Goal: Answer question/provide support

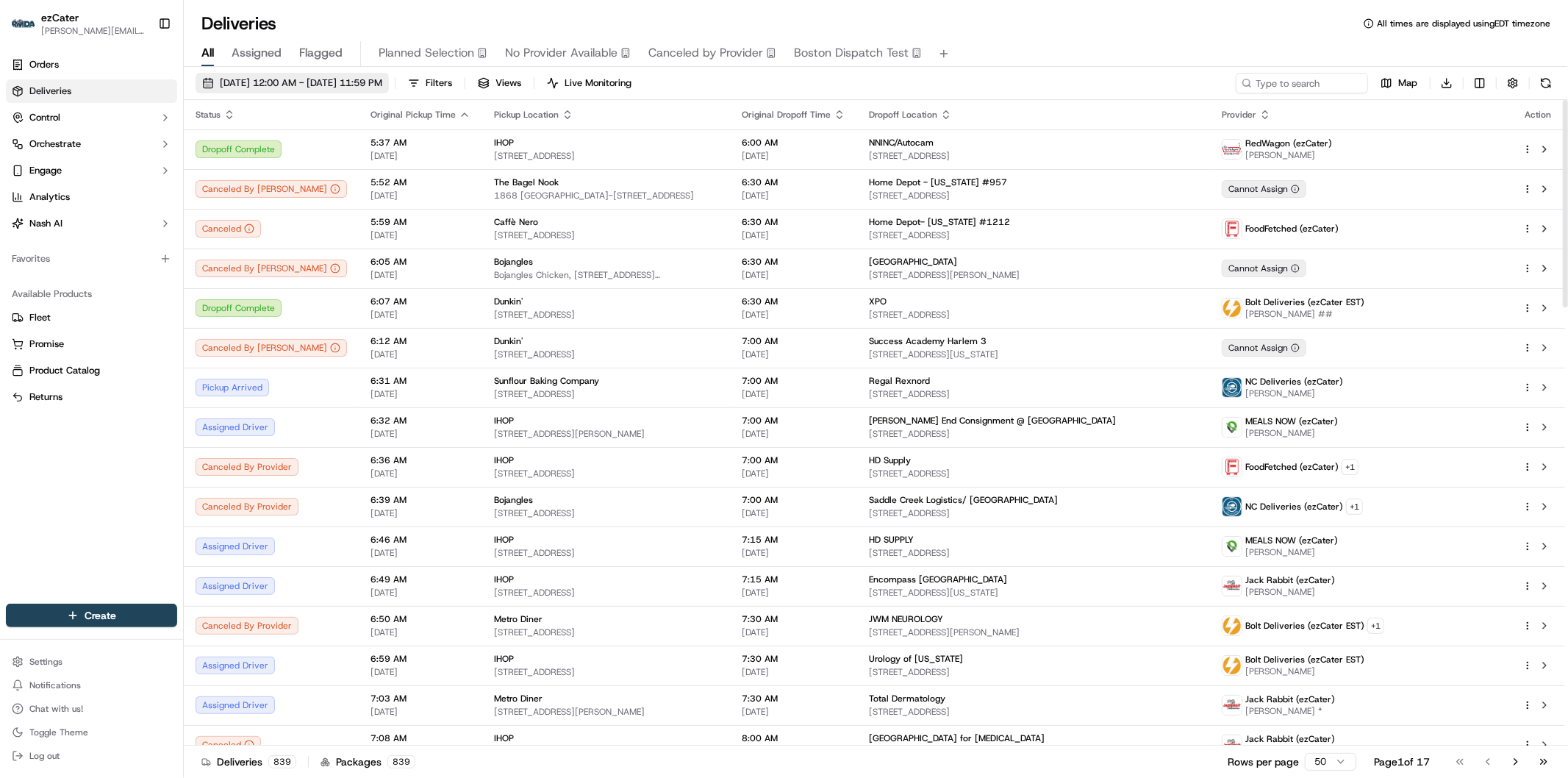
click at [268, 84] on span "09/15/2025 12:00 AM - 09/15/2025 11:59 PM" at bounding box center [301, 83] width 163 height 13
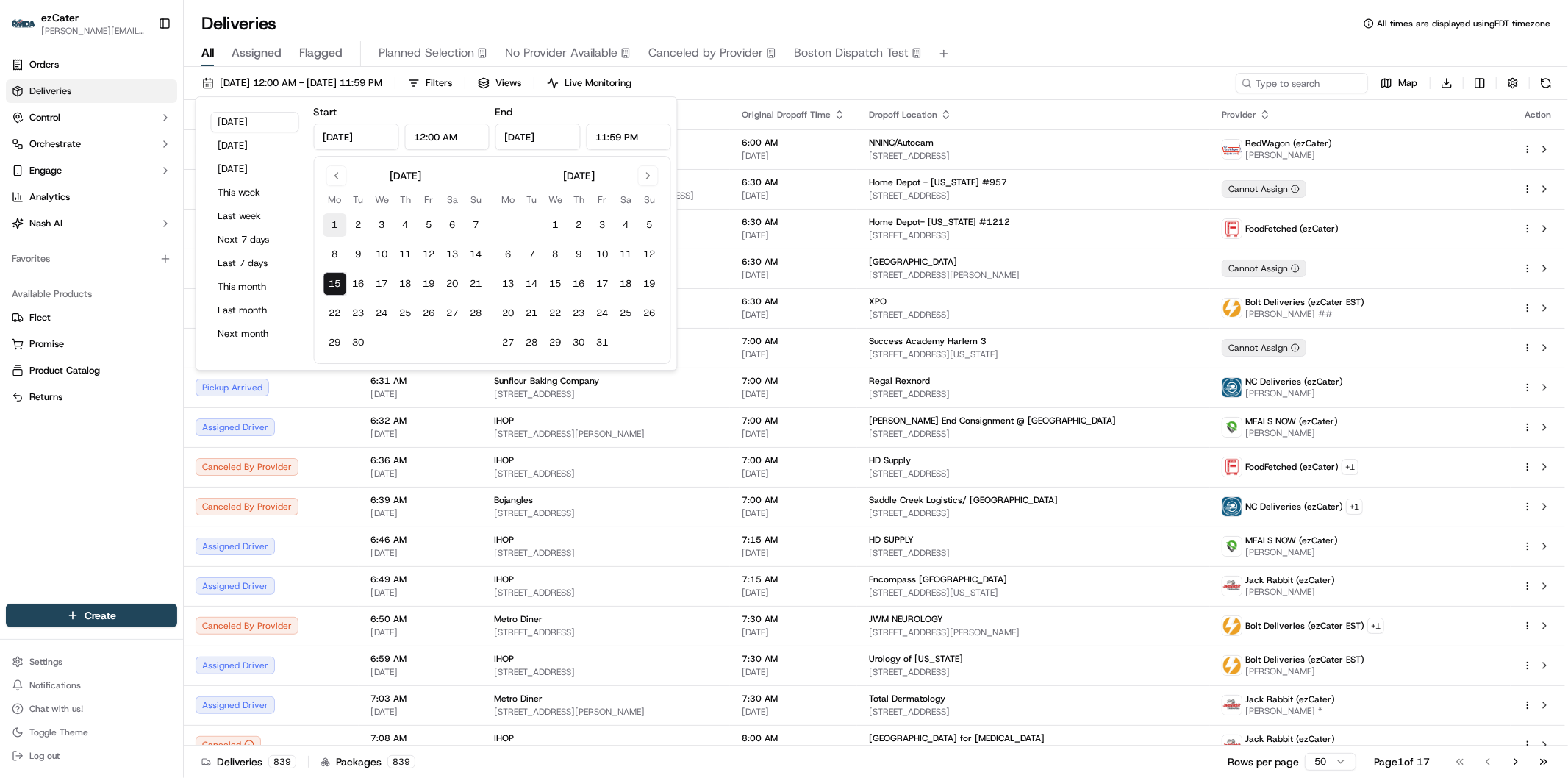
click at [338, 226] on button "1" at bounding box center [334, 225] width 23 height 23
type input "Sep 1, 2025"
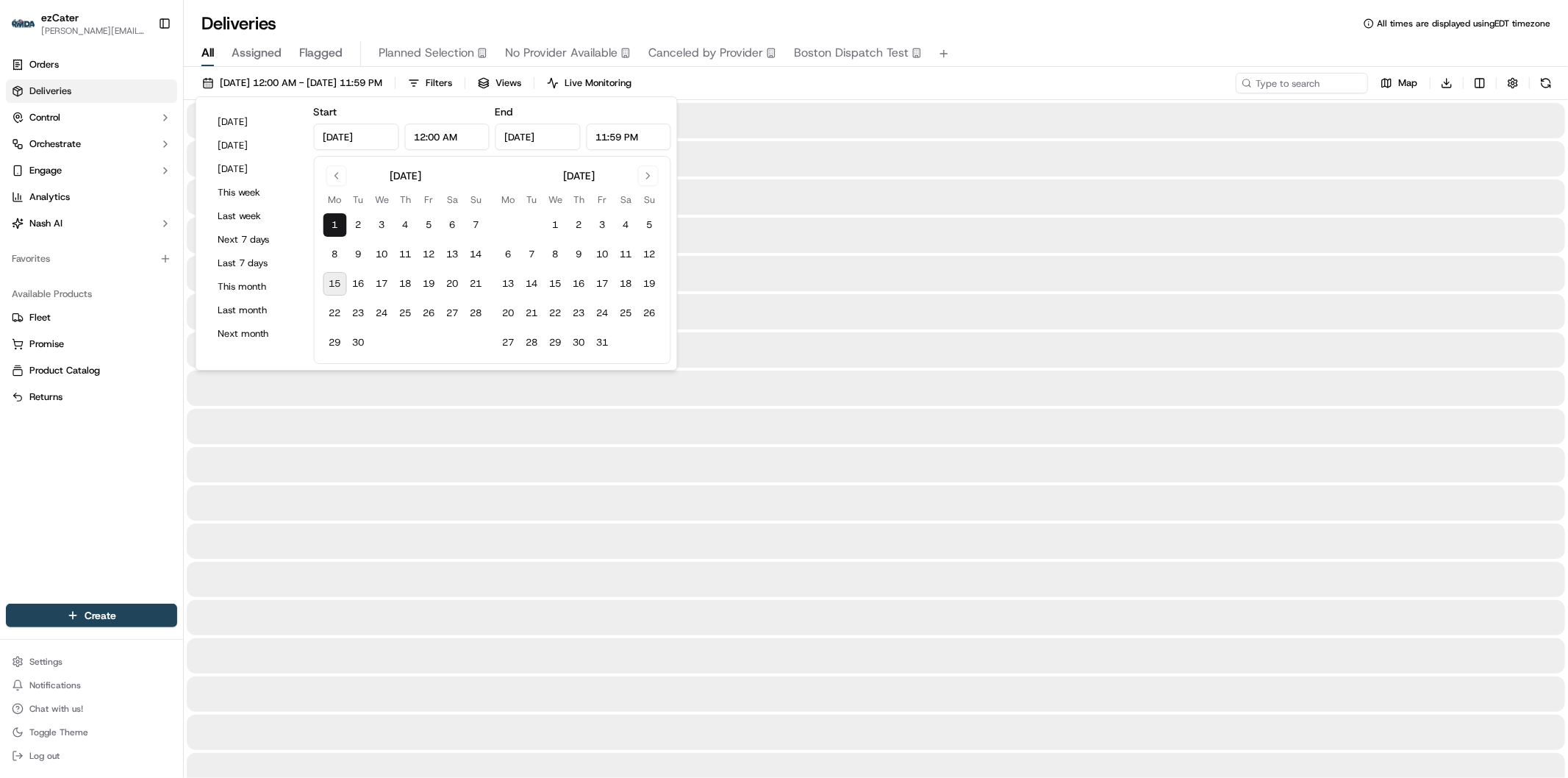
click at [334, 285] on button "15" at bounding box center [334, 284] width 23 height 23
type input "Sep 15, 2025"
click at [1311, 81] on input at bounding box center [1280, 83] width 176 height 21
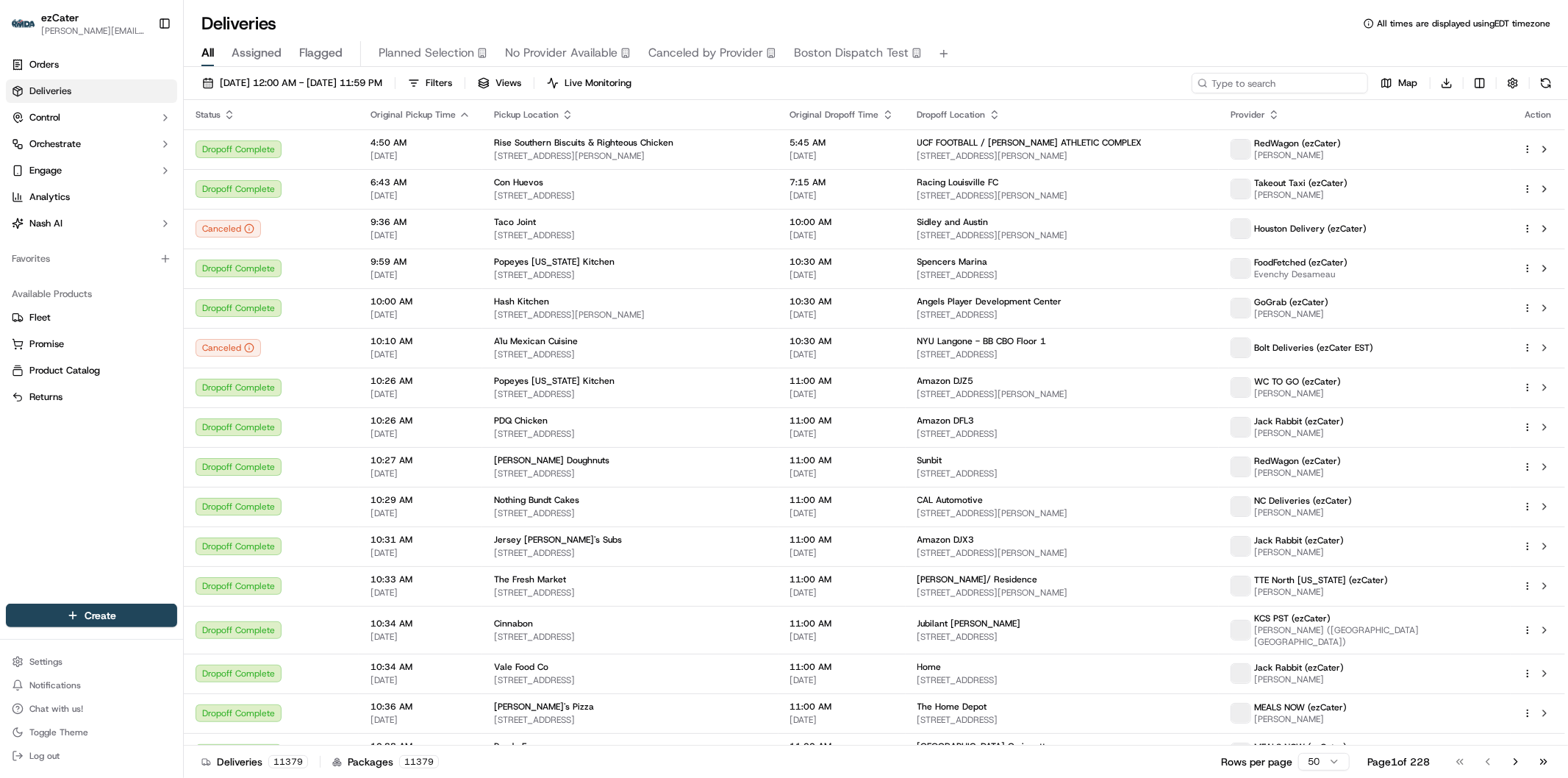
paste input "KR1ZJ3"
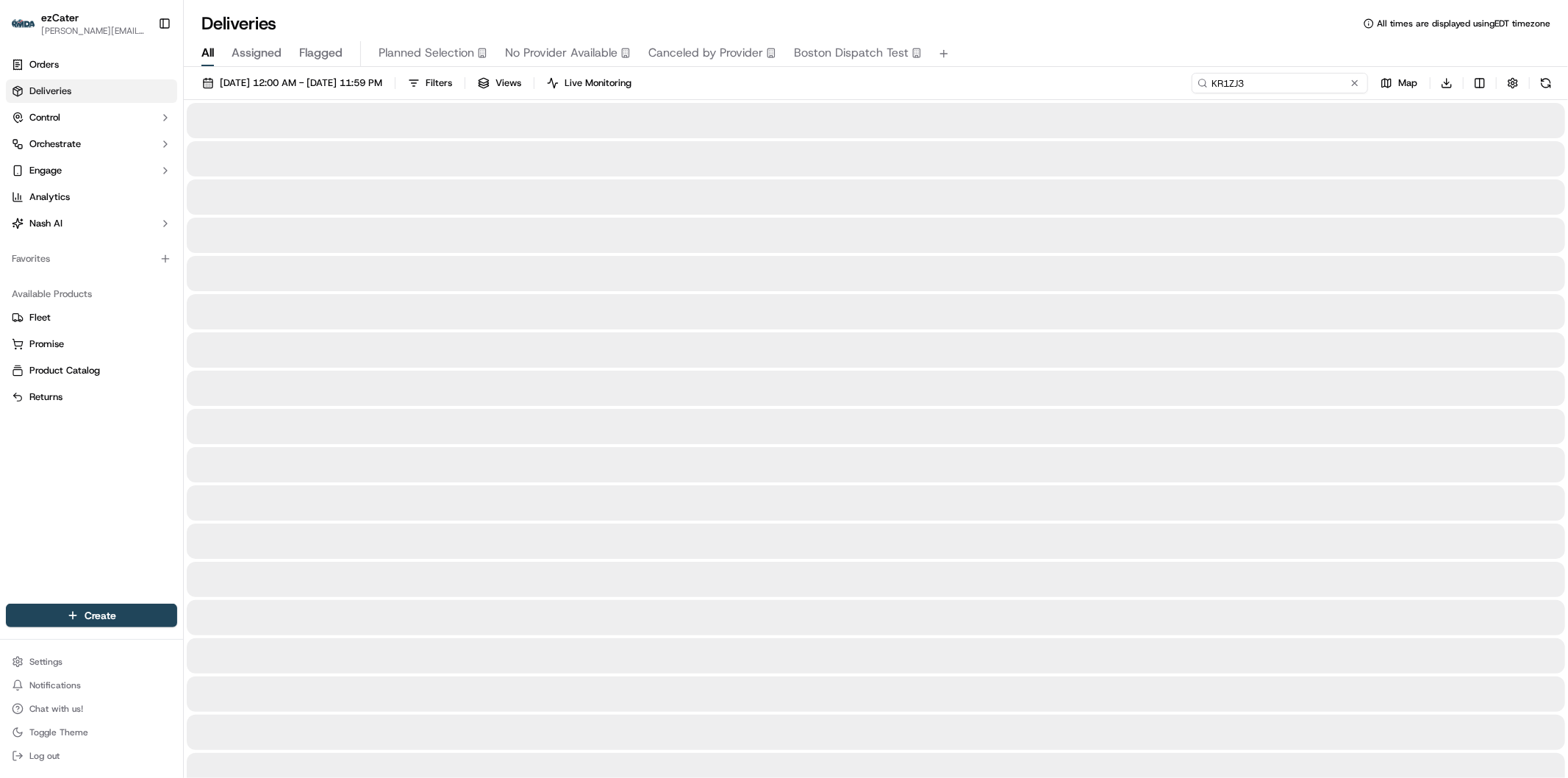
type input "KR1ZJ3"
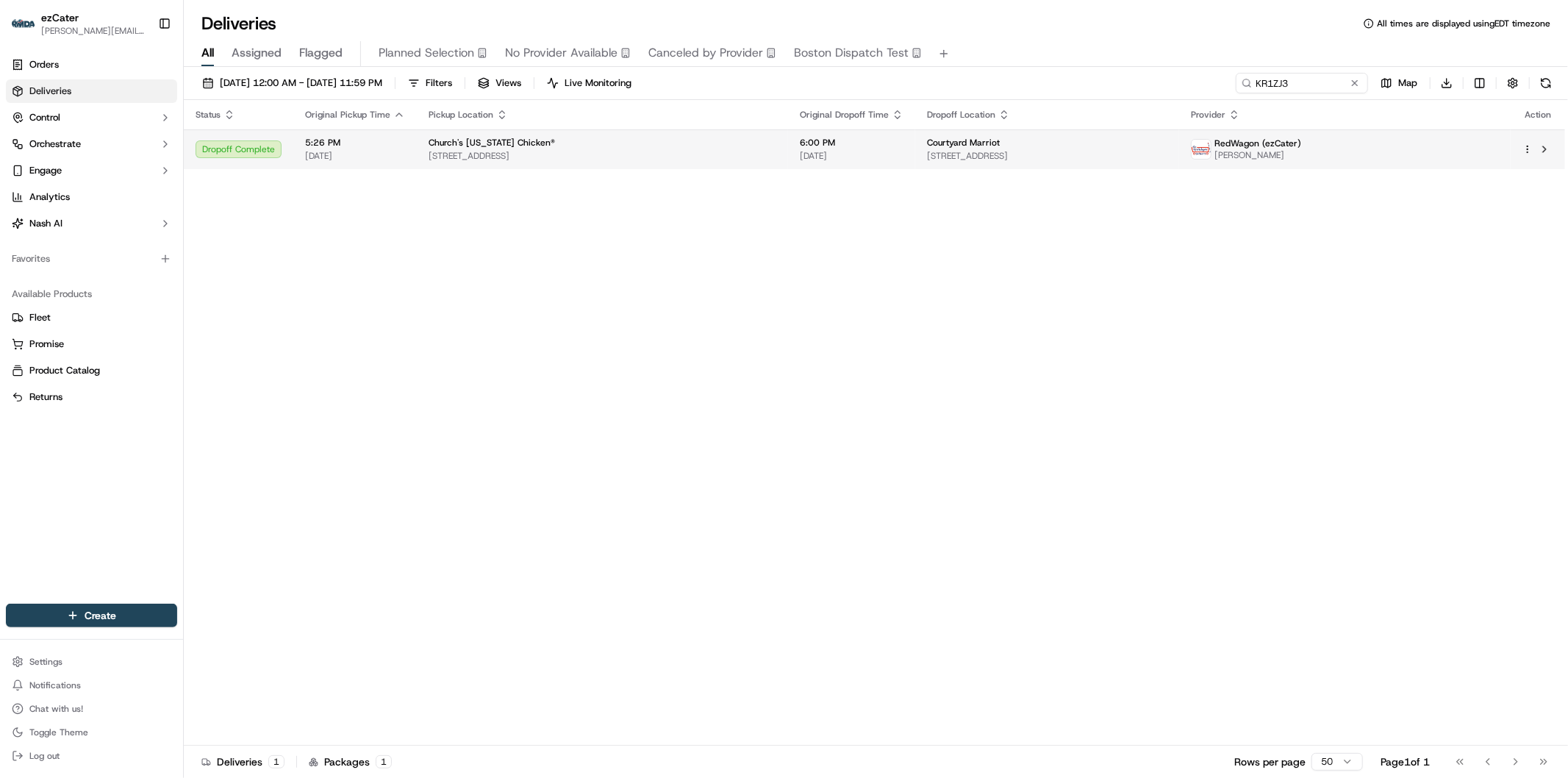
click at [1081, 143] on div "Courtyard Marriot" at bounding box center [1047, 143] width 240 height 12
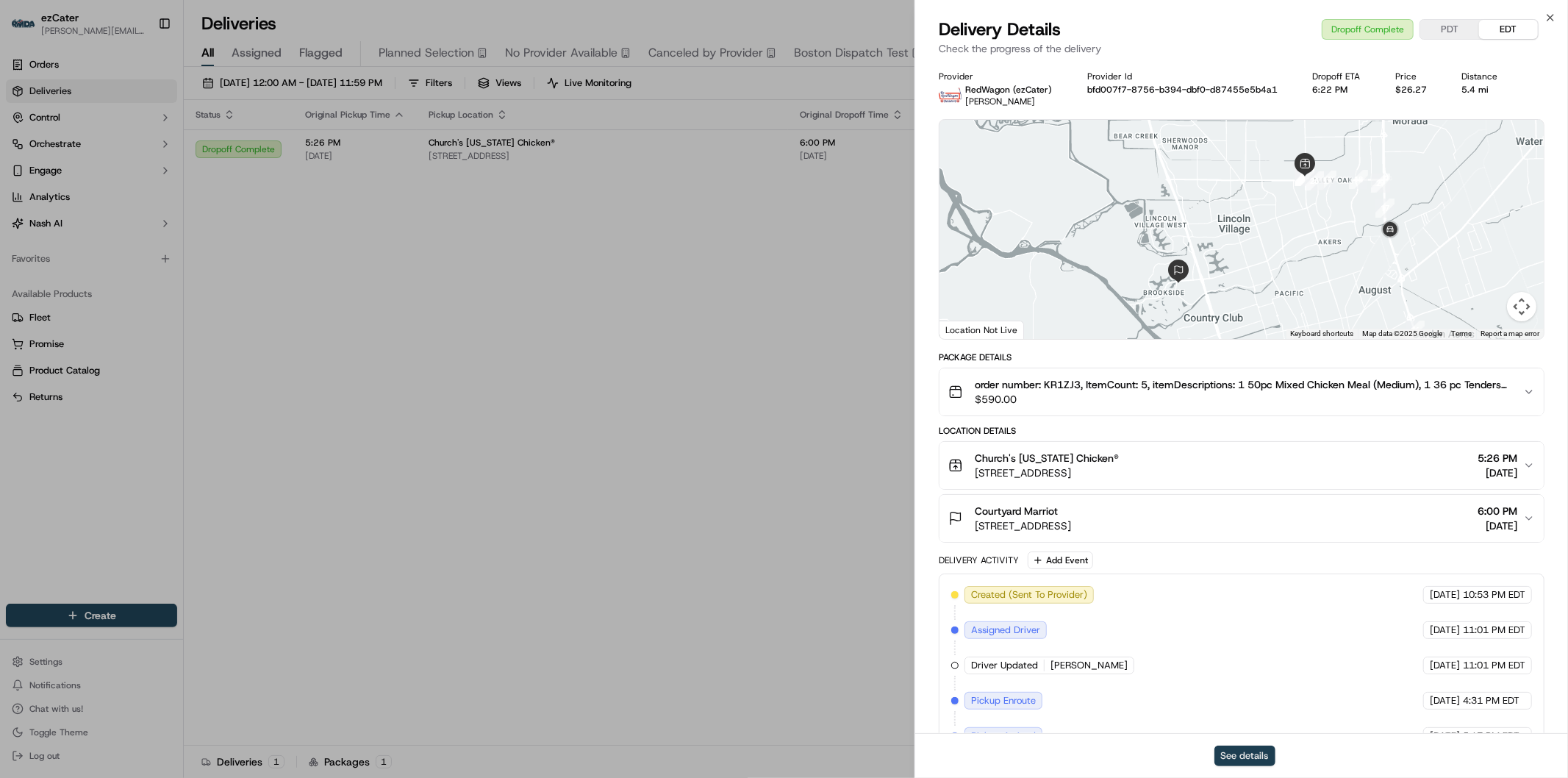
click at [1246, 755] on button "See details" at bounding box center [1245, 756] width 61 height 21
click at [1547, 17] on icon "button" at bounding box center [1550, 18] width 12 height 12
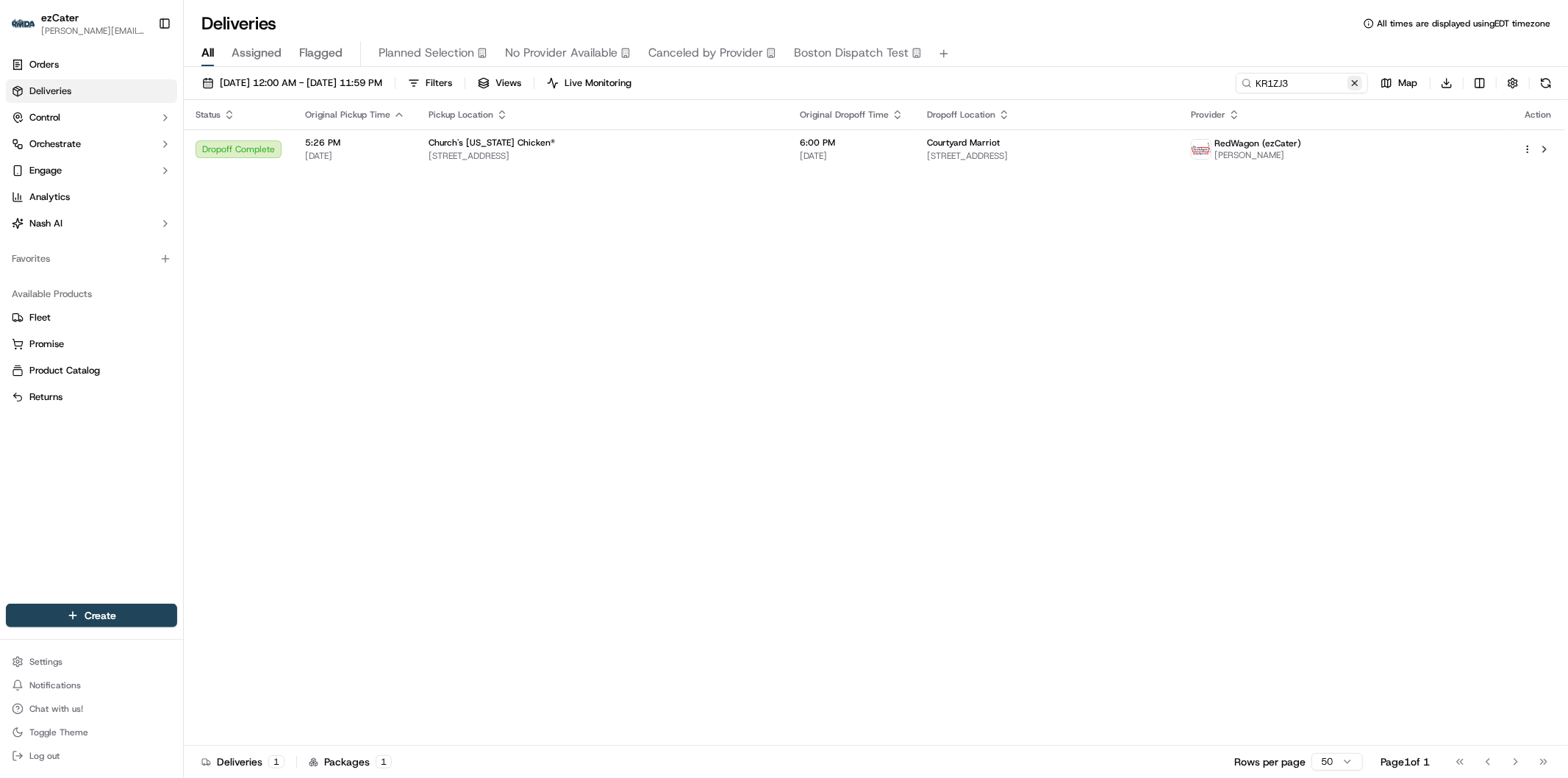
click at [1354, 81] on button at bounding box center [1354, 83] width 15 height 15
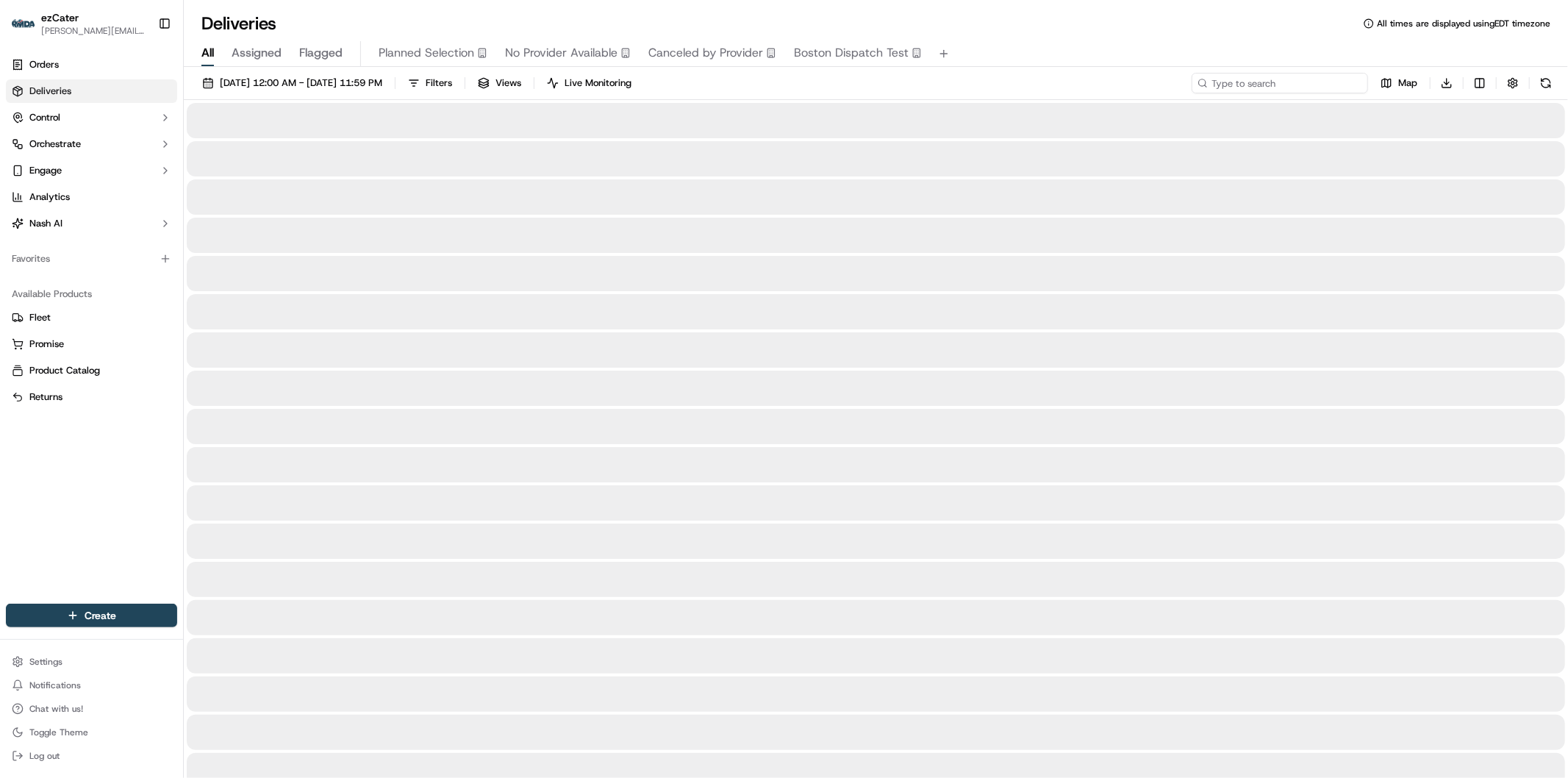
click at [1329, 80] on input at bounding box center [1280, 83] width 176 height 21
paste input "AYC7Q1"
type input "AYC7Q1"
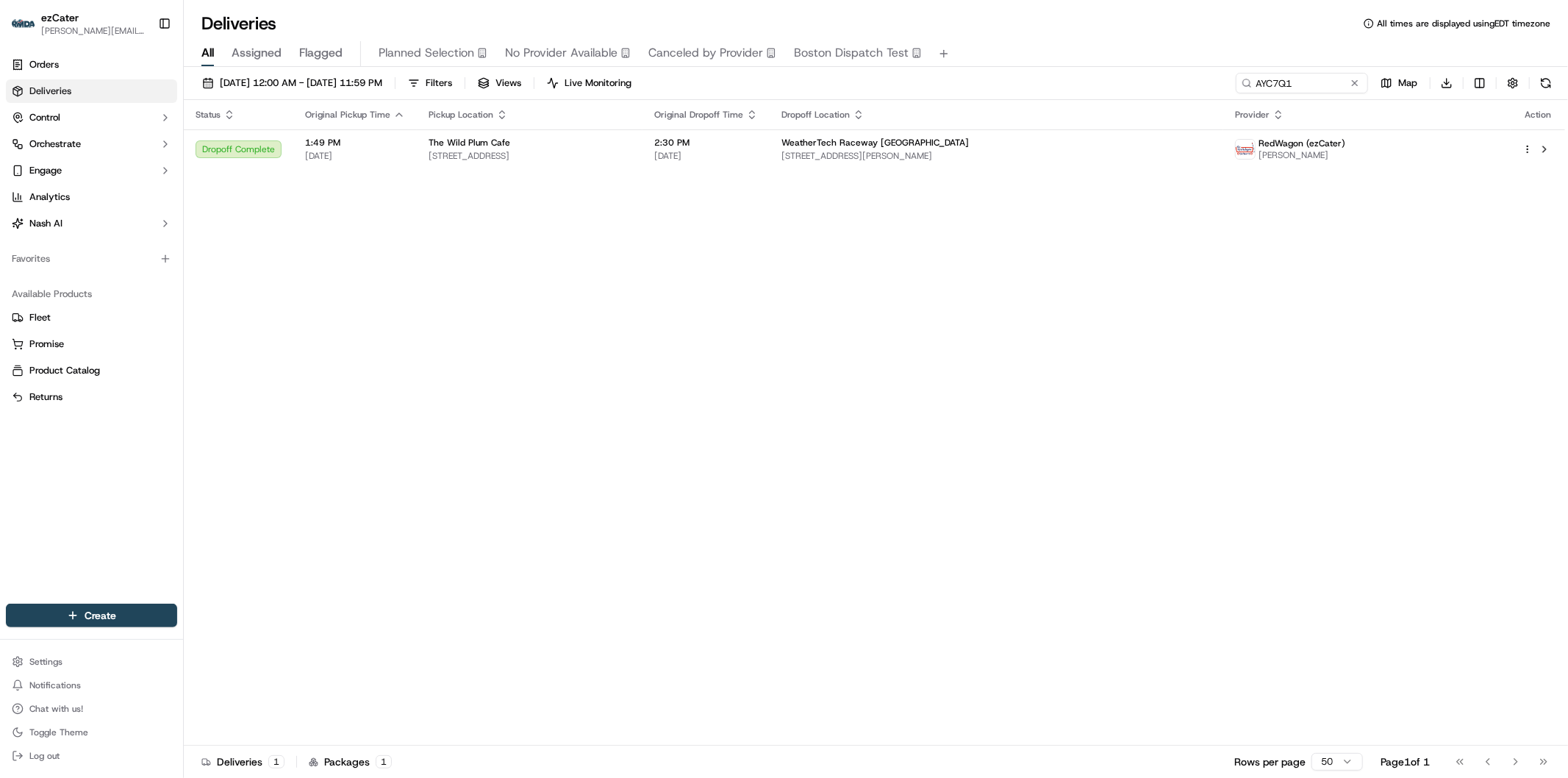
click at [1053, 172] on div "Status Original Pickup Time Pickup Location Original Dropoff Time Dropoff Locat…" at bounding box center [874, 422] width 1381 height 646
click at [1043, 157] on span "1021 Monterey Salinas Hwy, Salinas, CA 93908, USA" at bounding box center [997, 156] width 430 height 12
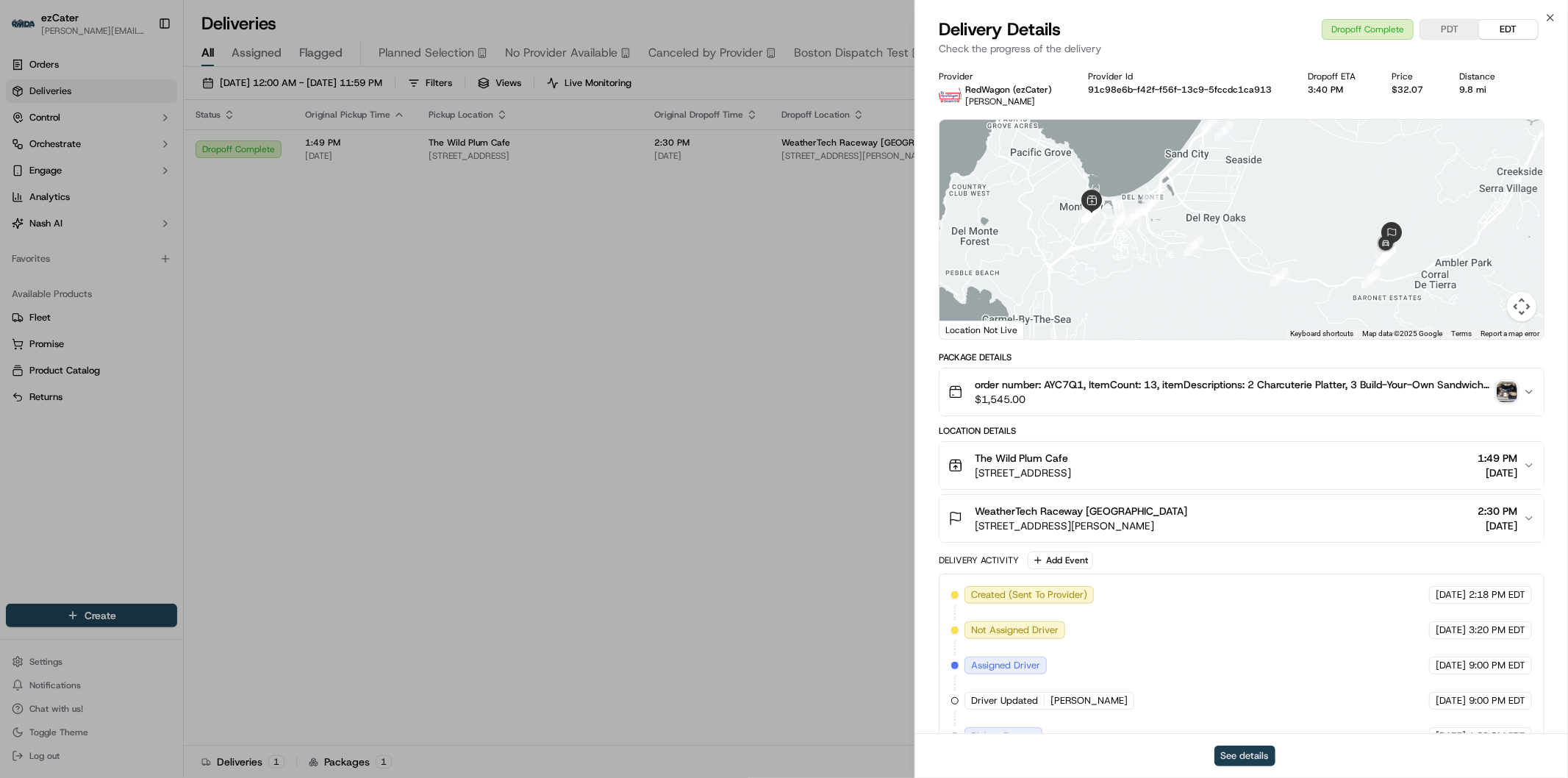
click at [1239, 760] on button "See details" at bounding box center [1245, 756] width 61 height 21
click at [1553, 15] on icon "button" at bounding box center [1550, 18] width 12 height 12
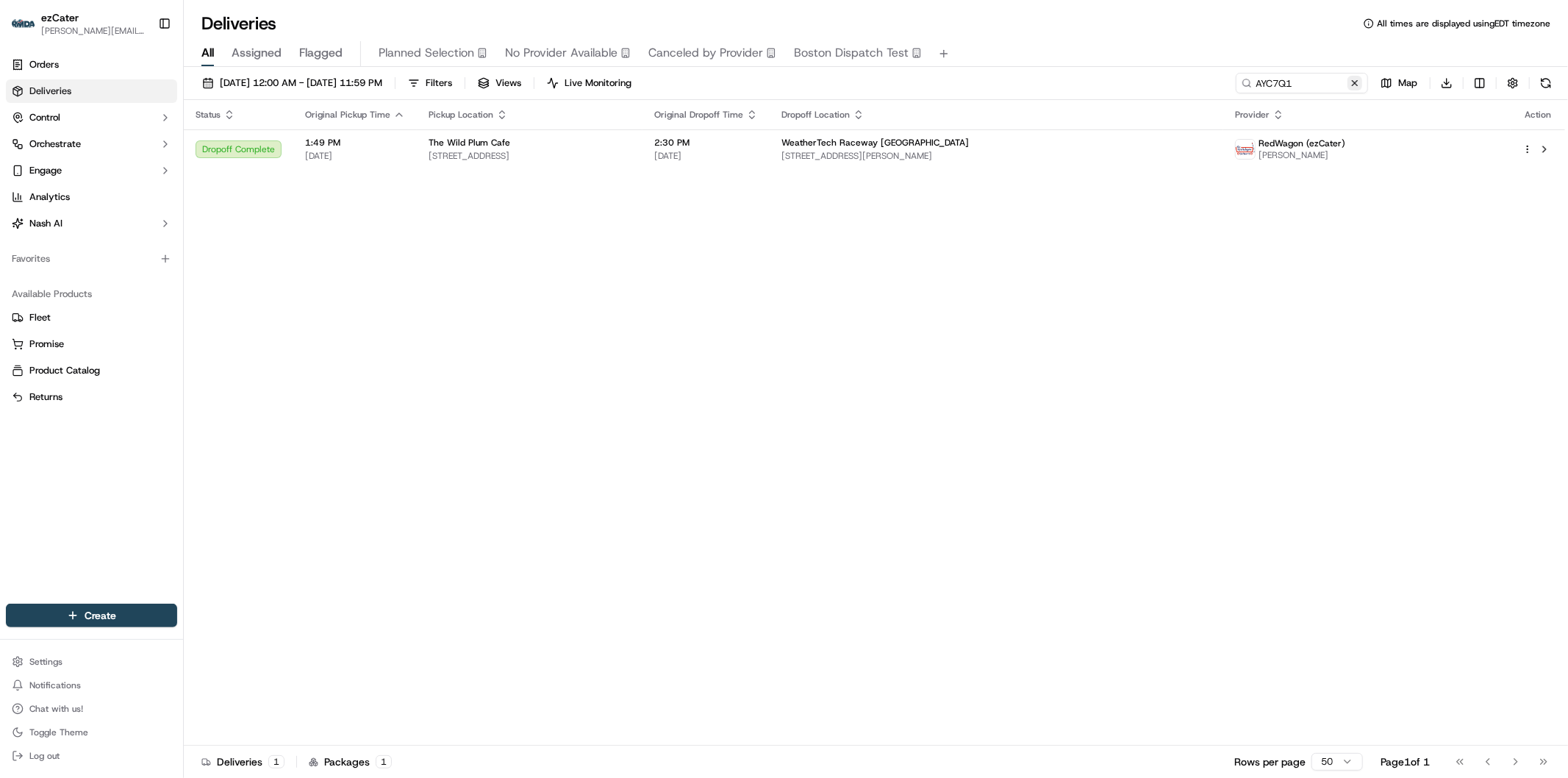
click at [1356, 79] on button at bounding box center [1354, 83] width 15 height 15
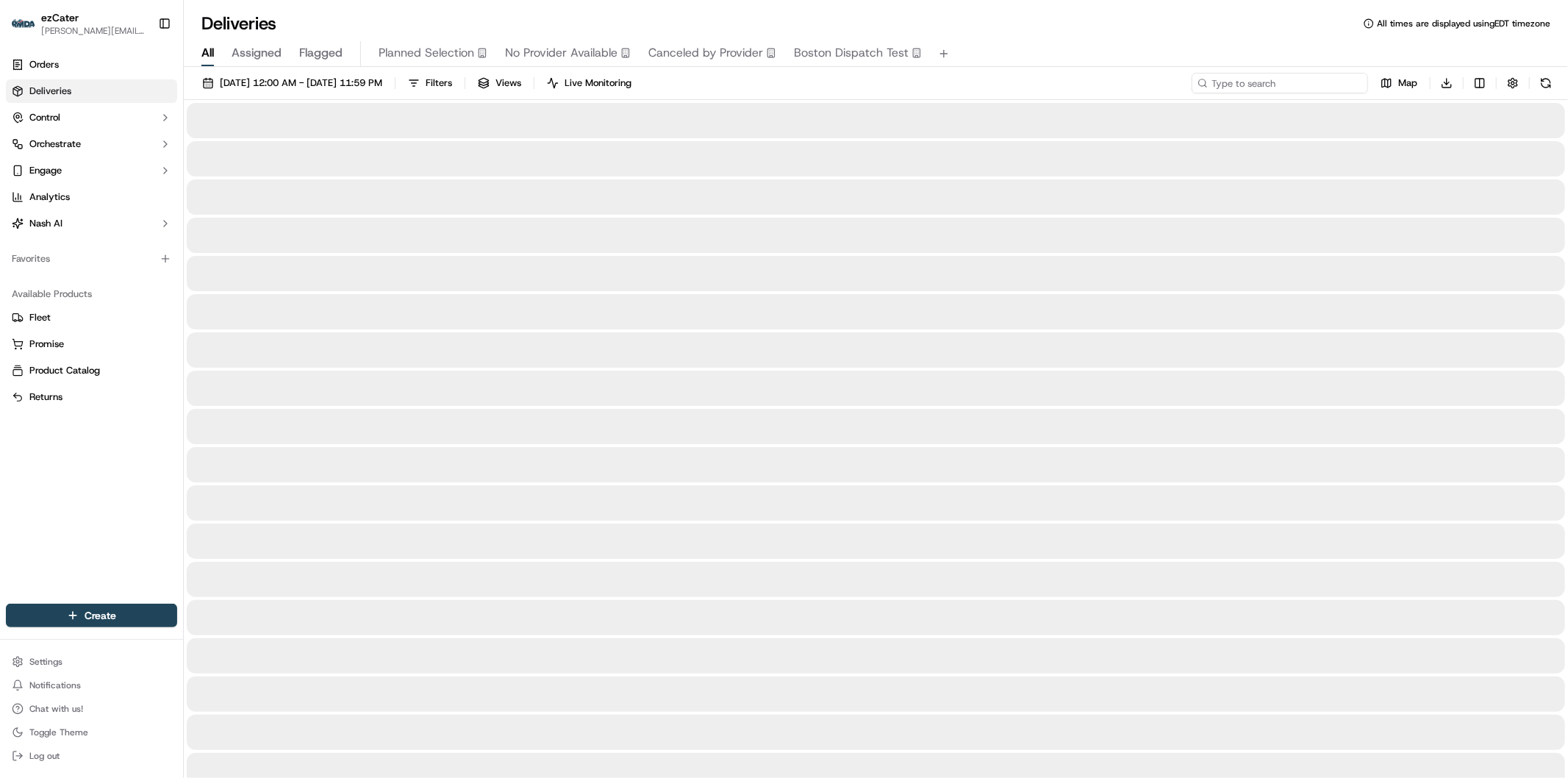
click at [1331, 83] on input at bounding box center [1280, 83] width 176 height 21
paste input "YXF94T"
type input "YXF94T"
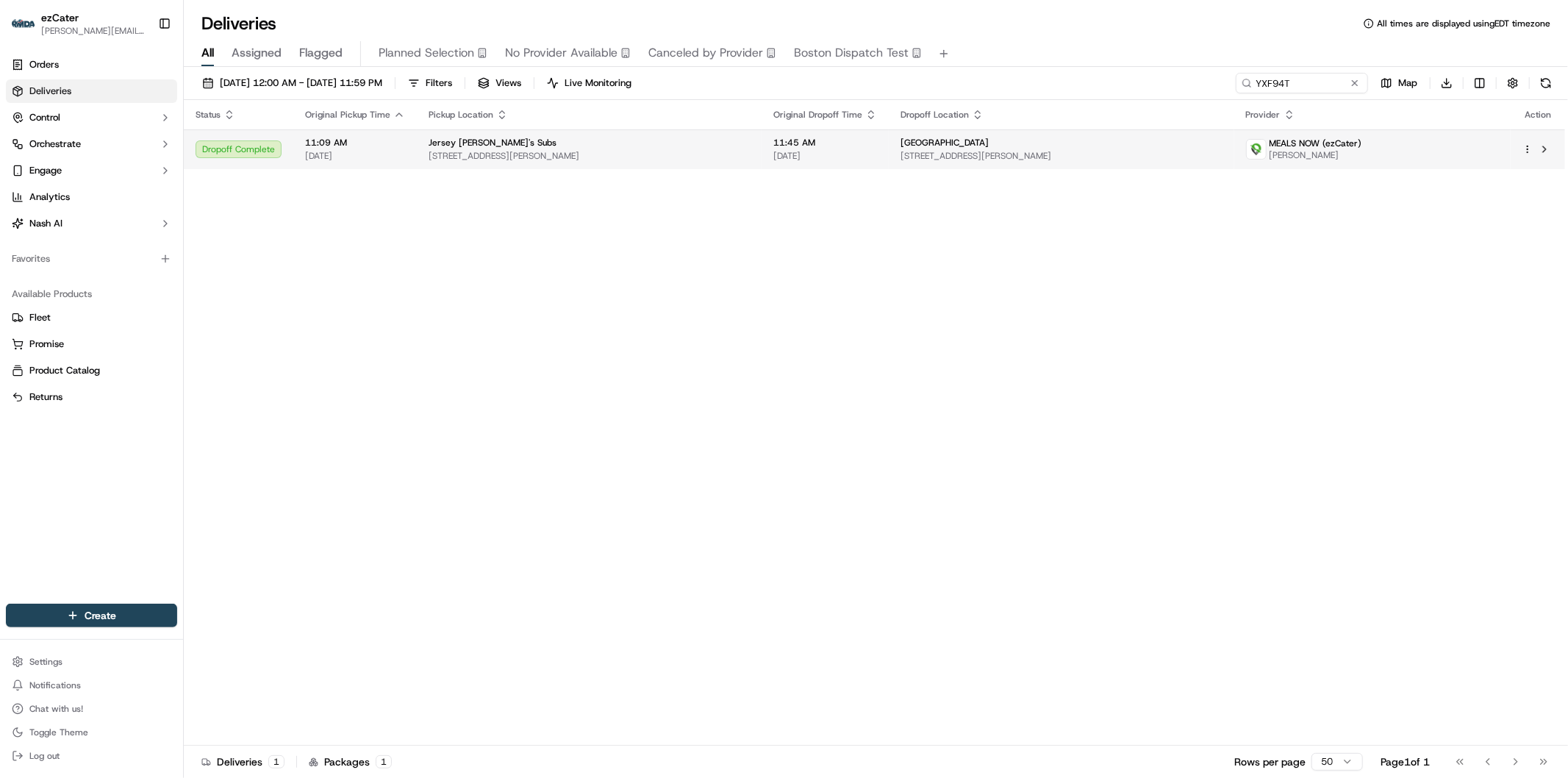
click at [1074, 158] on span "5015 North 34th Street, GILLEM ENCLAVE, GA 30297-5245, USA" at bounding box center [1060, 156] width 321 height 12
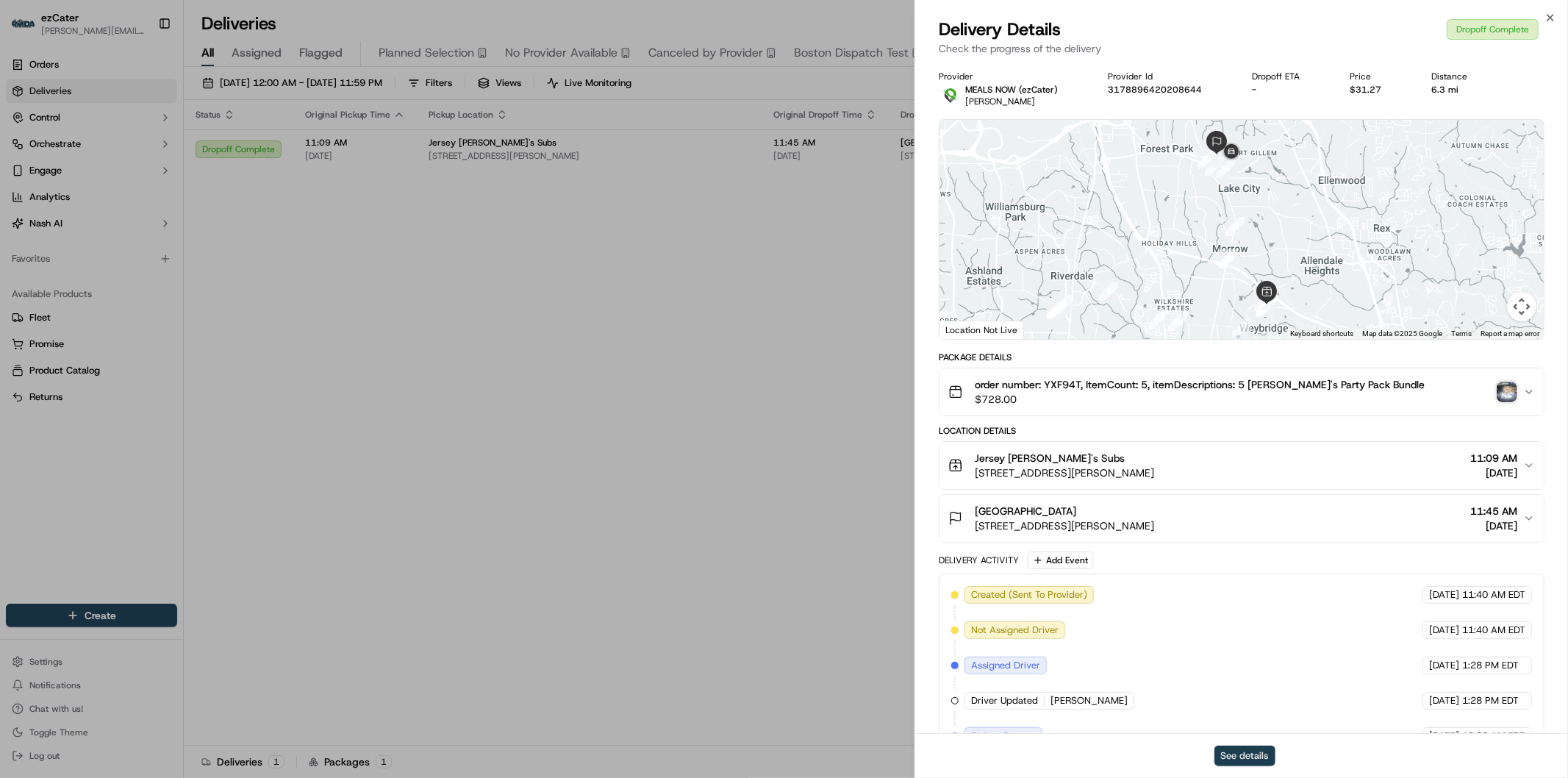
click at [1261, 761] on button "See details" at bounding box center [1245, 756] width 61 height 21
click at [1548, 16] on icon "button" at bounding box center [1549, 17] width 6 height 6
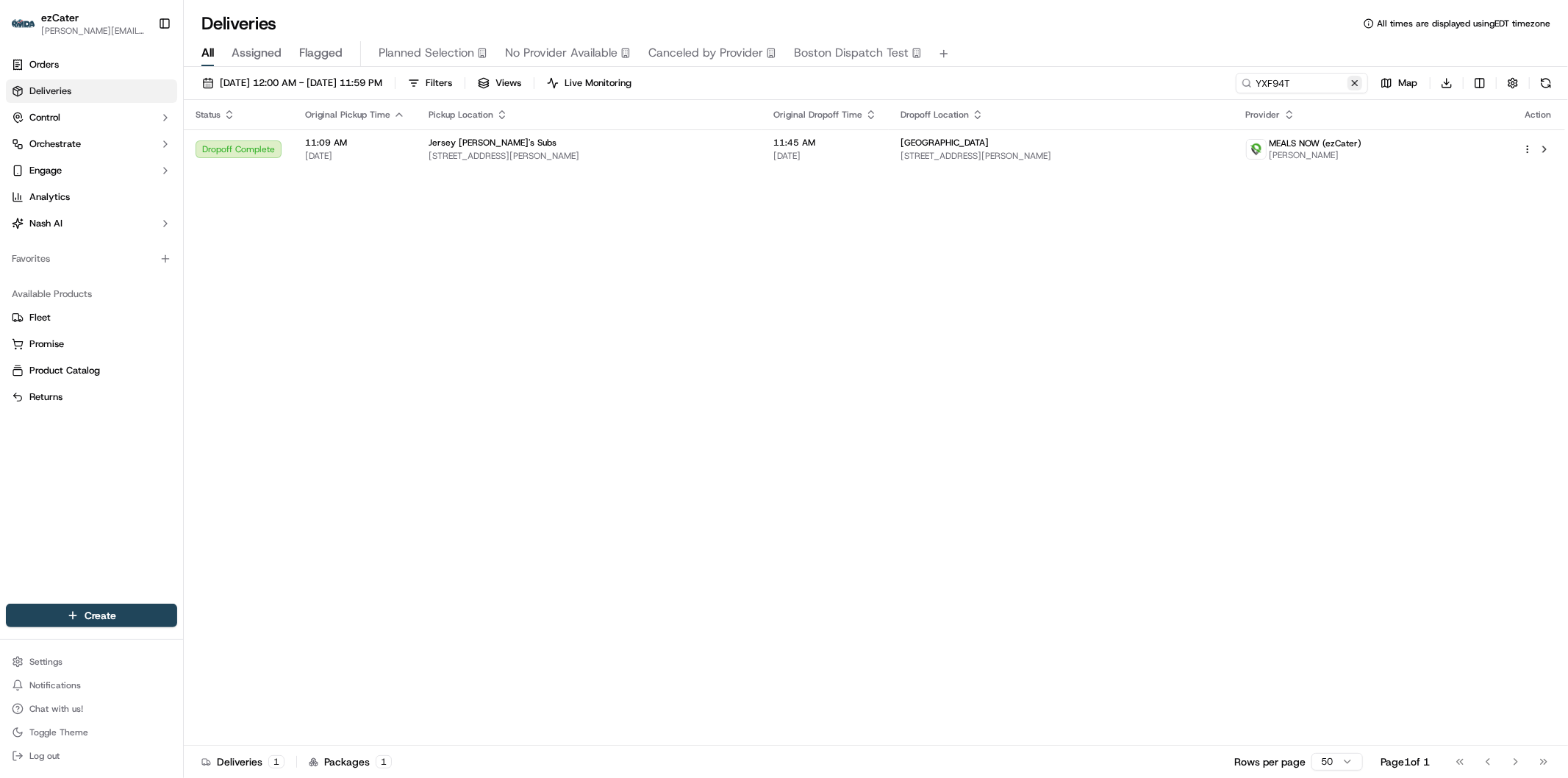
click at [1357, 77] on button at bounding box center [1354, 83] width 15 height 15
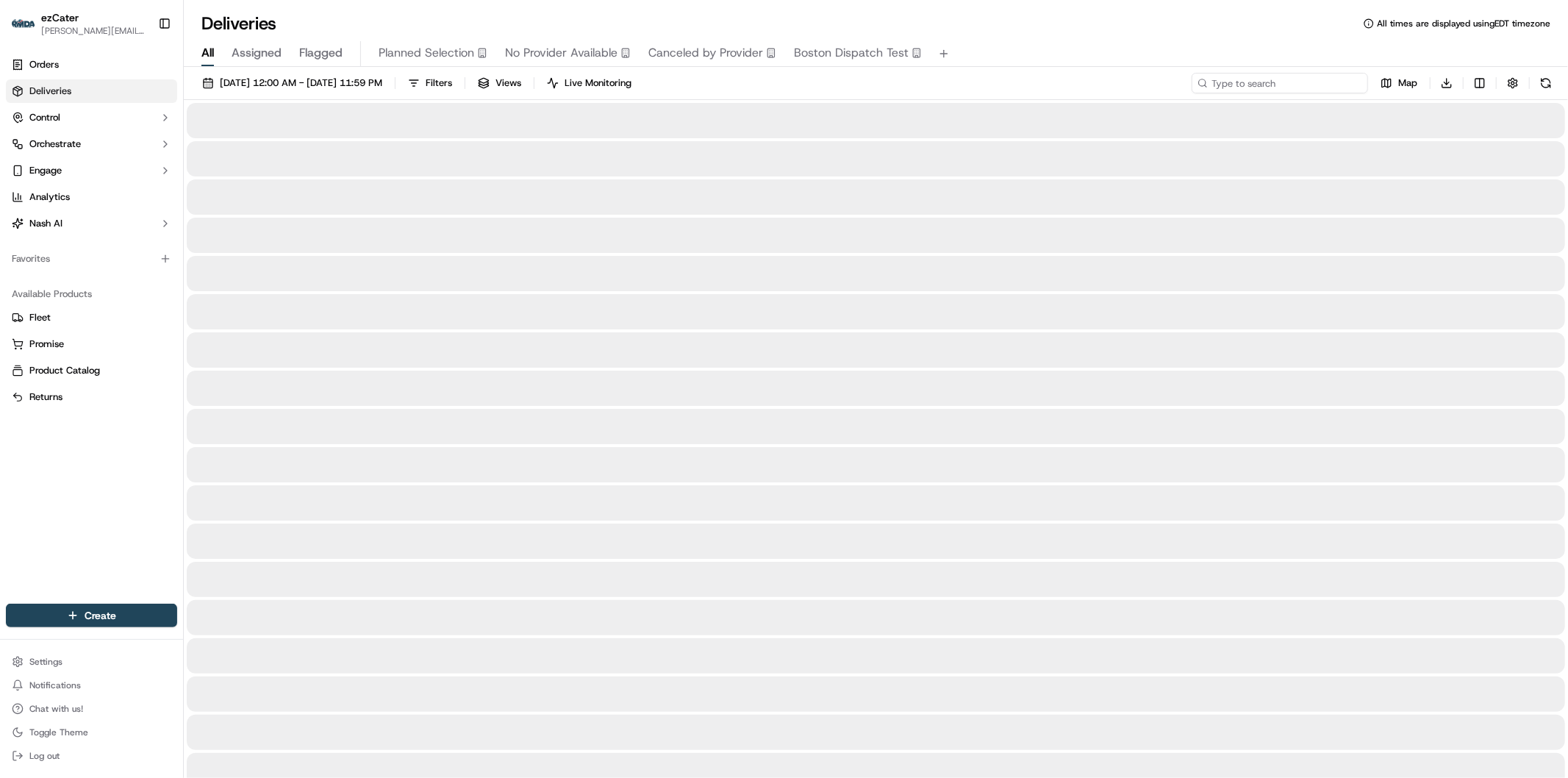
click at [1321, 82] on input at bounding box center [1280, 83] width 176 height 21
paste input "8K7Z02"
type input "8K7Z02"
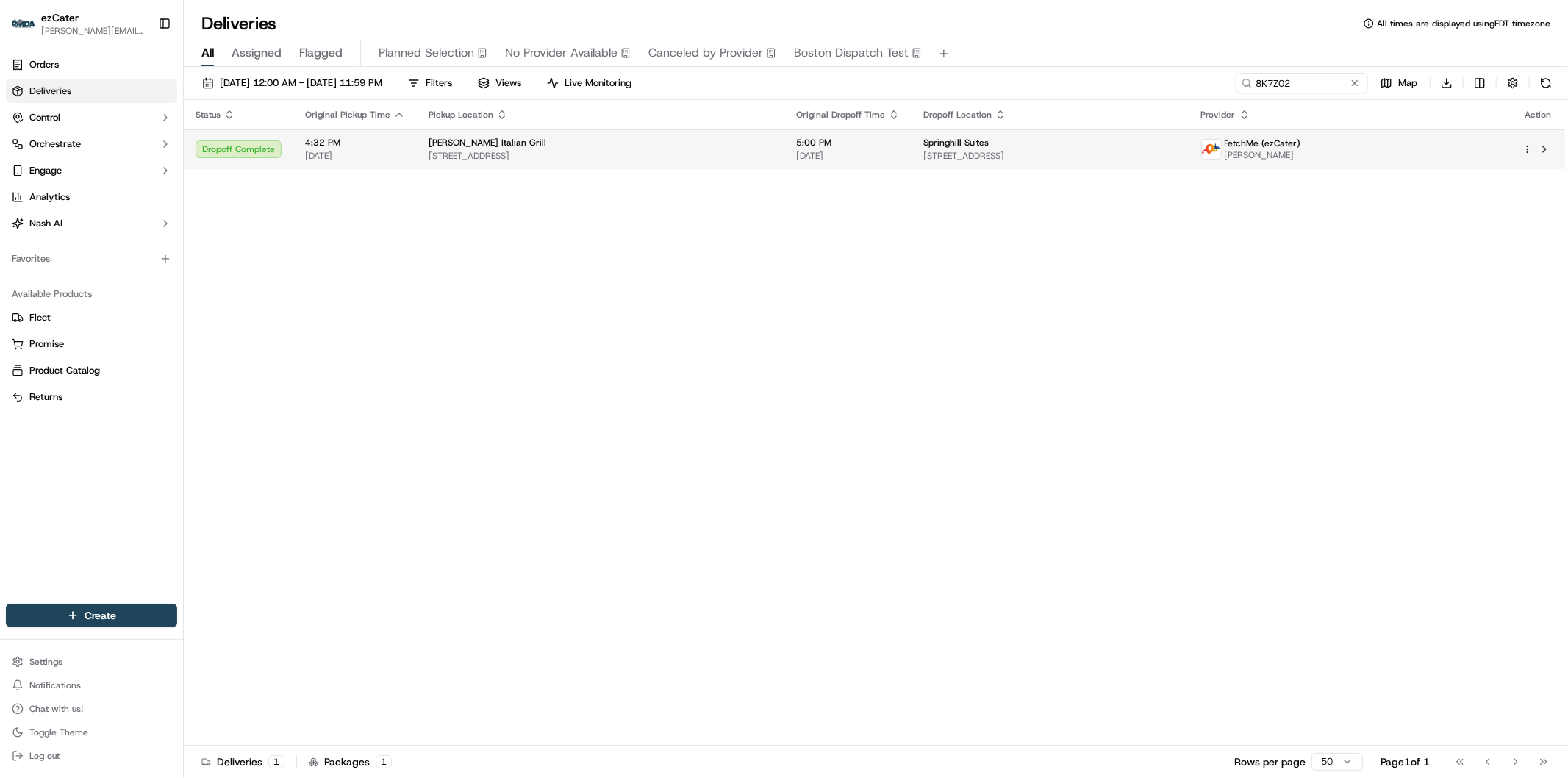
click at [796, 146] on span "5:00 PM" at bounding box center [848, 143] width 104 height 12
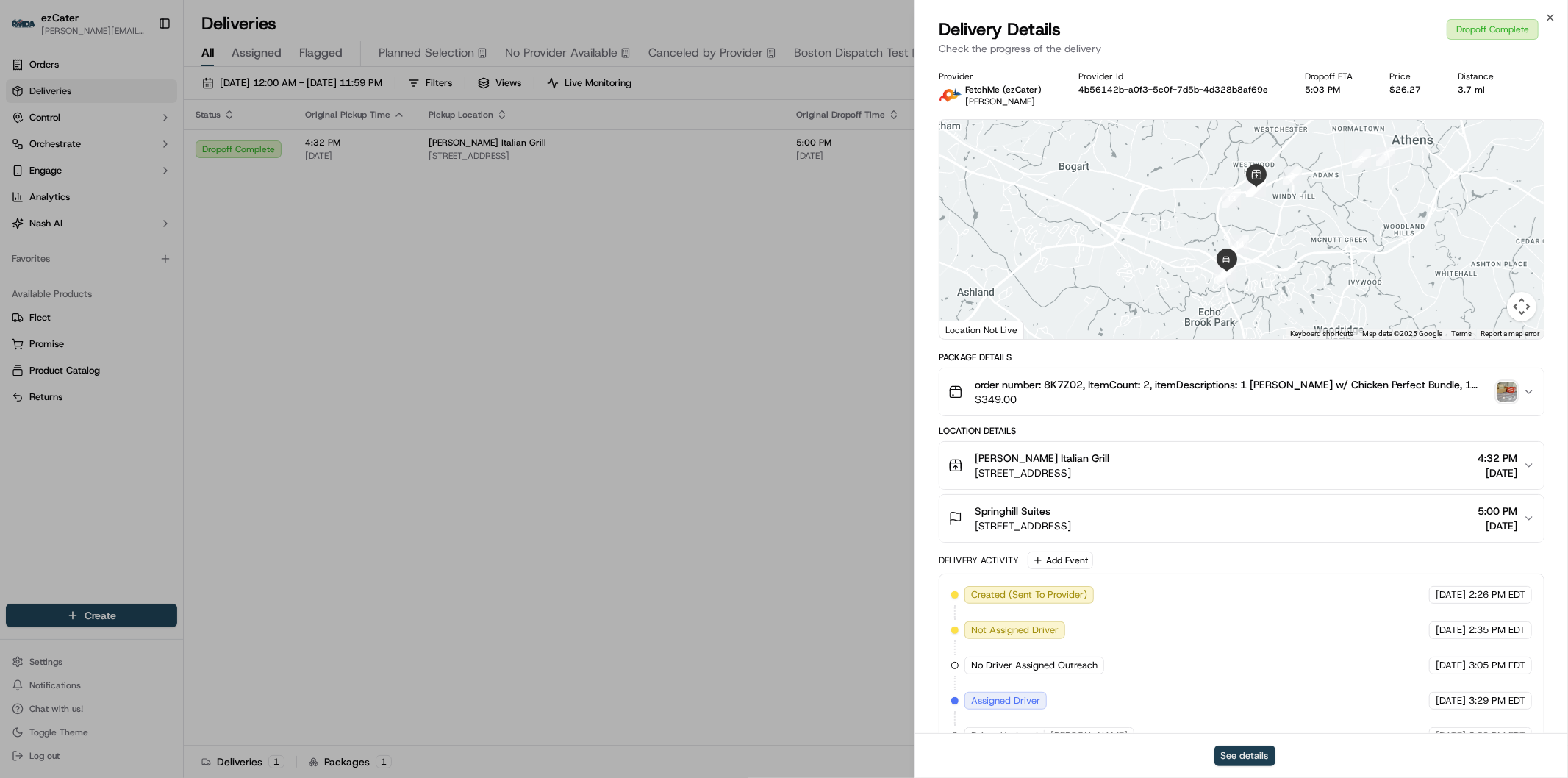
click at [1252, 759] on button "See details" at bounding box center [1245, 756] width 61 height 21
click at [1551, 13] on icon "button" at bounding box center [1550, 18] width 12 height 12
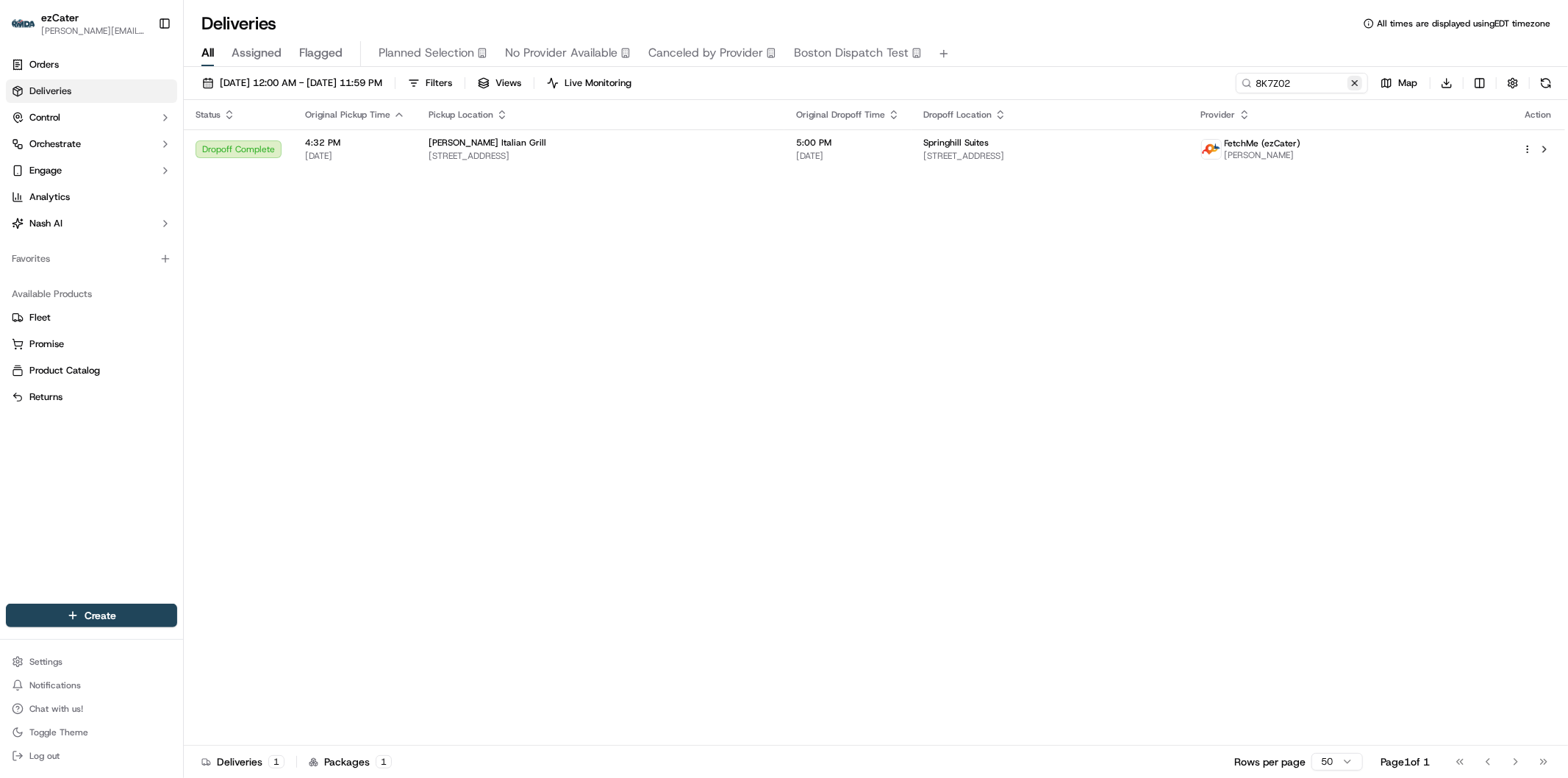
click at [1355, 83] on button at bounding box center [1354, 83] width 15 height 15
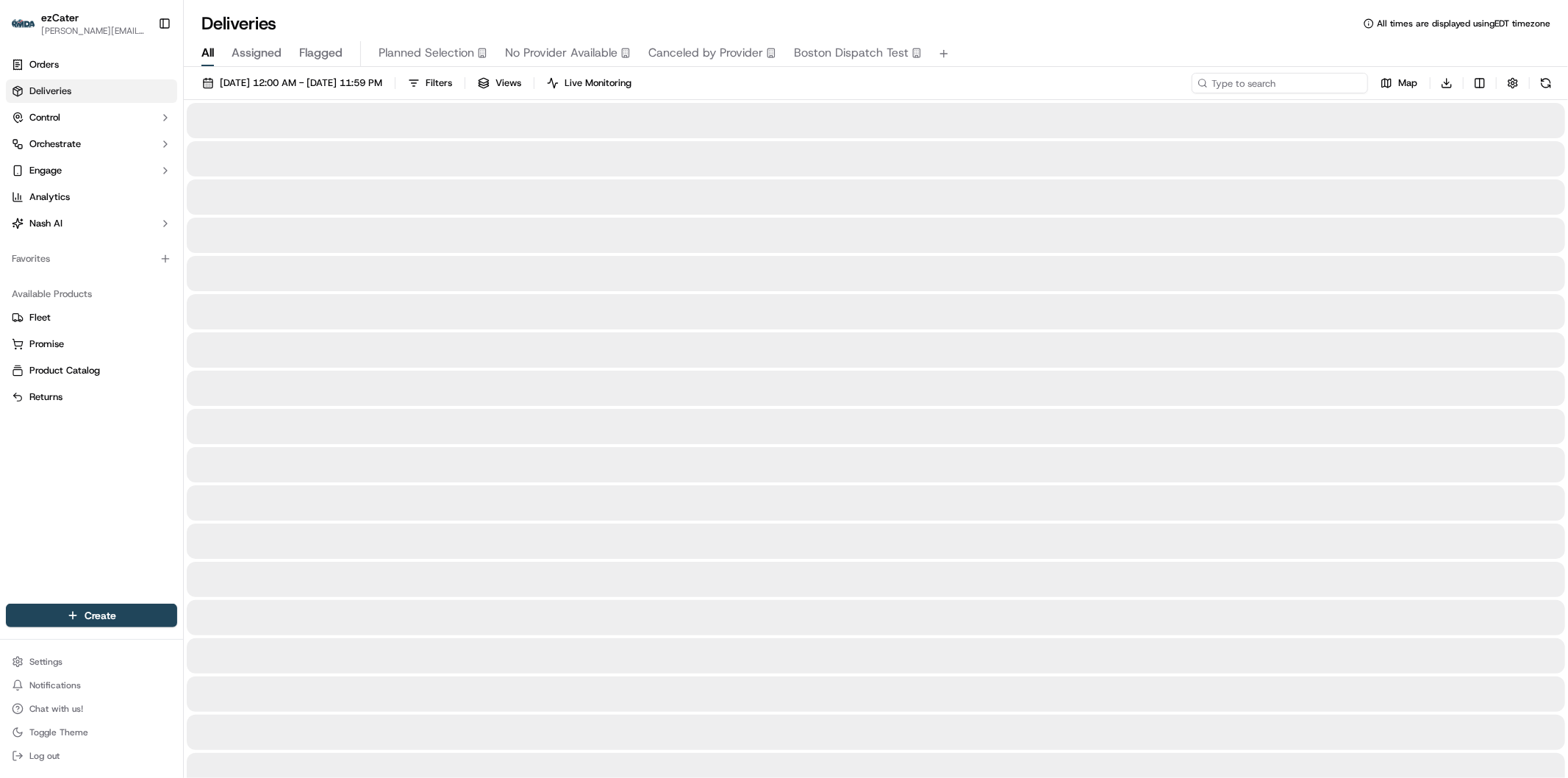
click at [1317, 83] on input at bounding box center [1280, 83] width 176 height 21
paste input "8R5AGY"
type input "8R5AGY"
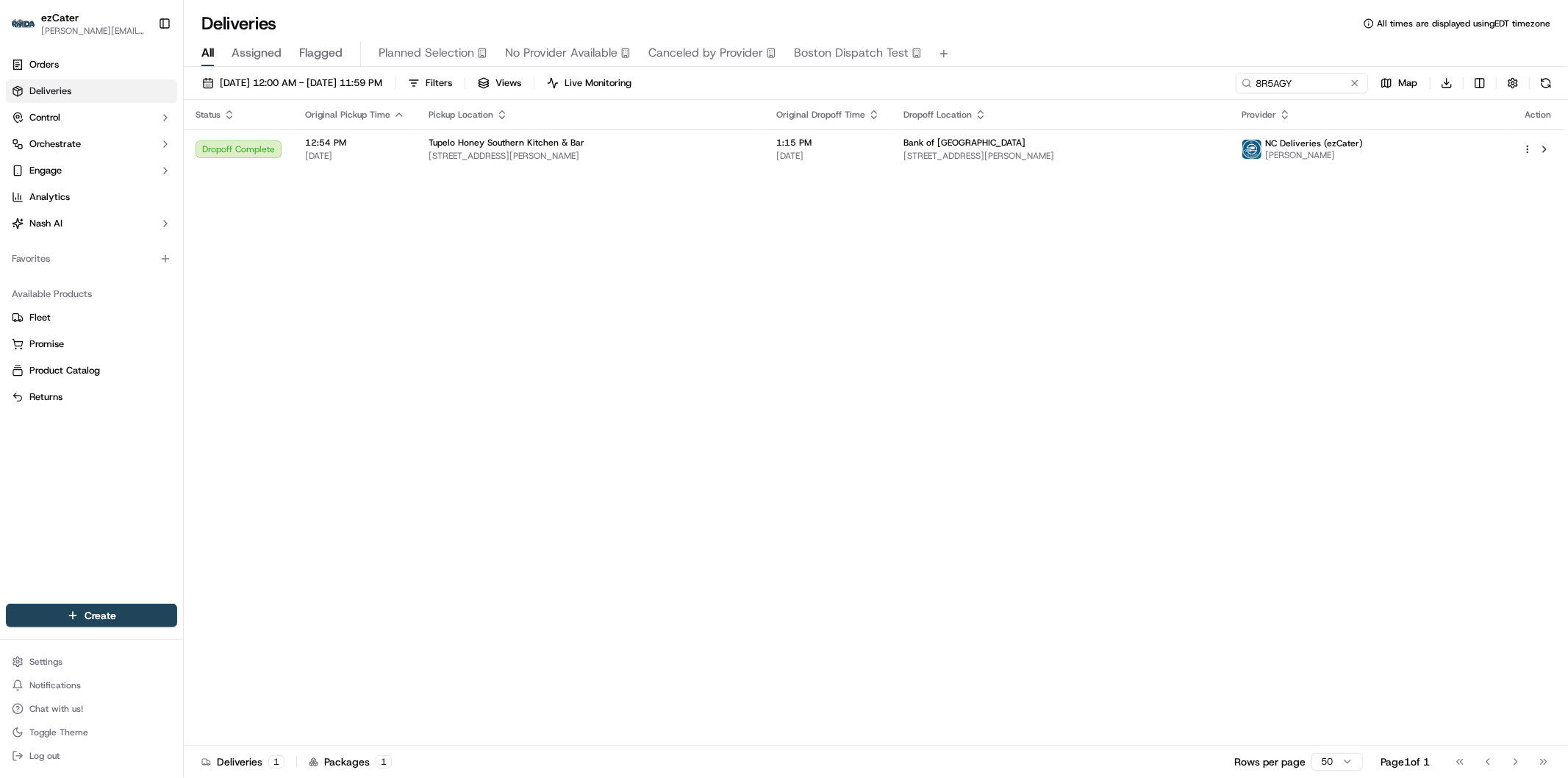
click at [973, 171] on div "Status Original Pickup Time Pickup Location Original Dropoff Time Dropoff Locat…" at bounding box center [874, 422] width 1381 height 646
click at [1008, 153] on span "800 S Graham St, Charlotte, NC 28202, USA" at bounding box center [1060, 156] width 314 height 12
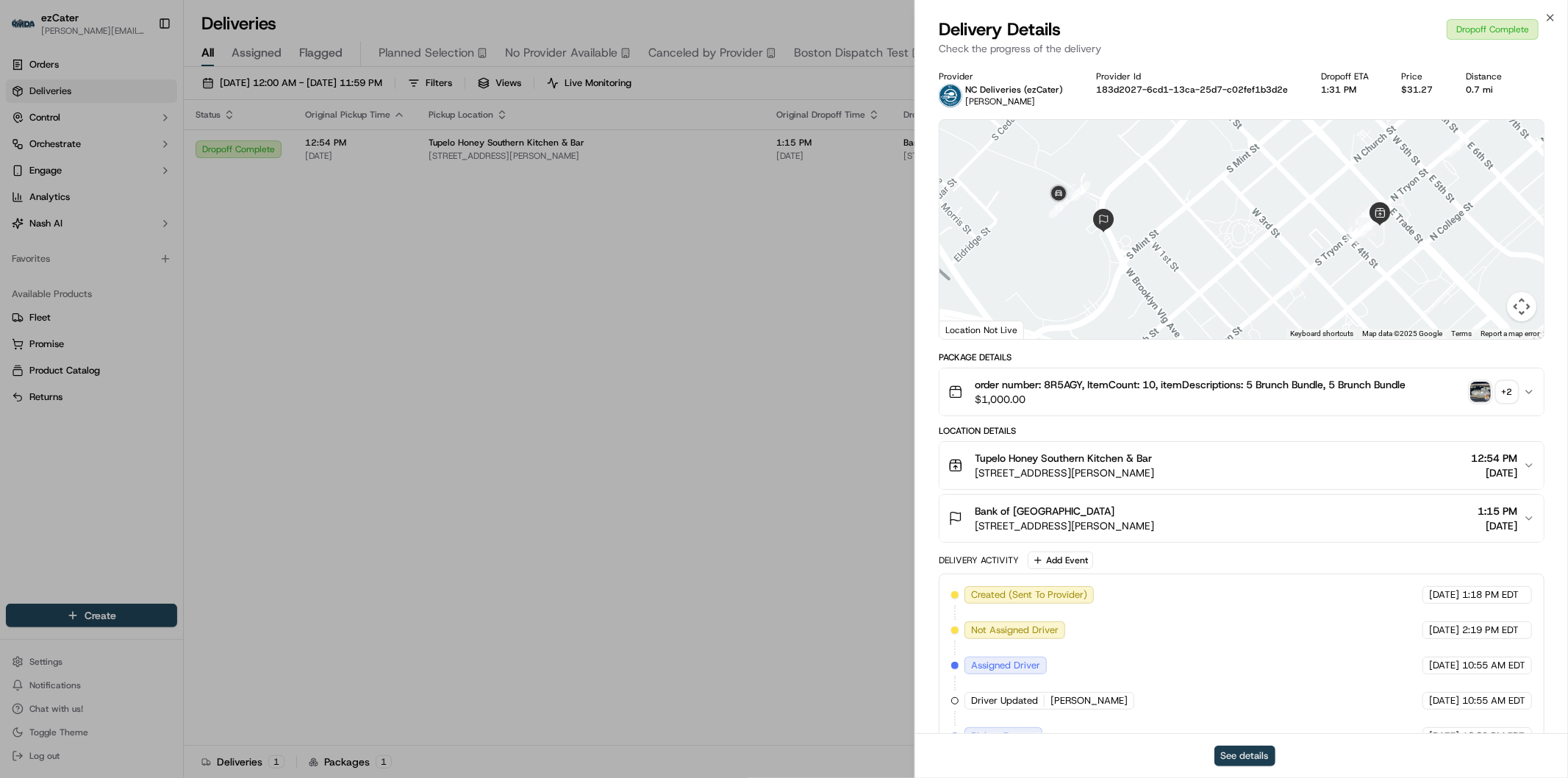
click at [1261, 756] on button "See details" at bounding box center [1245, 756] width 61 height 21
click at [1547, 16] on icon "button" at bounding box center [1550, 18] width 12 height 12
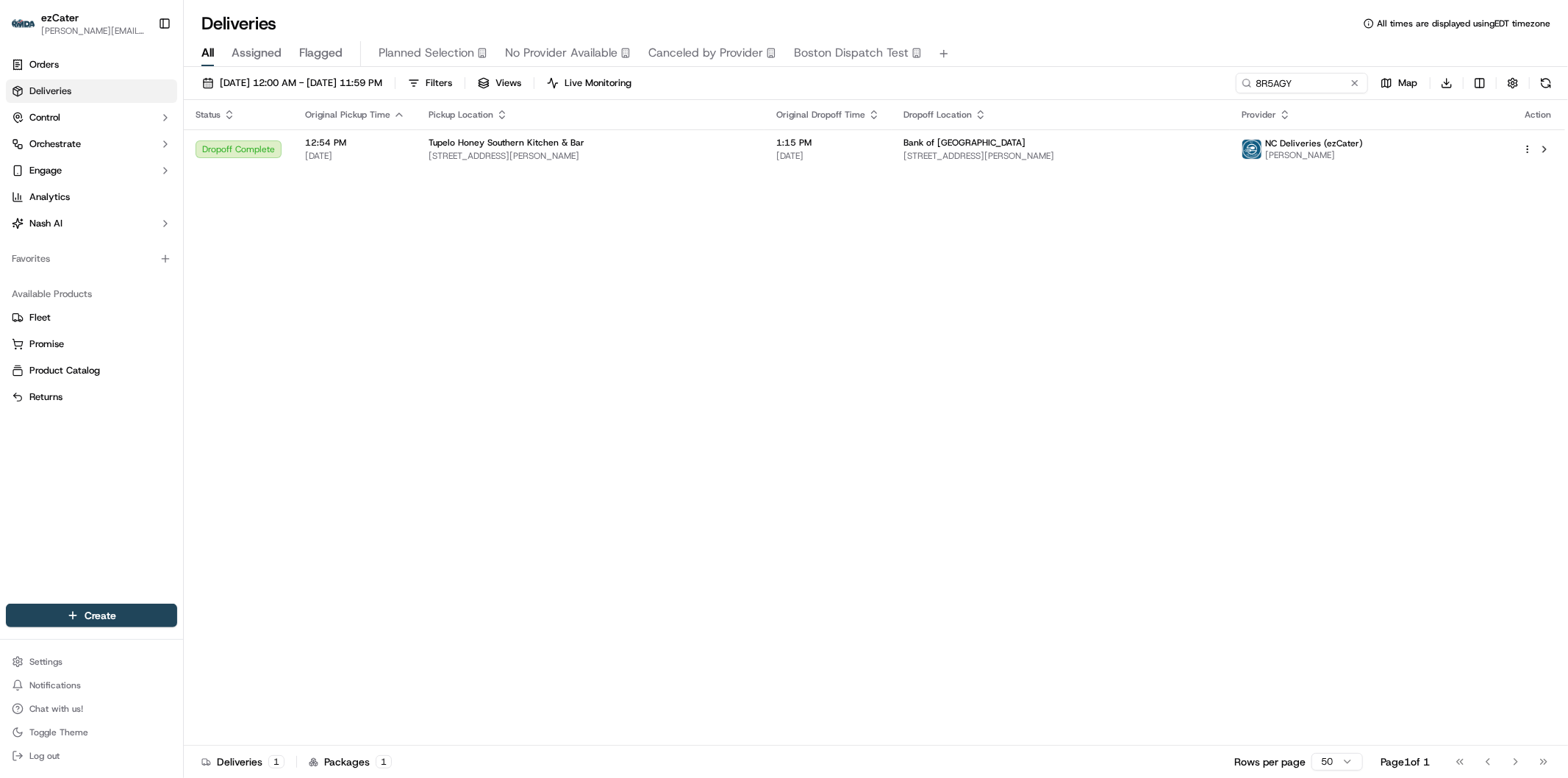
drag, startPoint x: 1350, startPoint y: 82, endPoint x: 1321, endPoint y: 82, distance: 29.0
click at [1351, 81] on button at bounding box center [1354, 83] width 15 height 15
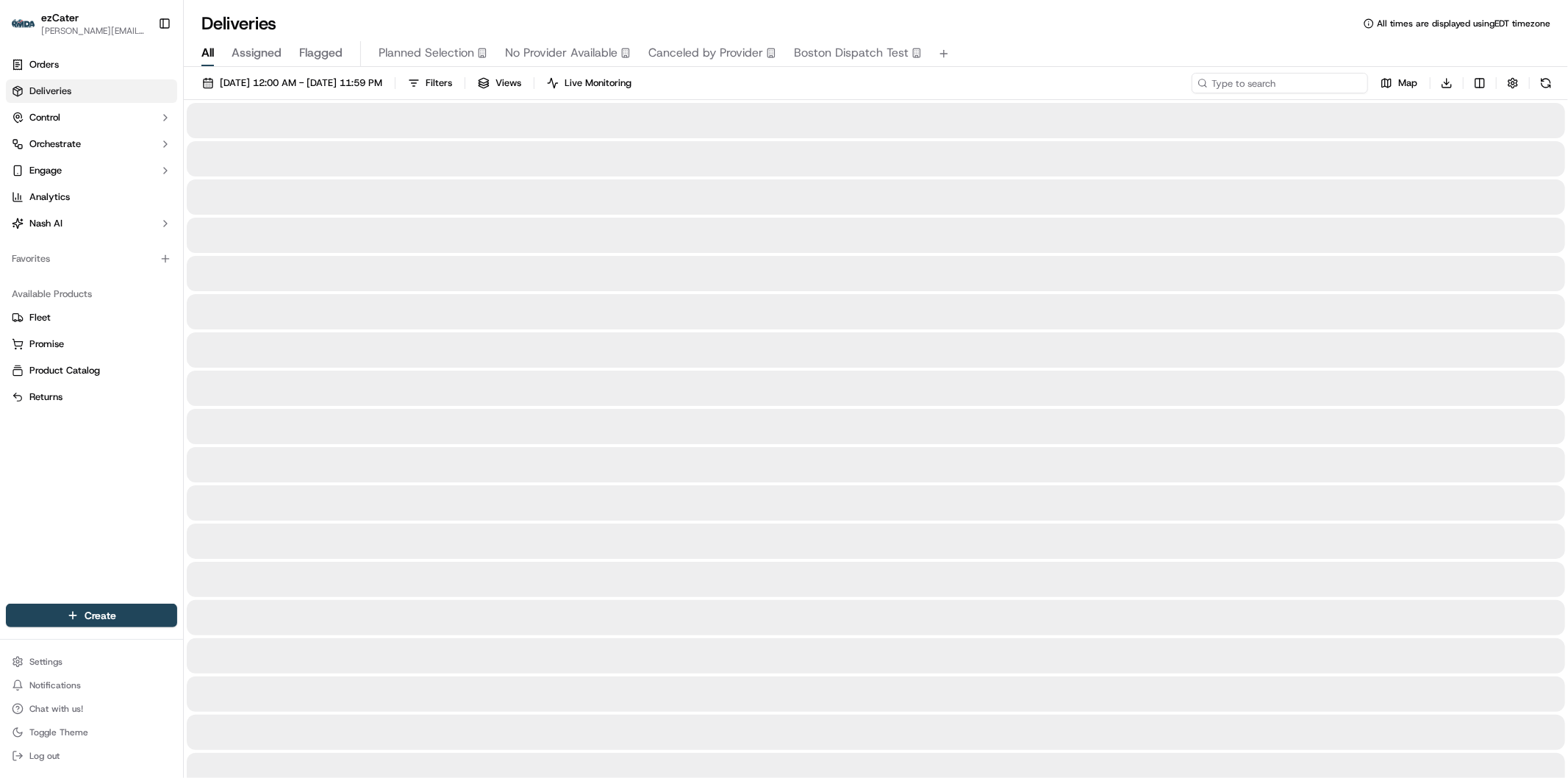
click at [1319, 82] on input at bounding box center [1280, 83] width 176 height 21
paste input "2VH350"
type input "2VH350"
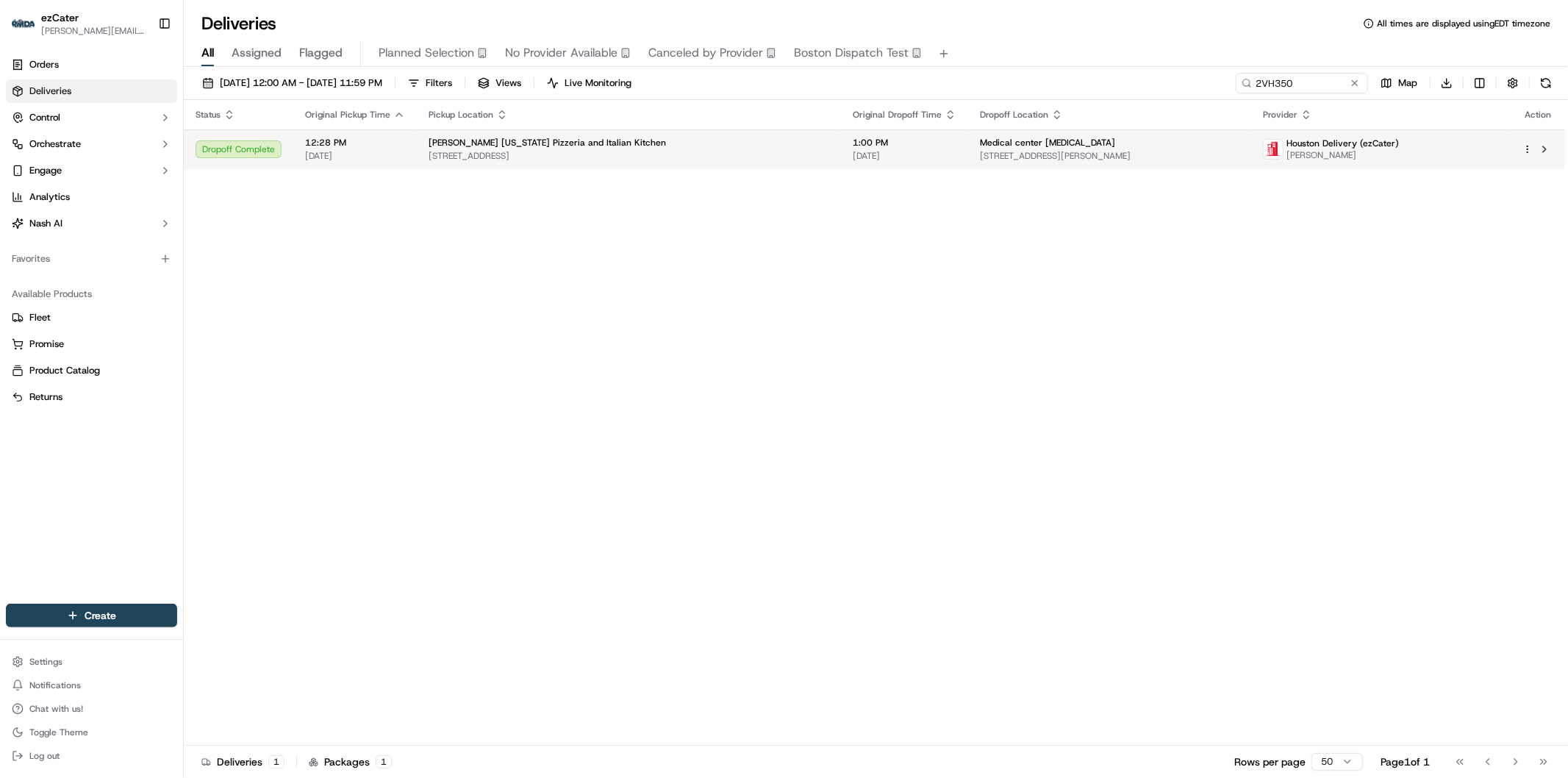
click at [980, 152] on span "6560 Fannin St #600, Houston, TX 77030, USA" at bounding box center [1110, 156] width 259 height 12
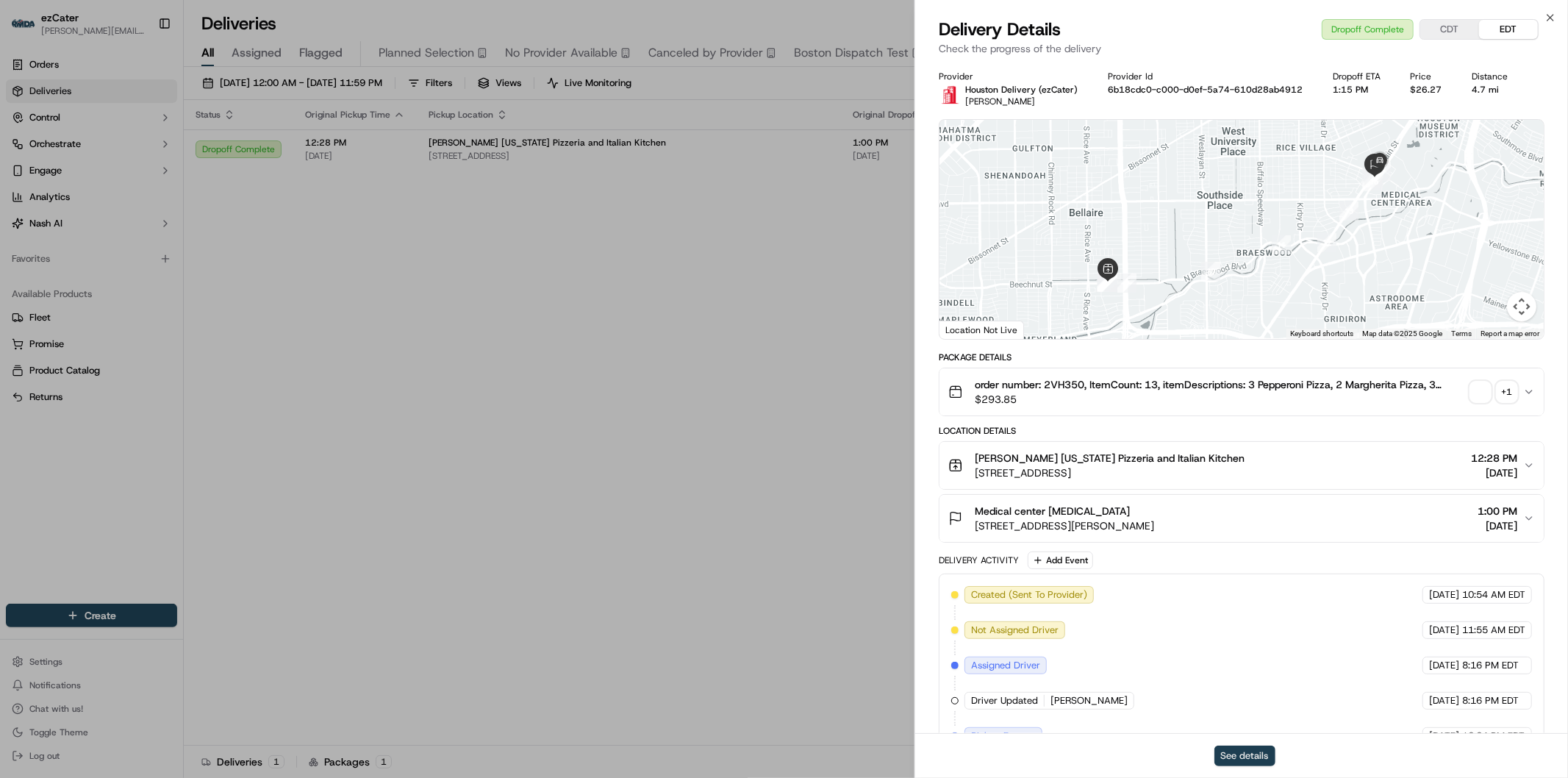
click at [1260, 758] on button "See details" at bounding box center [1245, 756] width 61 height 21
click at [1552, 16] on icon "button" at bounding box center [1549, 17] width 6 height 6
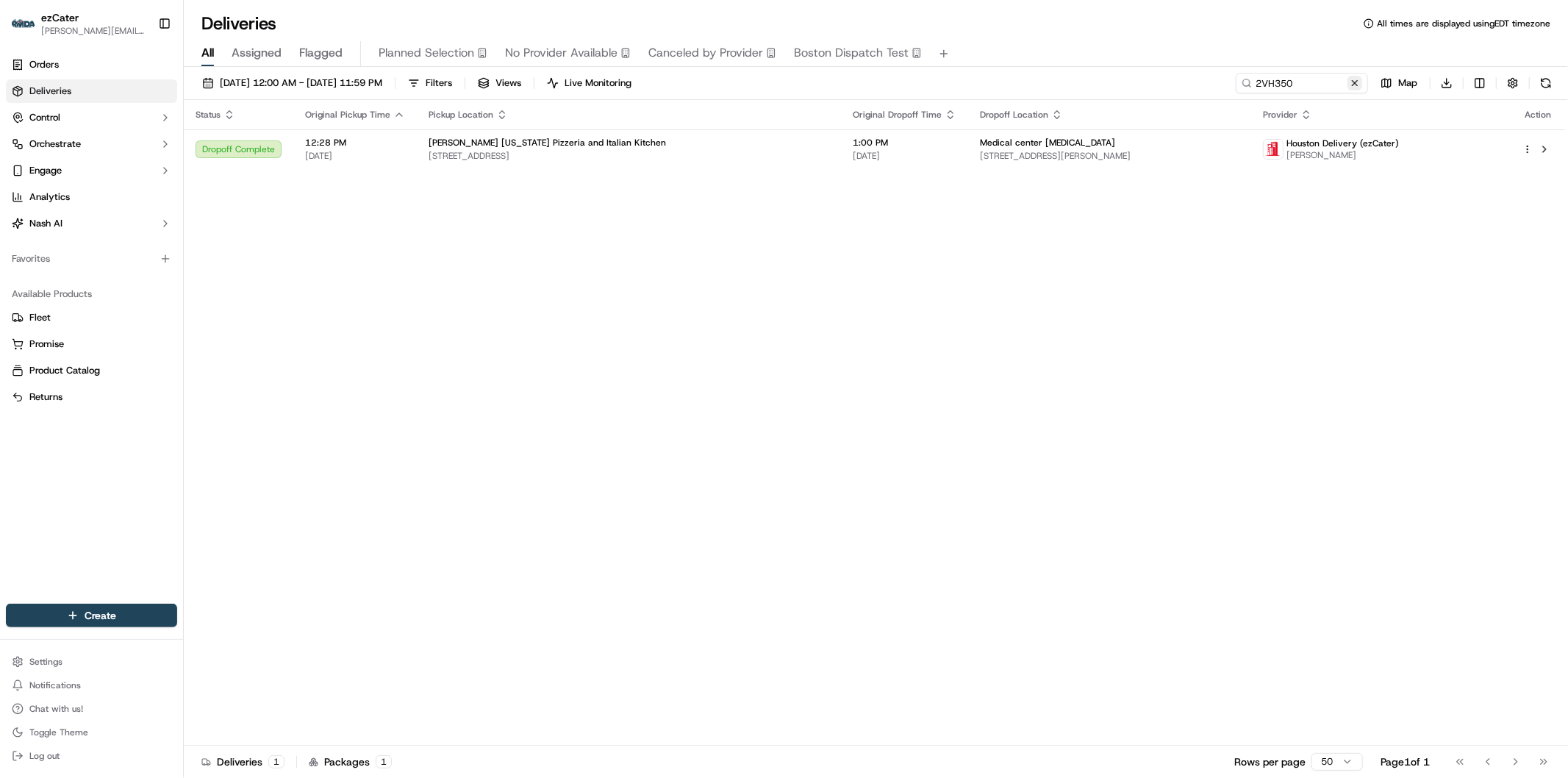
click at [1355, 81] on button at bounding box center [1354, 83] width 15 height 15
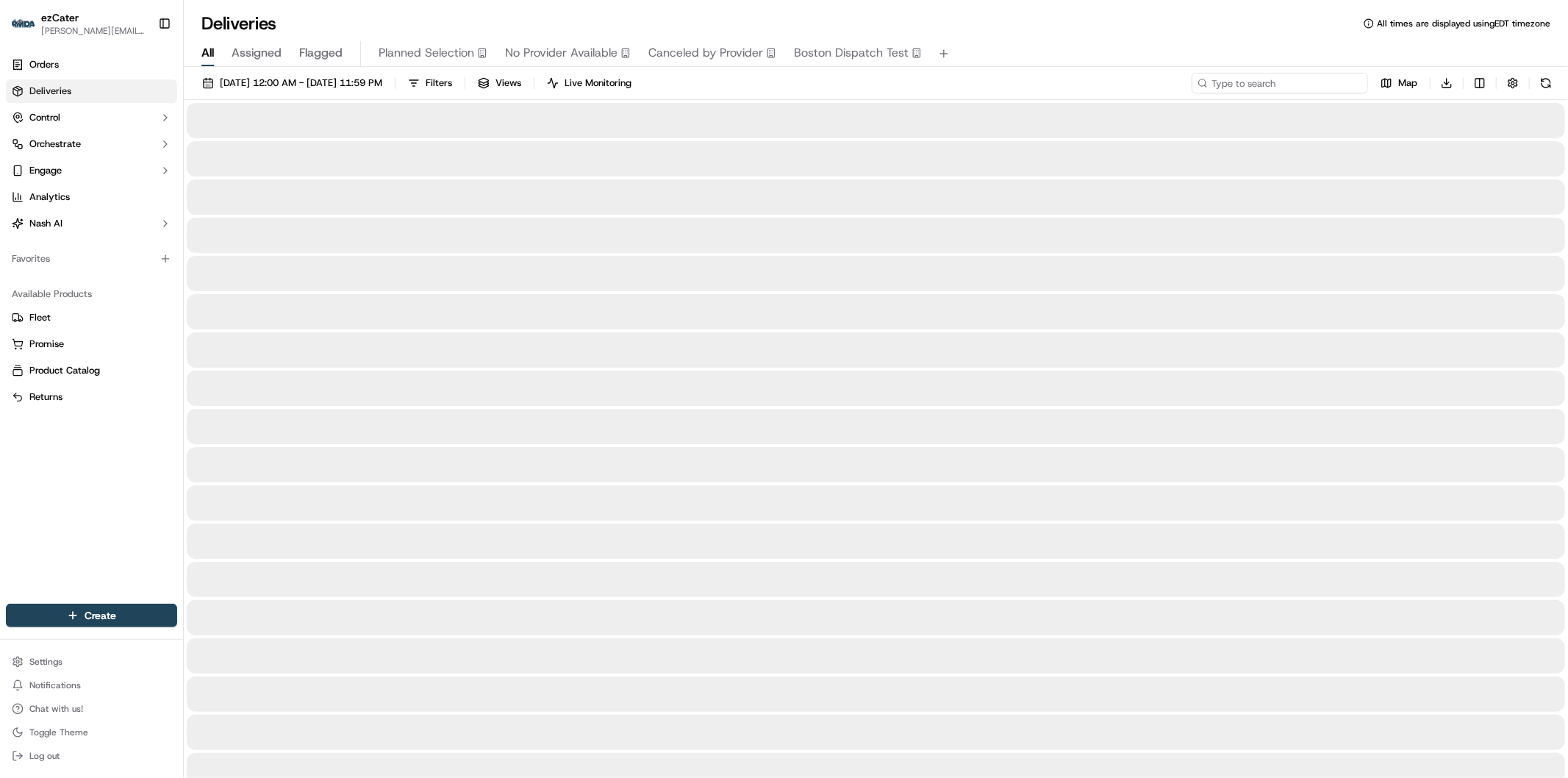
click at [1329, 81] on input at bounding box center [1280, 83] width 176 height 21
paste input "Q9Q23Q"
type input "Q9Q23Q"
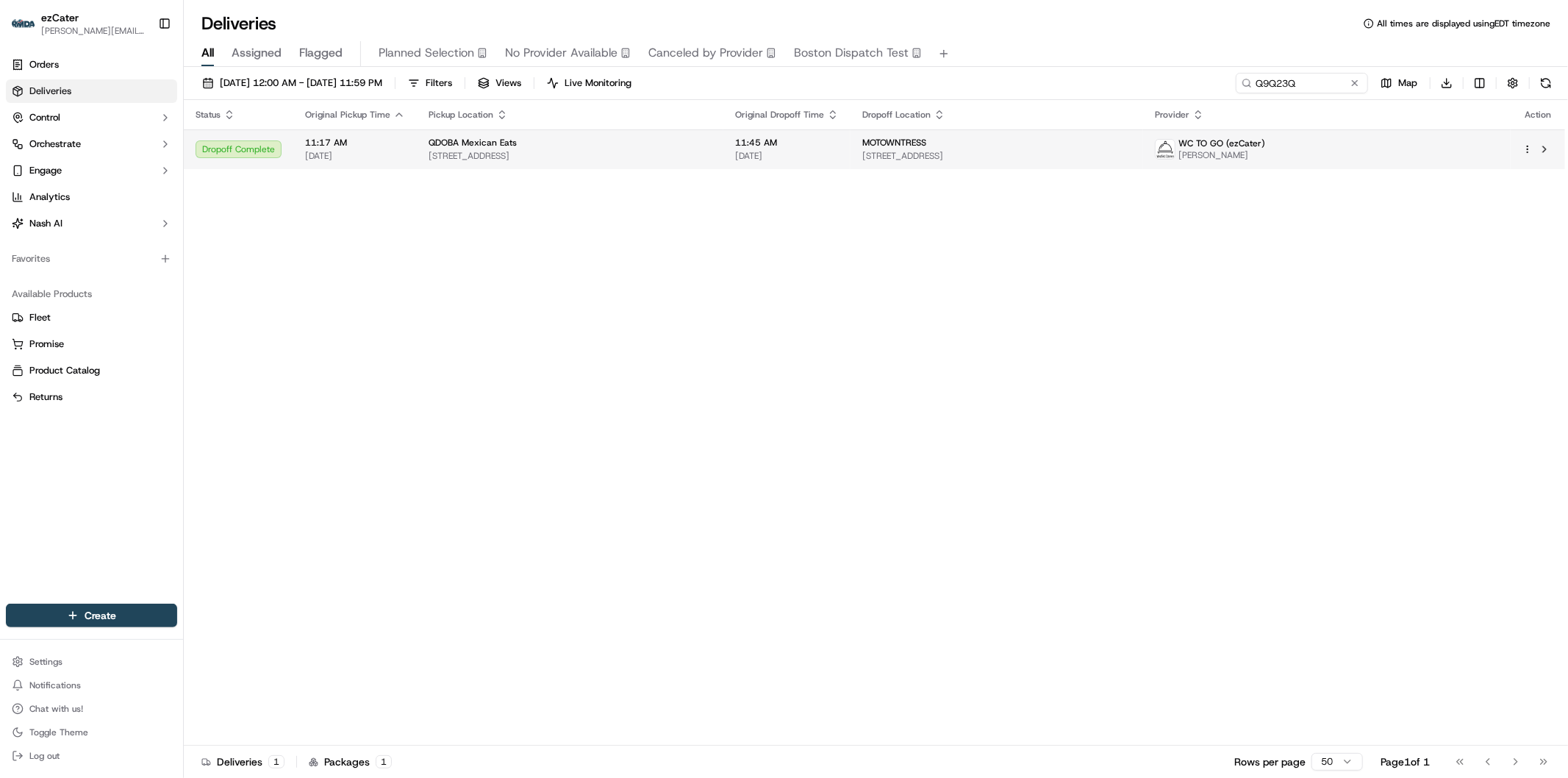
click at [1051, 156] on span "120 Moonachie Ave, Moonachie, NJ 07074, USA" at bounding box center [997, 156] width 269 height 12
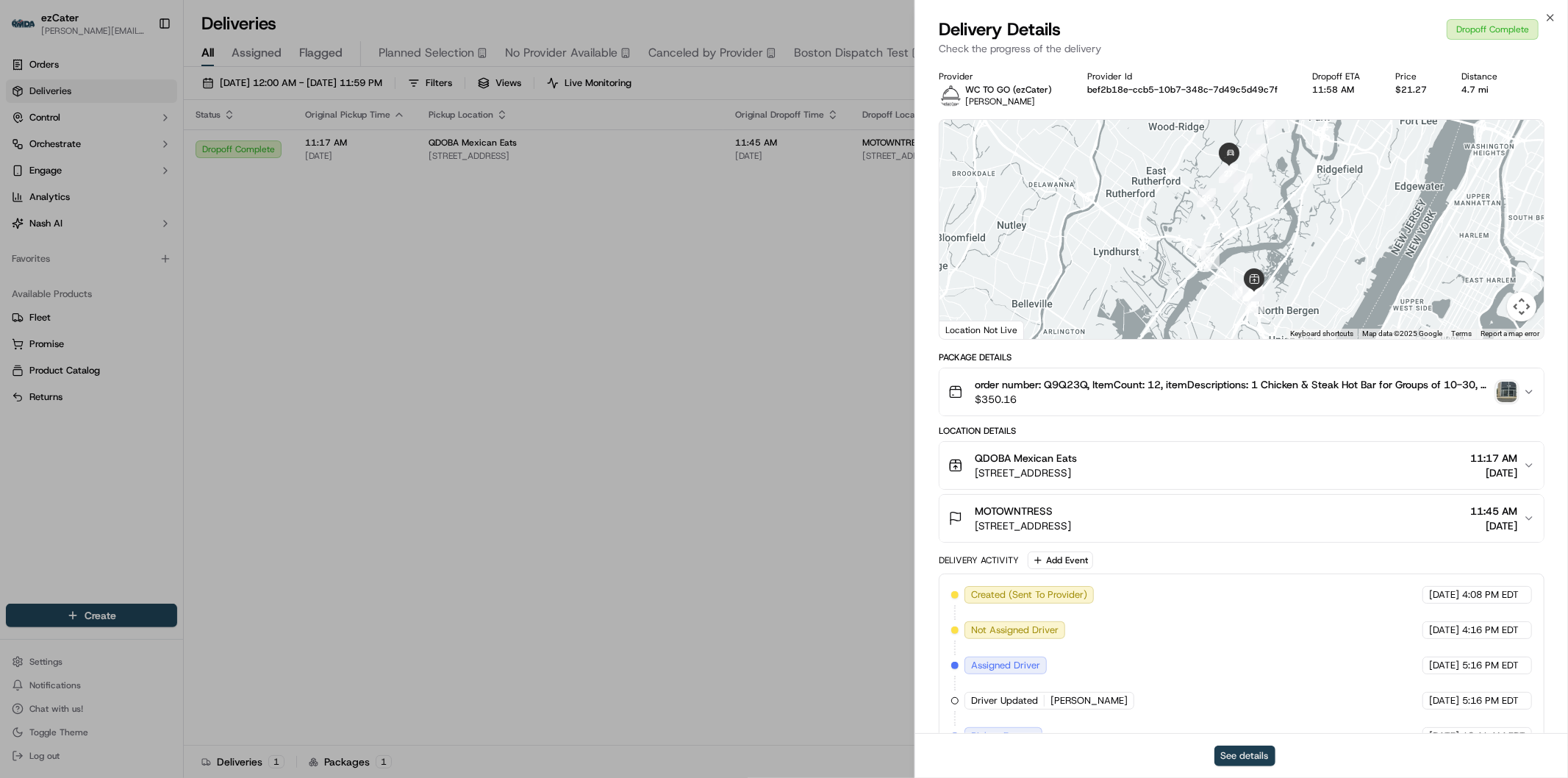
click at [1267, 754] on button "See details" at bounding box center [1245, 756] width 61 height 21
click at [1548, 13] on icon "button" at bounding box center [1550, 18] width 12 height 12
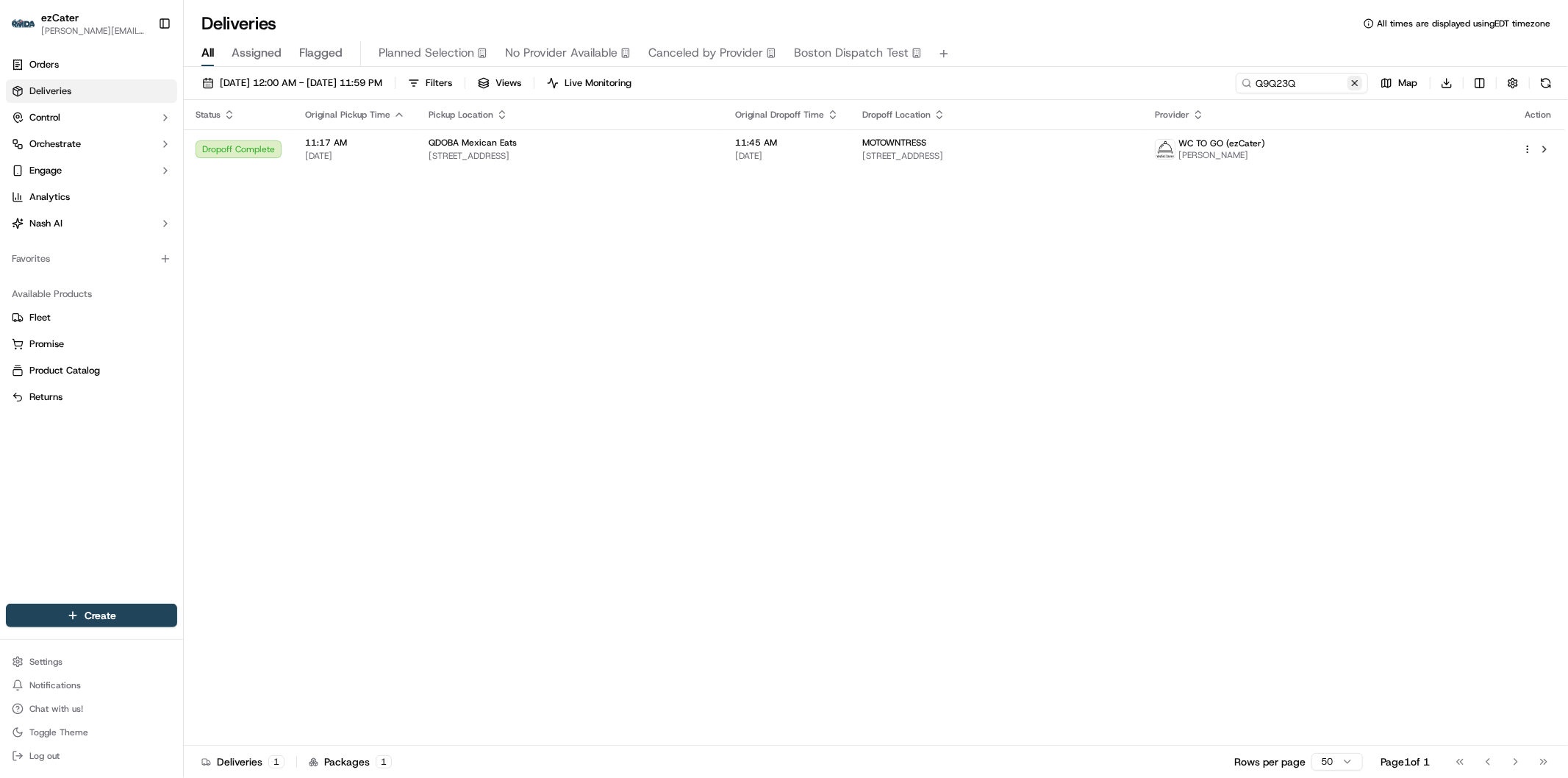
click at [1354, 82] on button at bounding box center [1354, 83] width 15 height 15
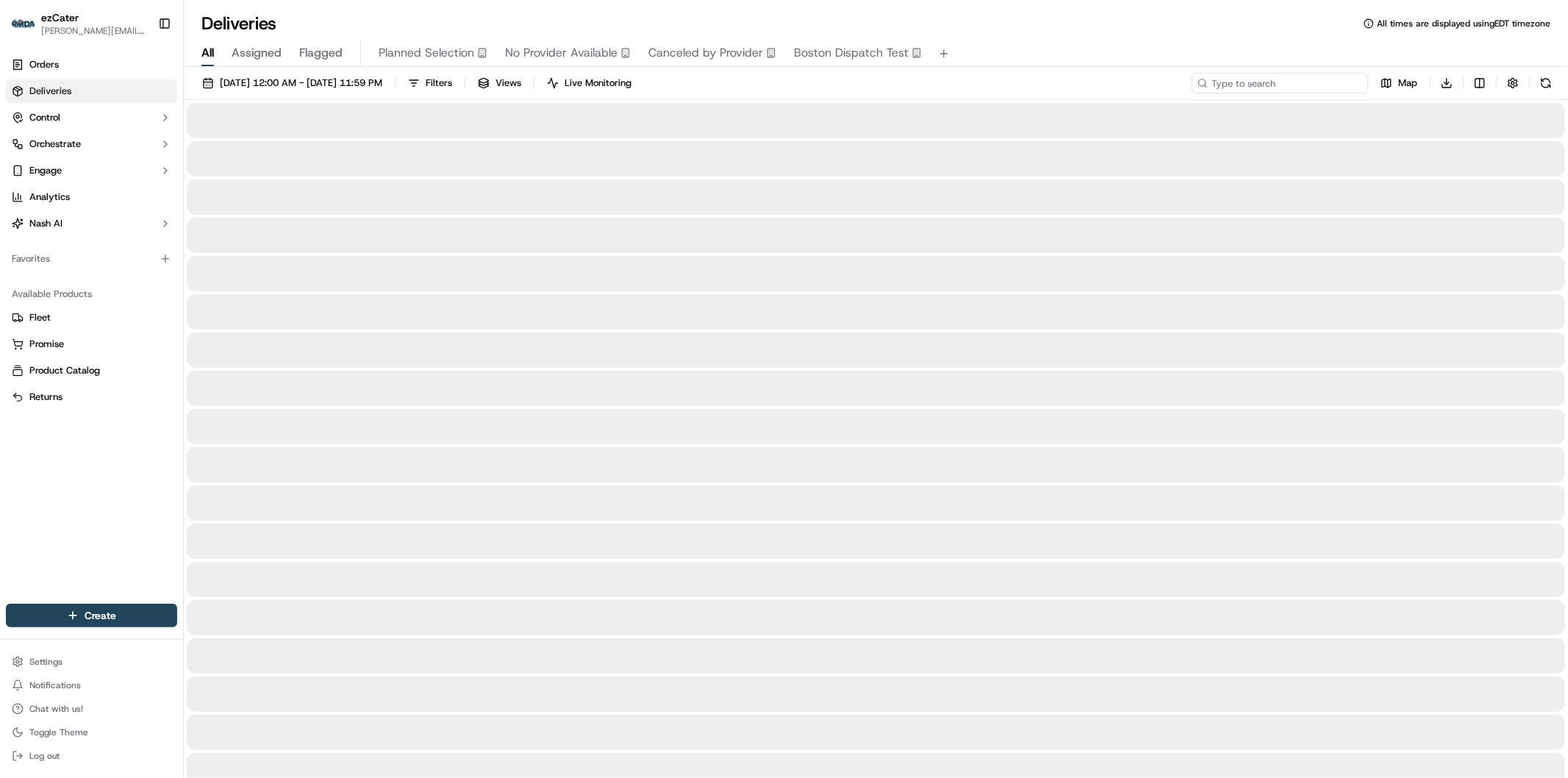
click at [1294, 82] on input at bounding box center [1280, 83] width 176 height 21
paste input "H5R60H"
type input "H5R60H"
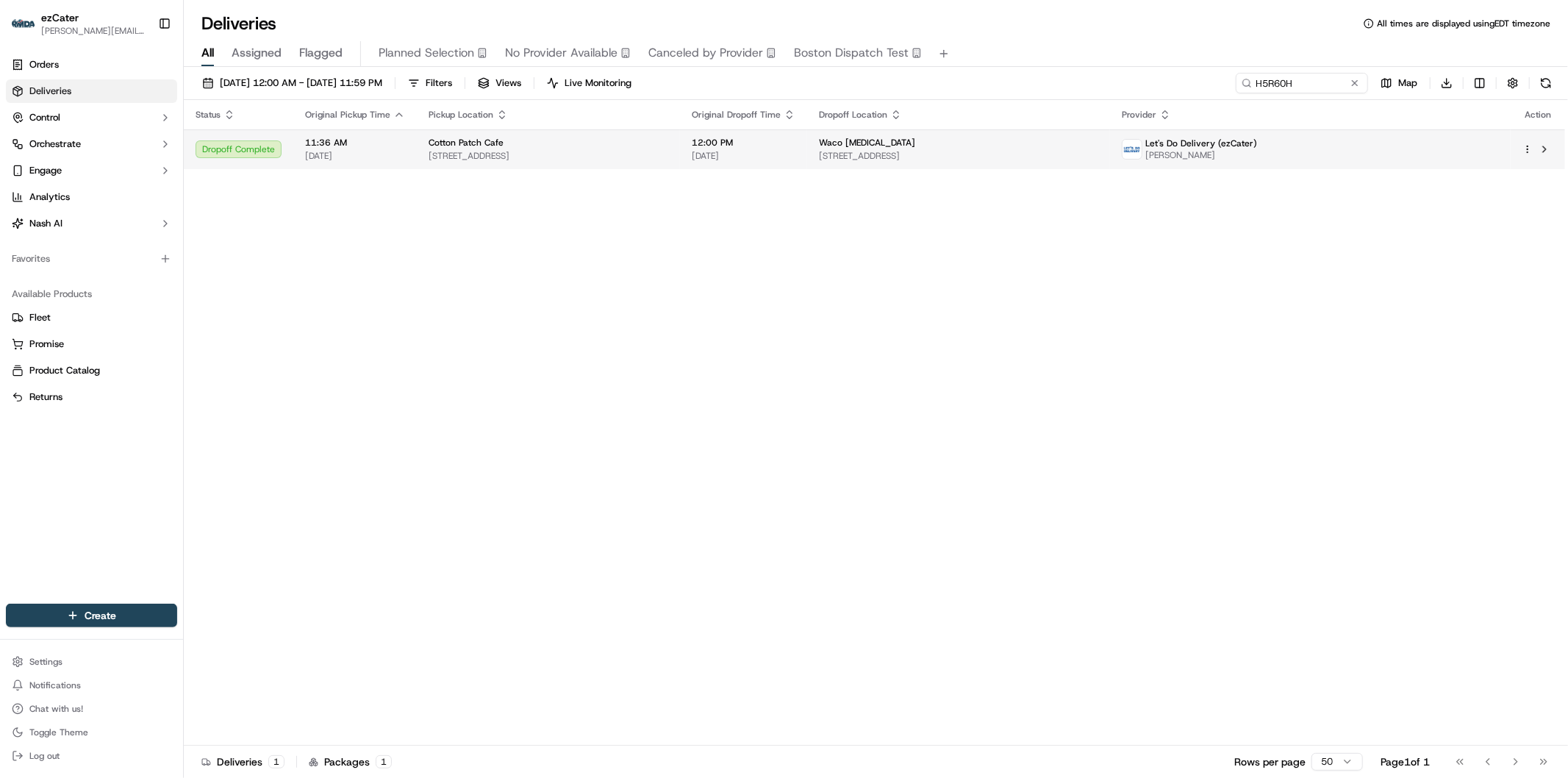
click at [668, 160] on span "[STREET_ADDRESS]" at bounding box center [548, 156] width 239 height 12
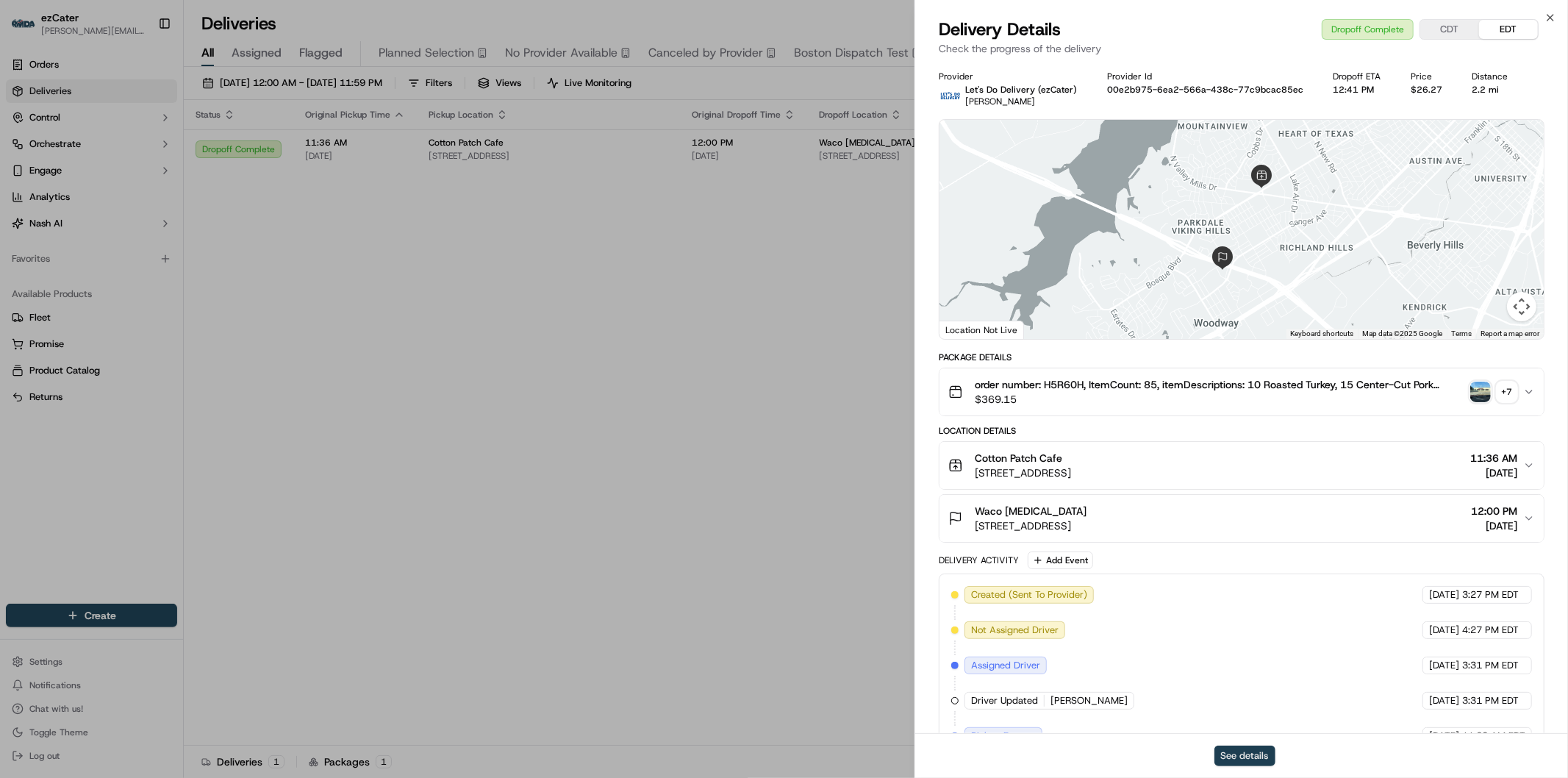
click at [1255, 752] on button "See details" at bounding box center [1245, 756] width 61 height 21
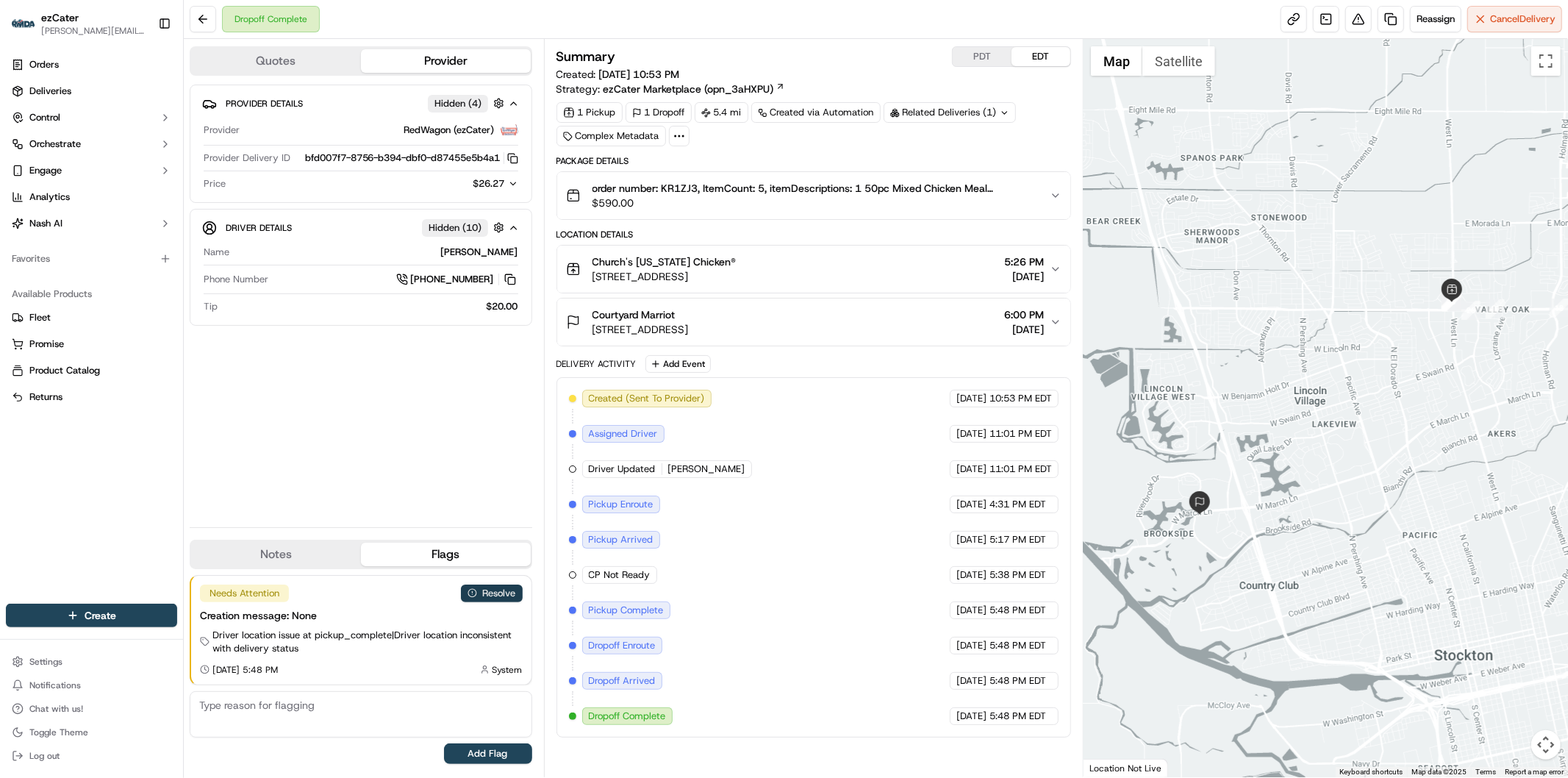
click at [496, 597] on button "Resolve" at bounding box center [492, 593] width 62 height 18
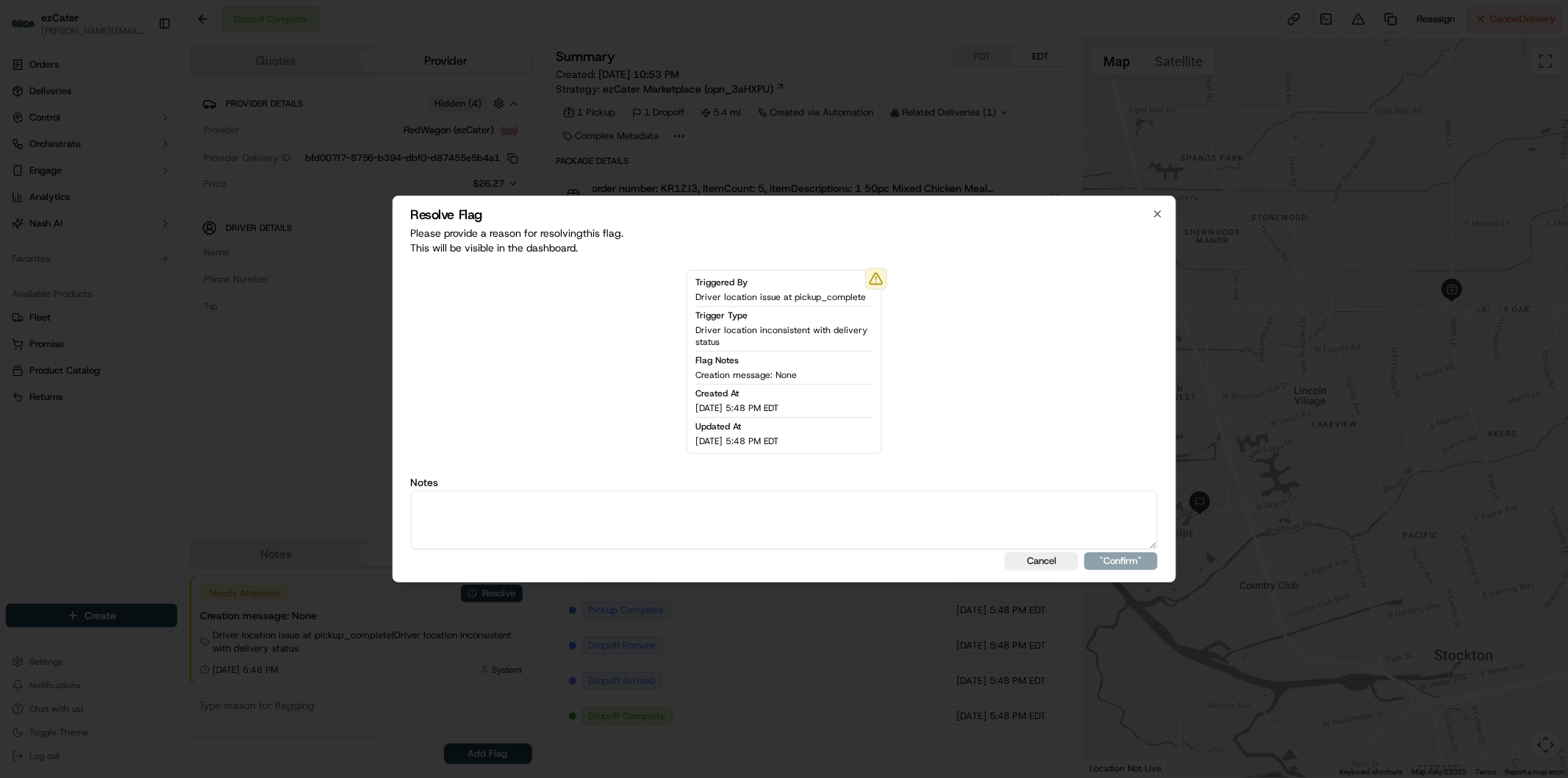
drag, startPoint x: 584, startPoint y: 505, endPoint x: 589, endPoint y: 495, distance: 11.2
click at [589, 496] on textarea at bounding box center [784, 519] width 748 height 59
type textarea "CP Not Ready. Wait fee 0."
click at [1101, 555] on button ""Confirm"" at bounding box center [1121, 561] width 73 height 18
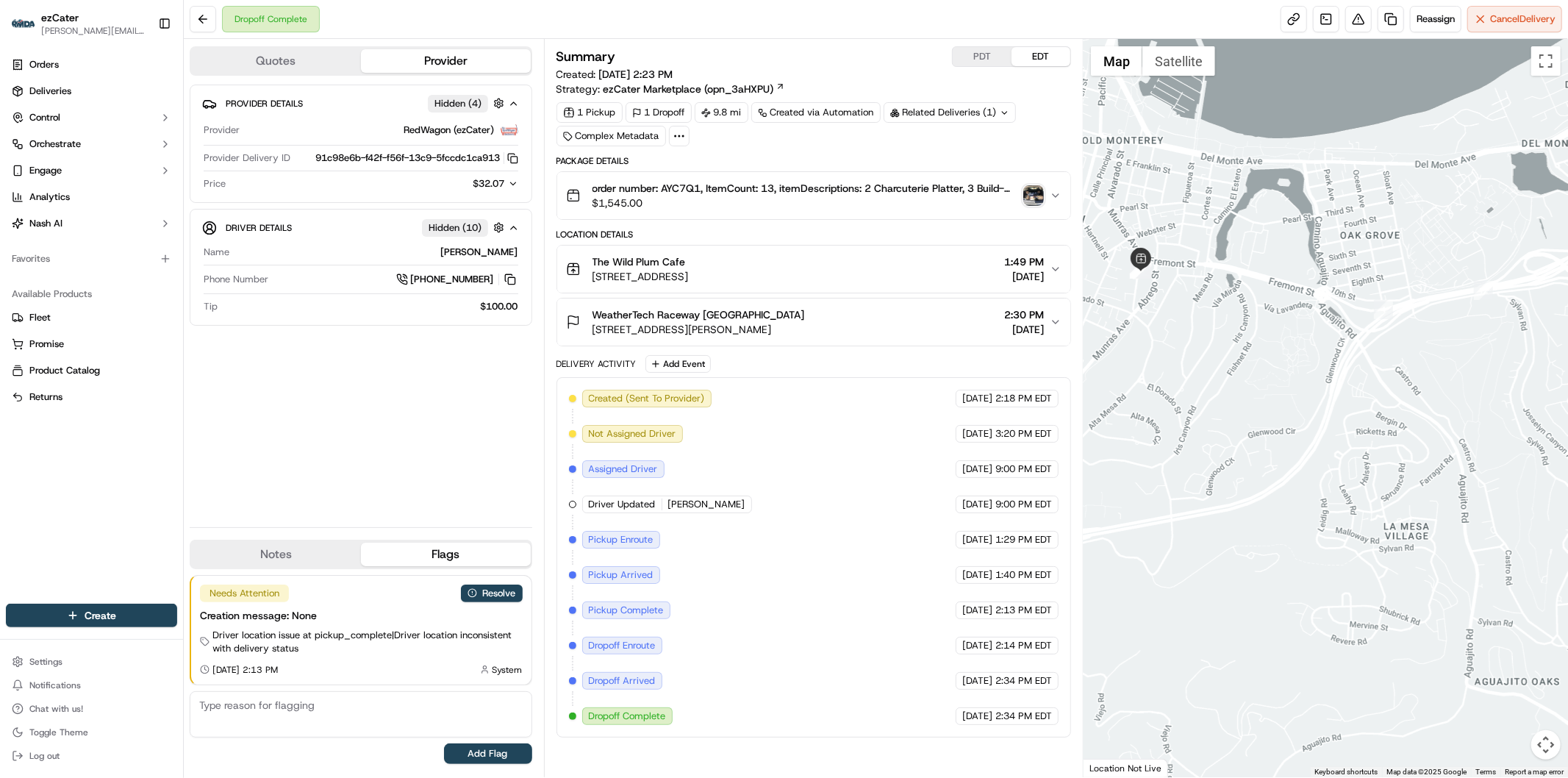
drag, startPoint x: 1193, startPoint y: 439, endPoint x: 1251, endPoint y: 506, distance: 88.6
click at [1251, 506] on div at bounding box center [1325, 408] width 484 height 738
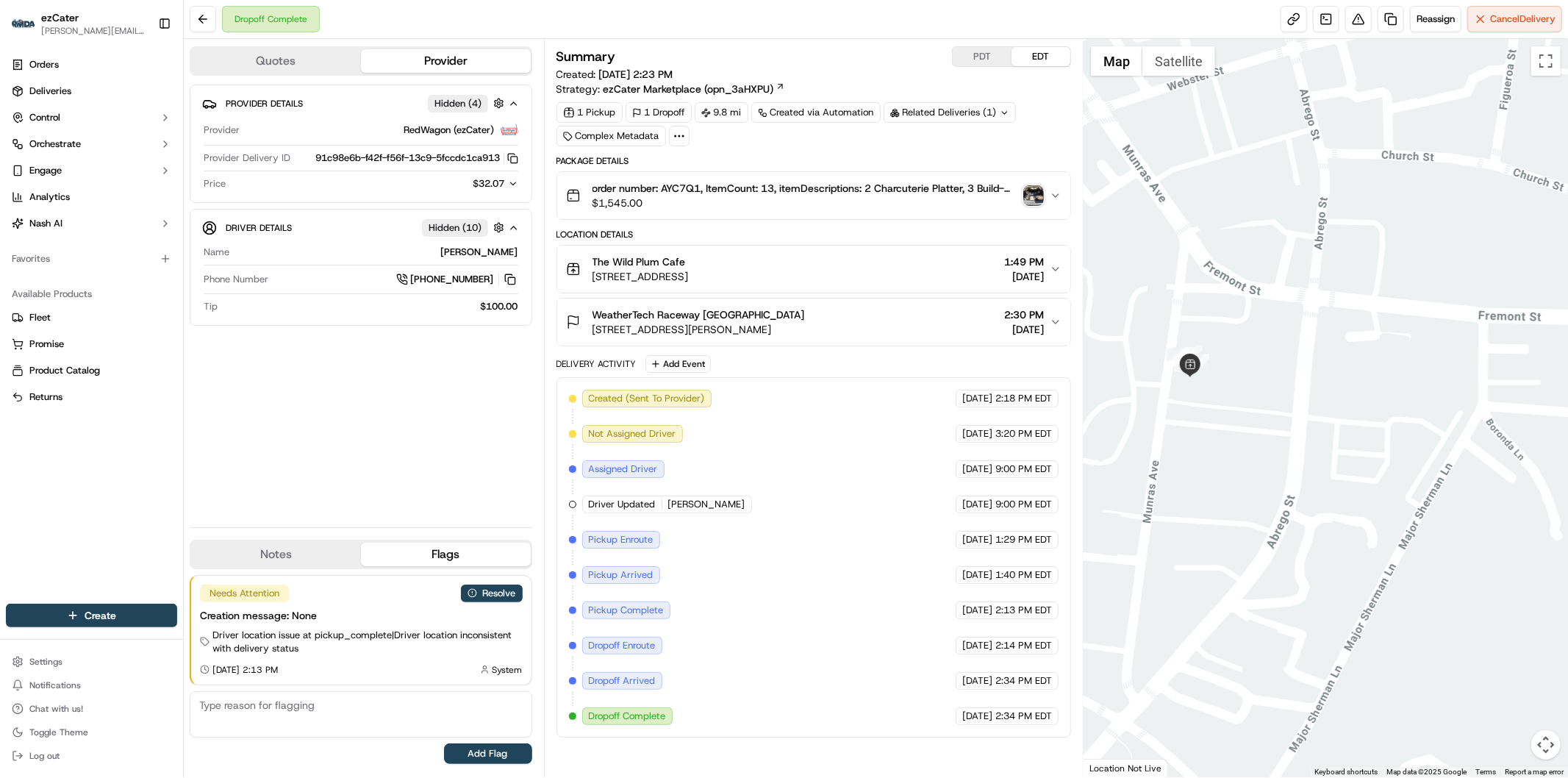
click at [1201, 424] on div at bounding box center [1325, 408] width 484 height 738
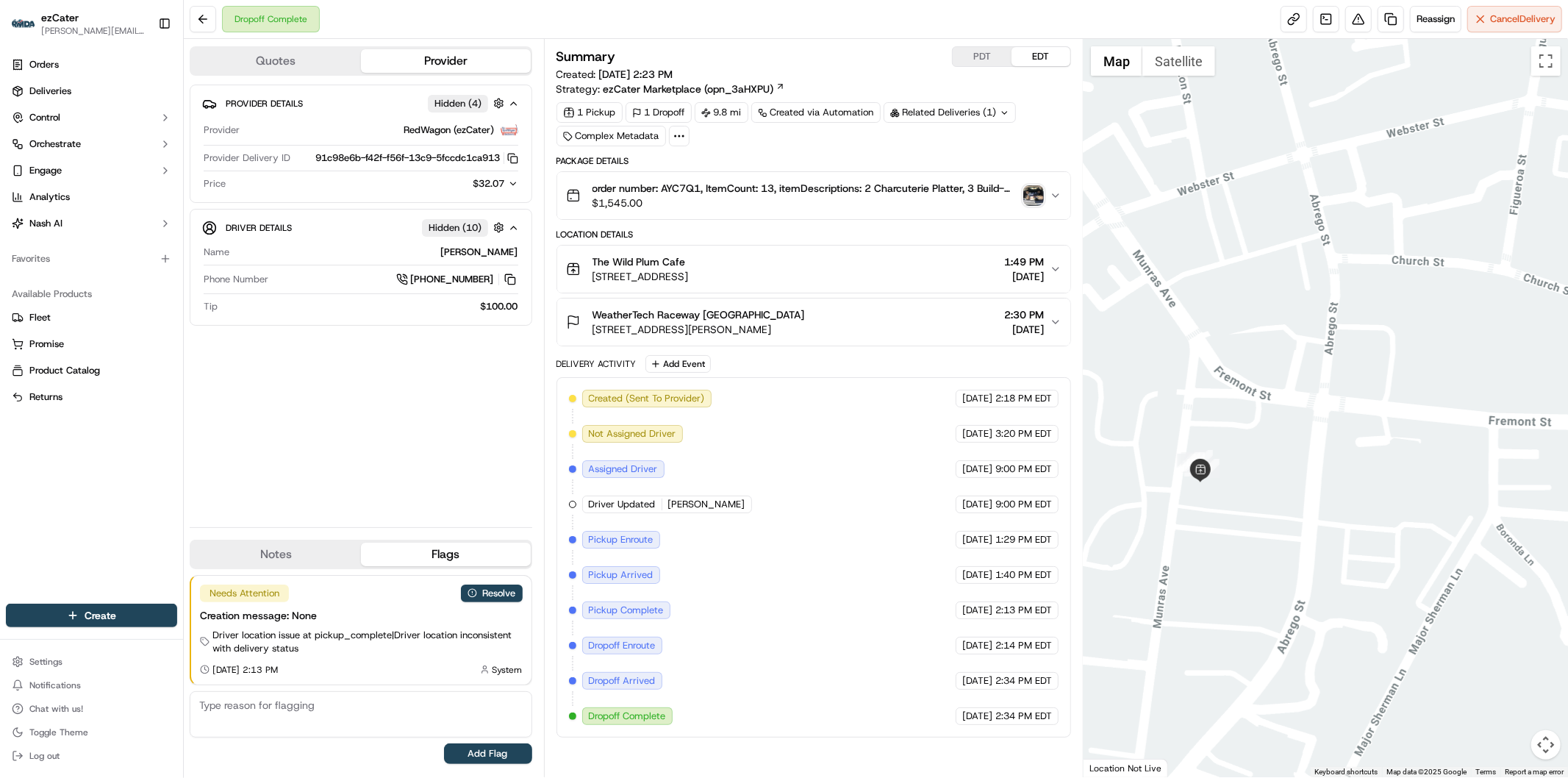
drag, startPoint x: 1279, startPoint y: 575, endPoint x: 1237, endPoint y: 557, distance: 45.7
click at [1238, 559] on div at bounding box center [1325, 408] width 484 height 738
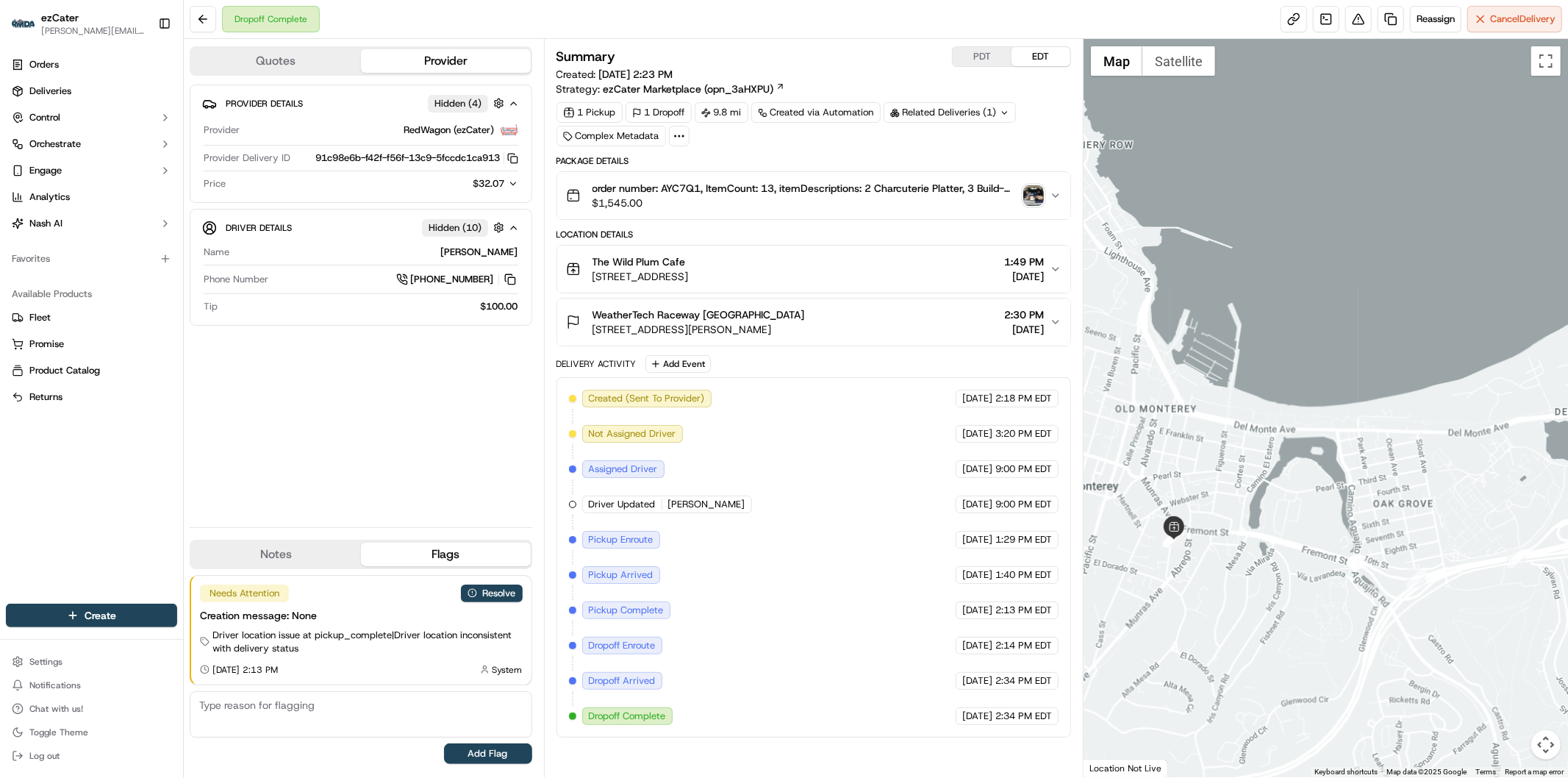
drag, startPoint x: 1383, startPoint y: 594, endPoint x: 1268, endPoint y: 577, distance: 116.2
click at [1268, 577] on div at bounding box center [1325, 408] width 484 height 738
click at [506, 600] on button "Resolve" at bounding box center [492, 593] width 62 height 18
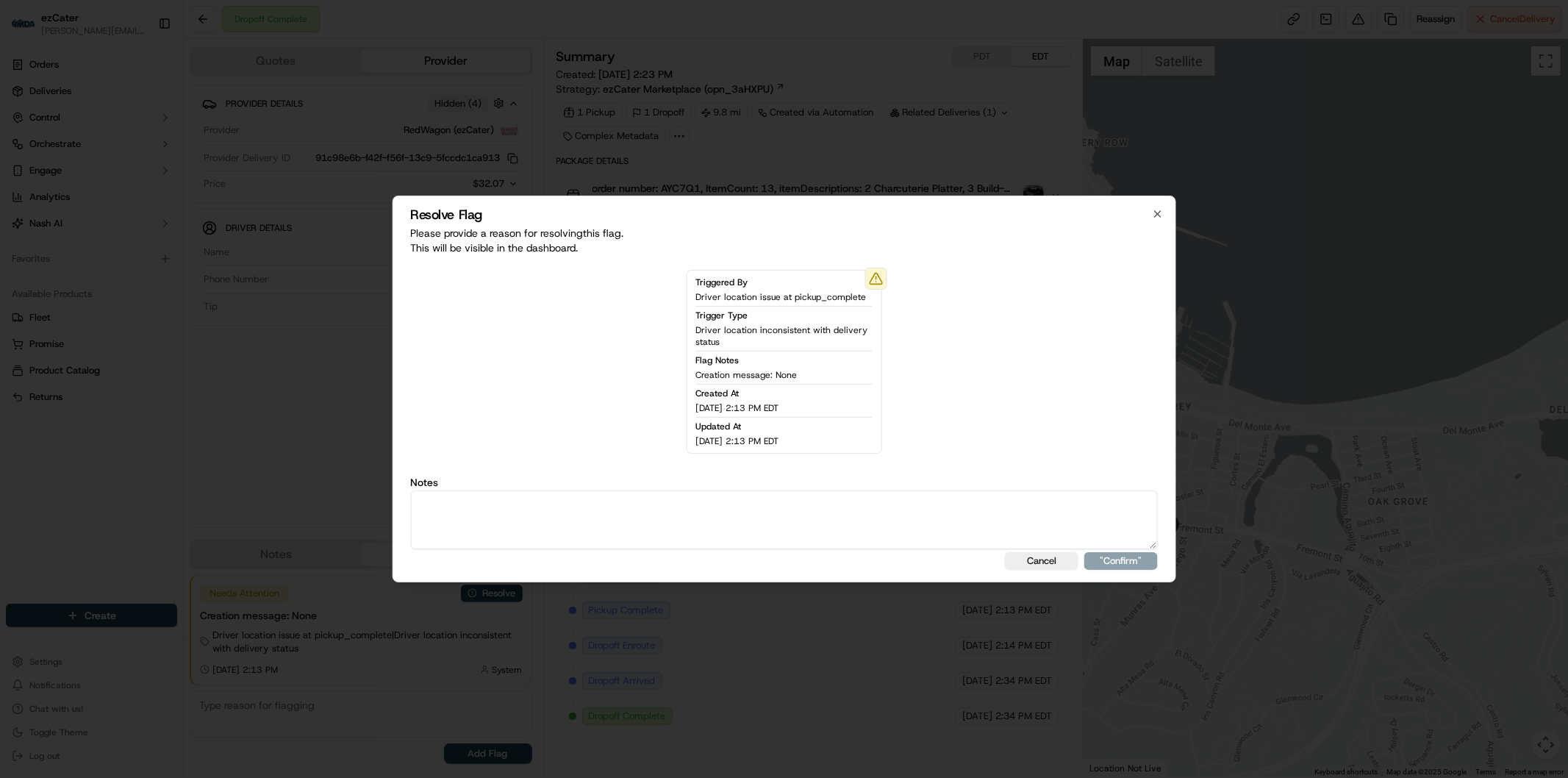
drag, startPoint x: 567, startPoint y: 540, endPoint x: 567, endPoint y: 530, distance: 10.0
click at [567, 532] on textarea at bounding box center [784, 519] width 748 height 59
type textarea "Actual wait time 24 minutes. Wait fee 5."
click at [1105, 556] on button ""Confirm"" at bounding box center [1121, 561] width 73 height 18
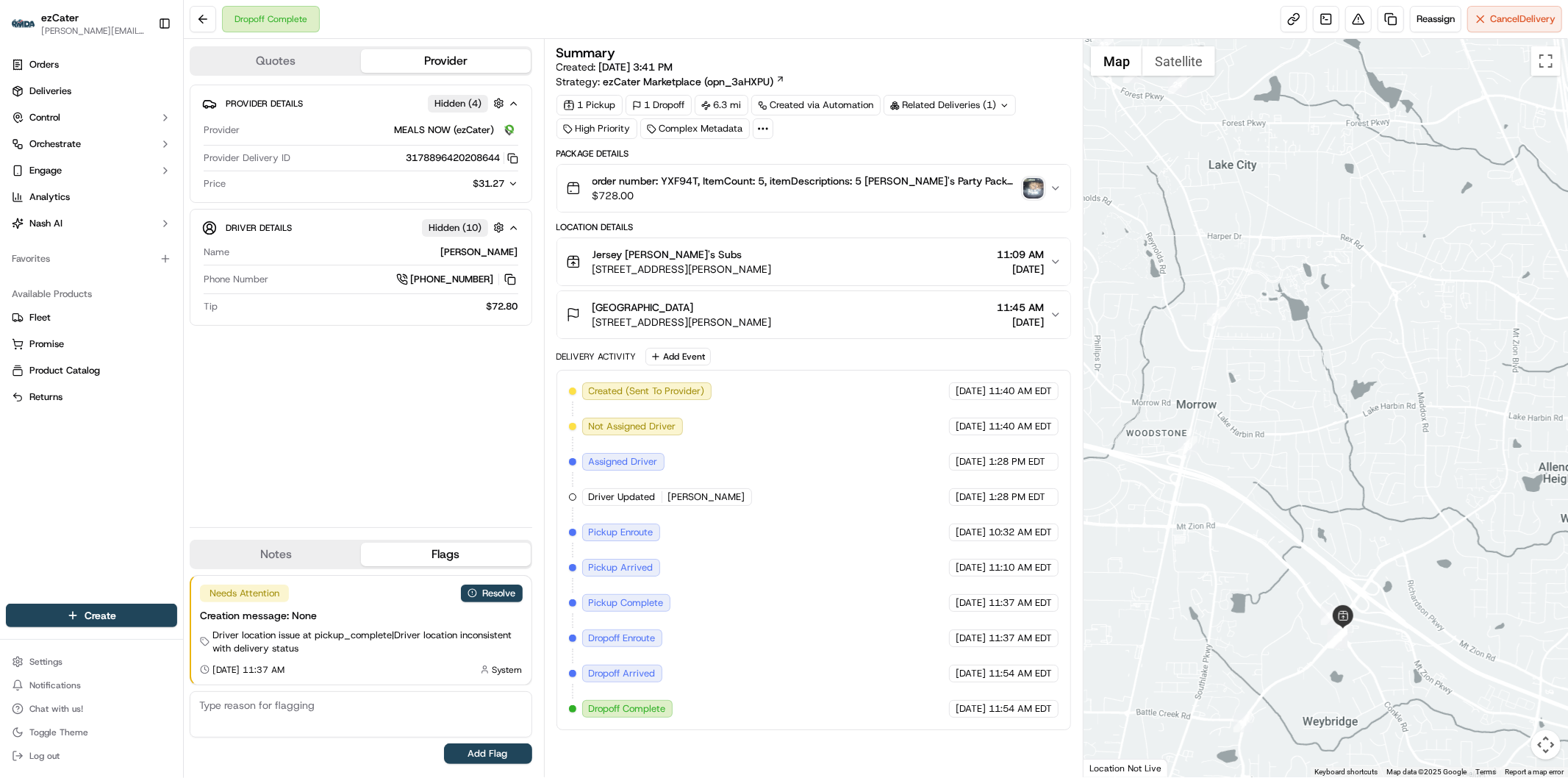
drag, startPoint x: 1363, startPoint y: 701, endPoint x: 1279, endPoint y: 622, distance: 115.3
click at [1279, 622] on div at bounding box center [1325, 408] width 484 height 738
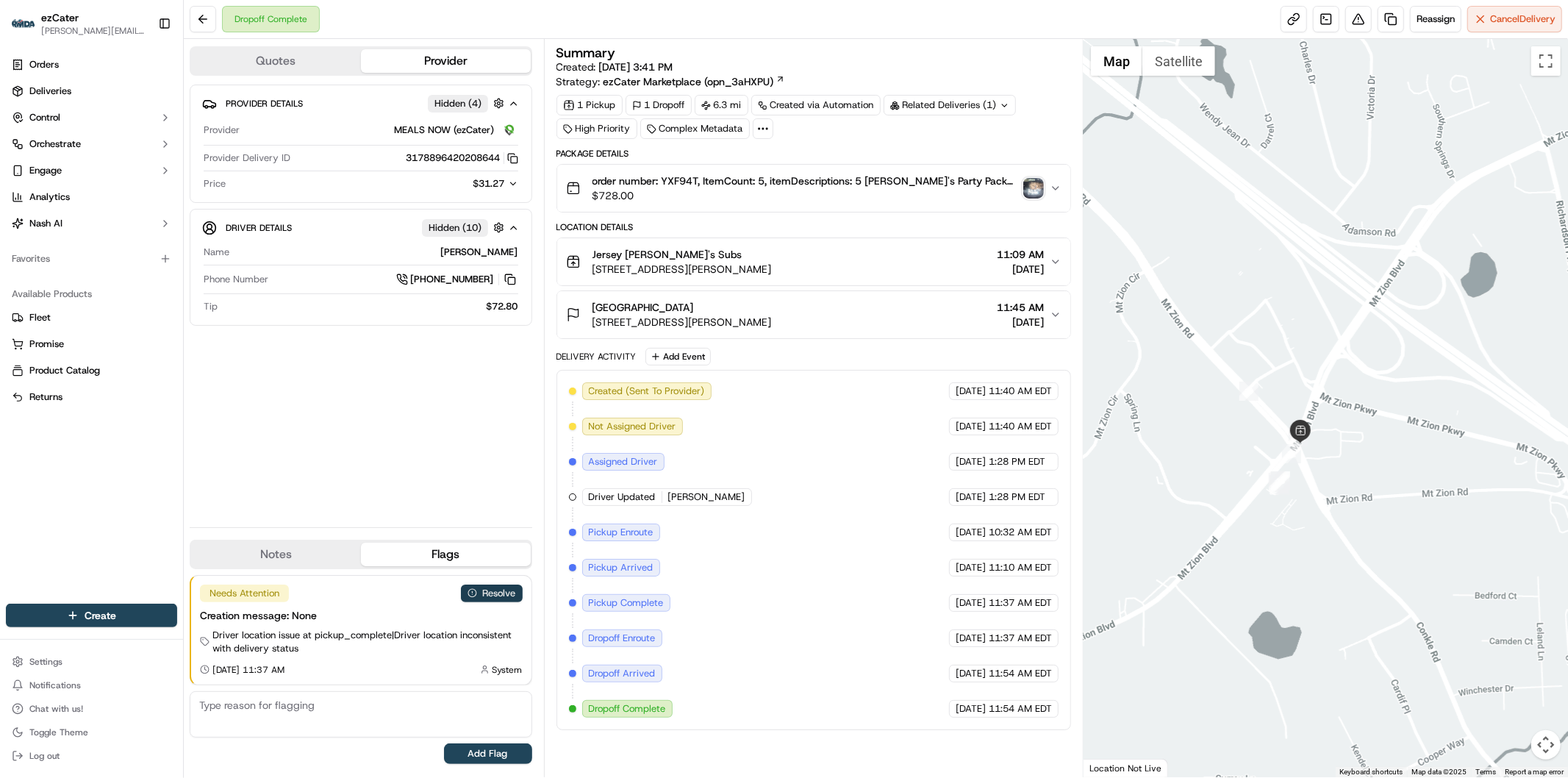
click at [489, 594] on button "Resolve" at bounding box center [492, 593] width 62 height 18
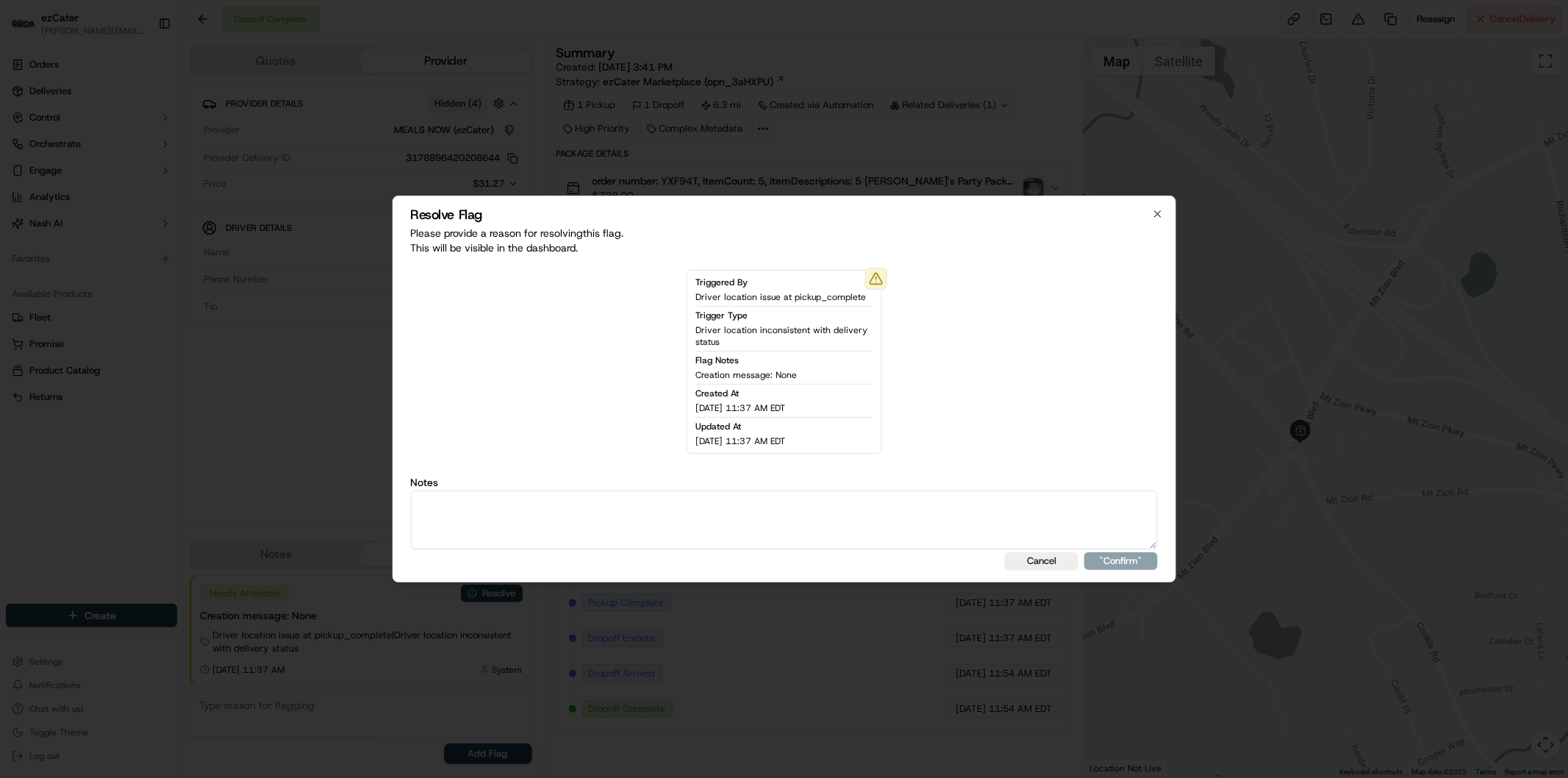
click at [506, 535] on textarea at bounding box center [784, 519] width 748 height 59
type textarea "Actual wait time 23 minutes. Wait fee 5."
click at [1135, 563] on button ""Confirm"" at bounding box center [1121, 561] width 73 height 18
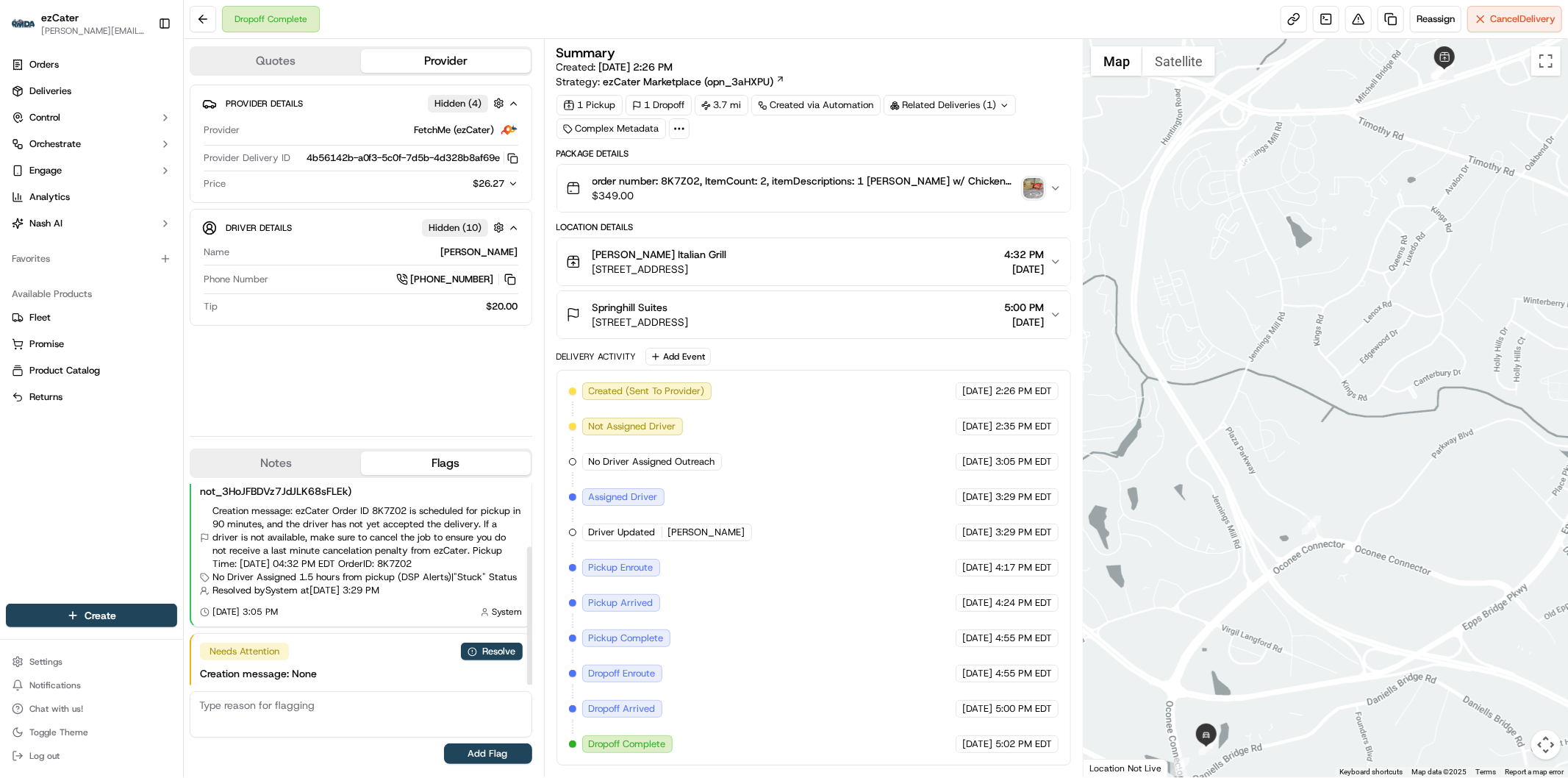
scroll to position [92, 0]
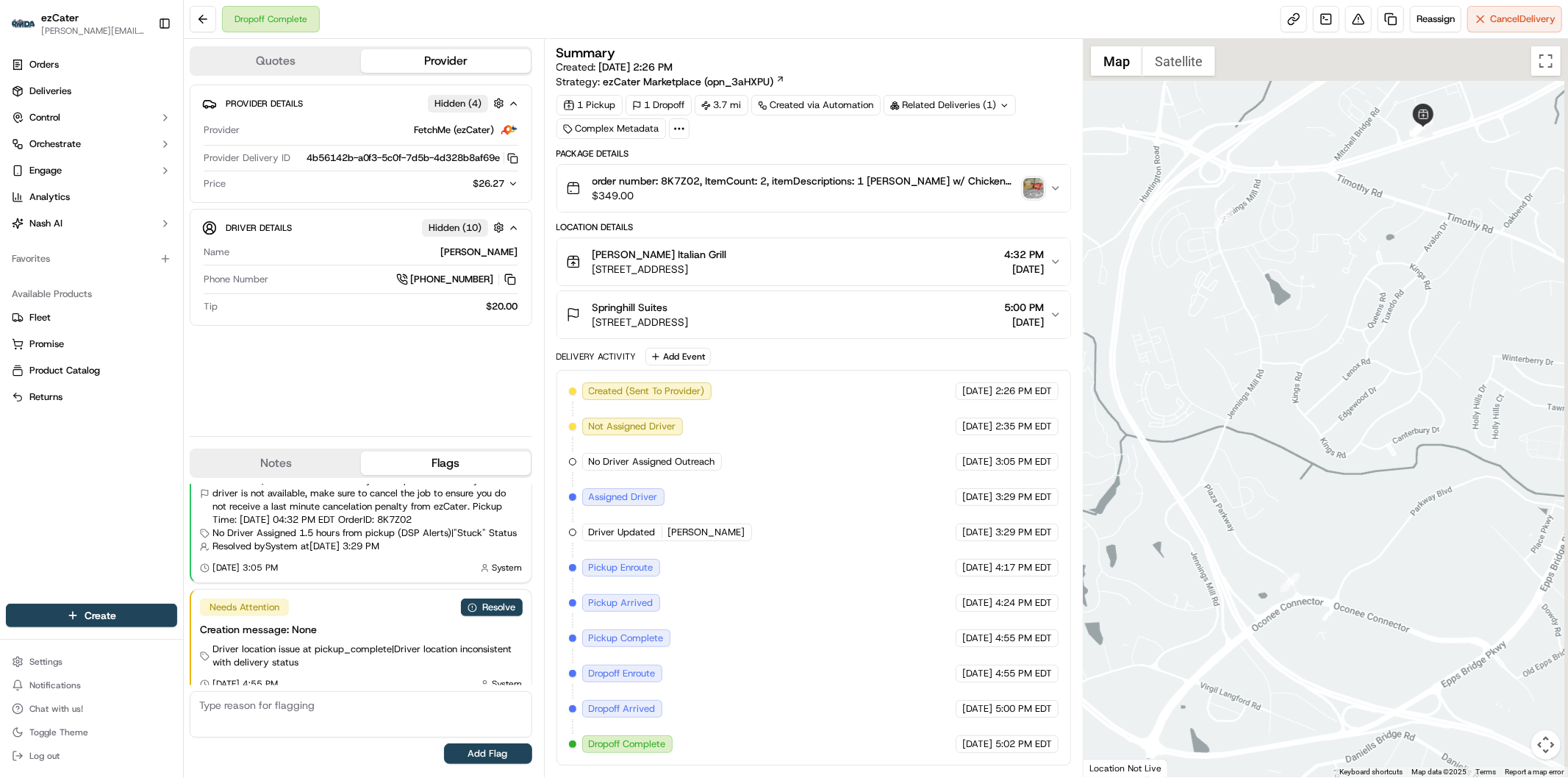
drag, startPoint x: 1331, startPoint y: 273, endPoint x: 1225, endPoint y: 508, distance: 257.8
click at [1225, 508] on div at bounding box center [1325, 408] width 484 height 738
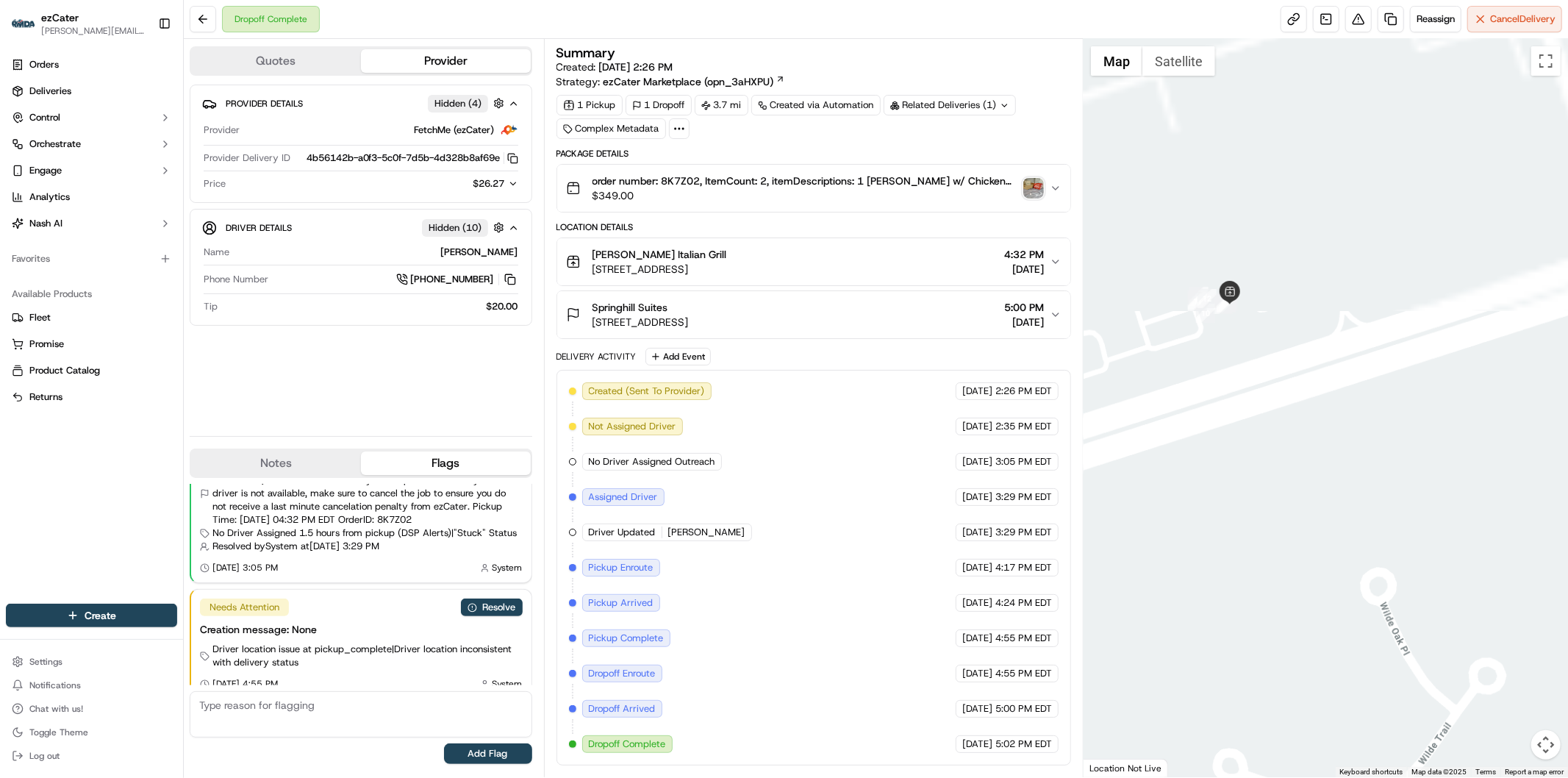
drag, startPoint x: 1259, startPoint y: 382, endPoint x: 1215, endPoint y: 662, distance: 283.4
click at [1215, 662] on div at bounding box center [1325, 408] width 484 height 738
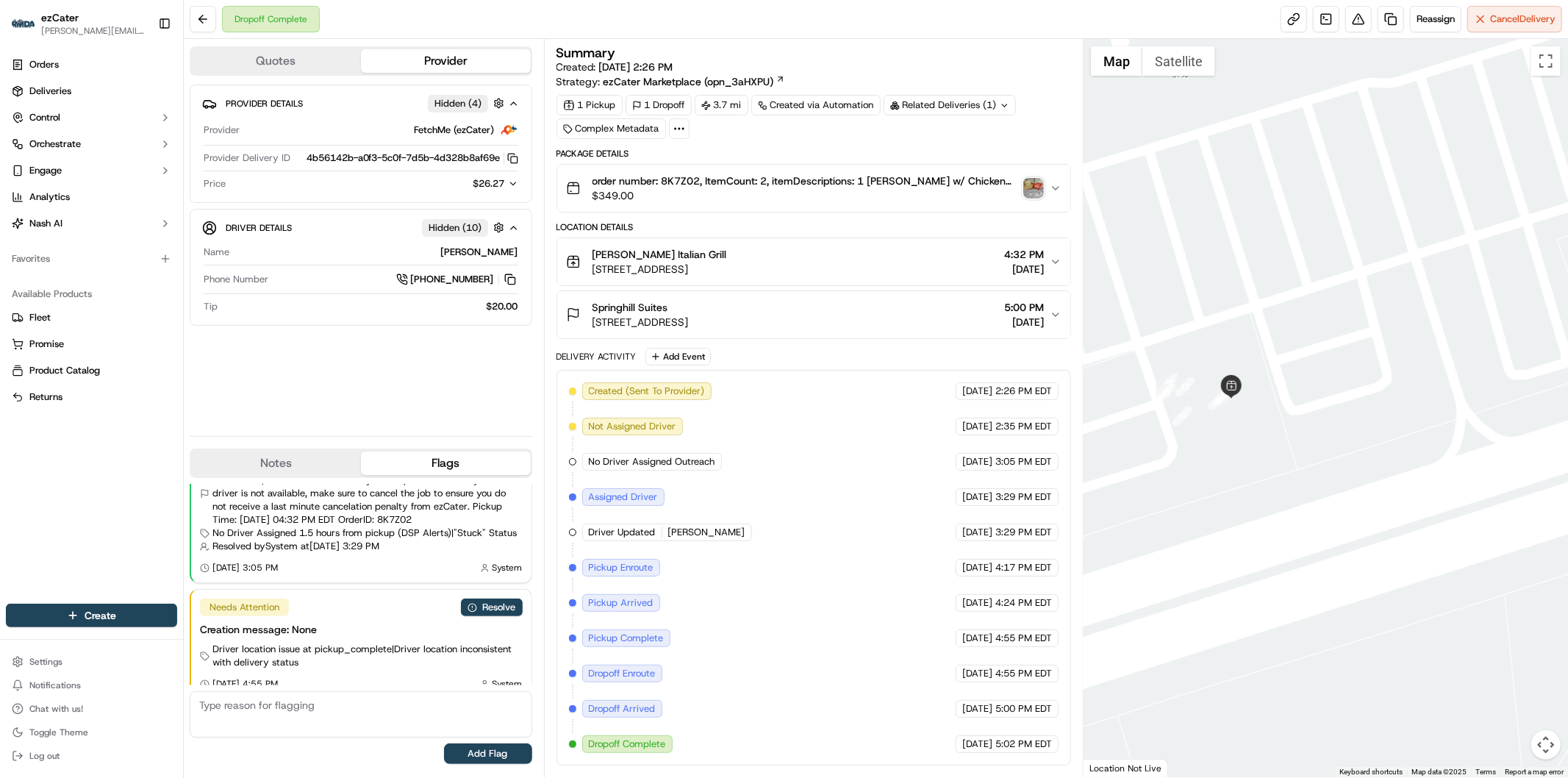
drag, startPoint x: 1192, startPoint y: 505, endPoint x: 1196, endPoint y: 657, distance: 152.1
click at [1196, 657] on div at bounding box center [1325, 408] width 484 height 738
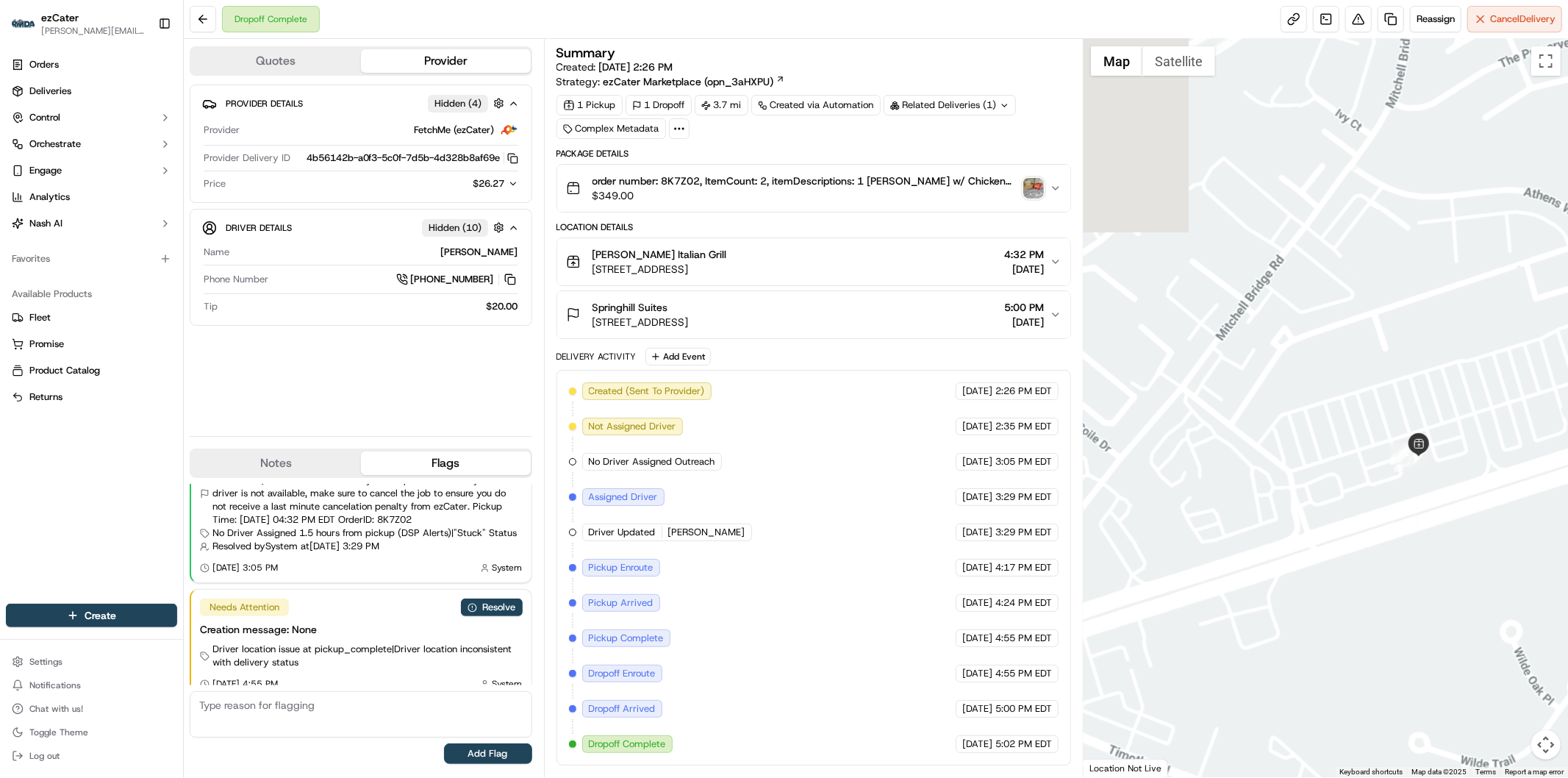
drag, startPoint x: 1402, startPoint y: 564, endPoint x: 1479, endPoint y: 515, distance: 91.3
click at [1479, 515] on div at bounding box center [1325, 408] width 484 height 738
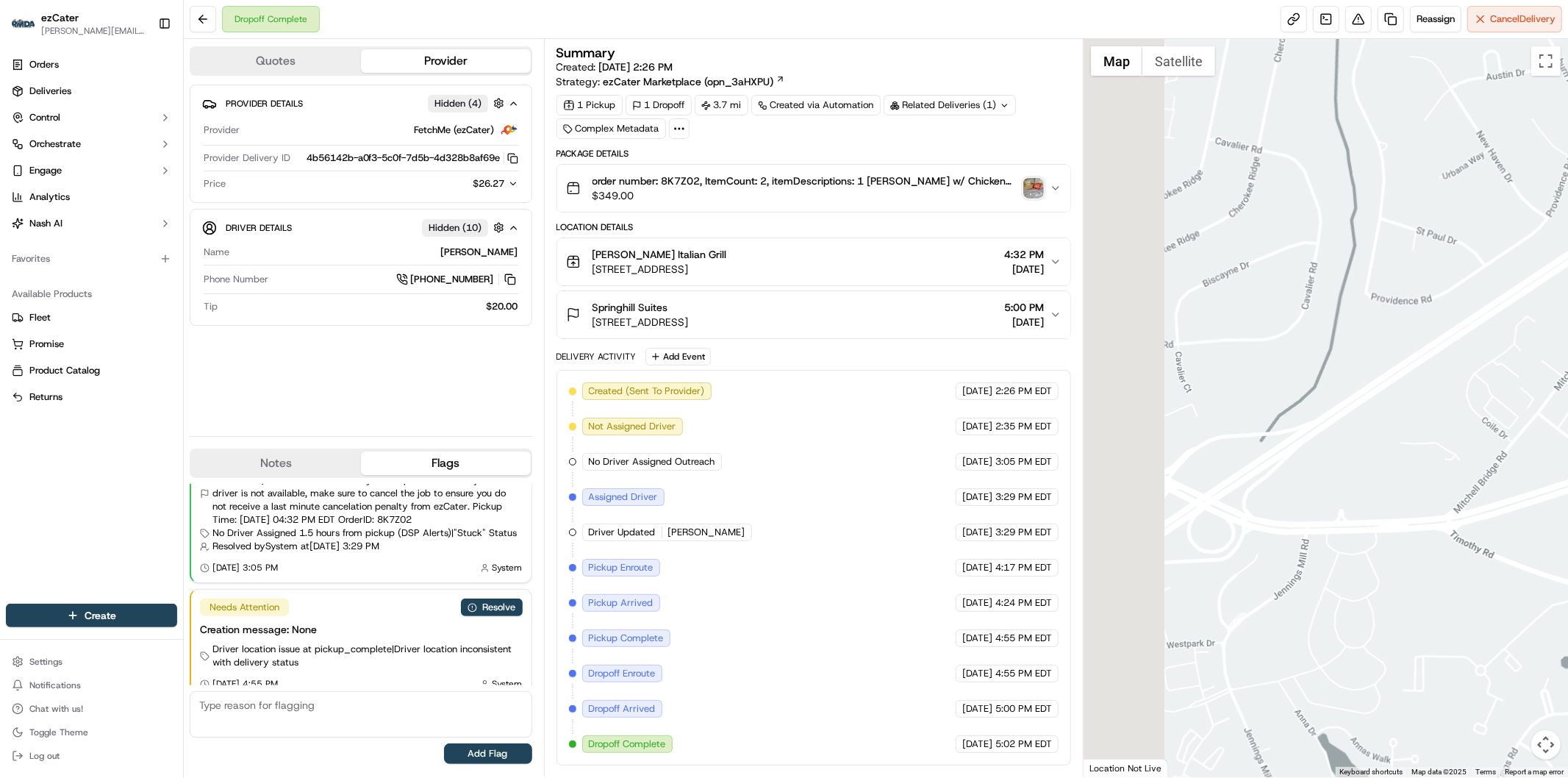
drag, startPoint x: 1218, startPoint y: 580, endPoint x: 1461, endPoint y: 555, distance: 244.3
click at [1461, 555] on div at bounding box center [1325, 408] width 484 height 738
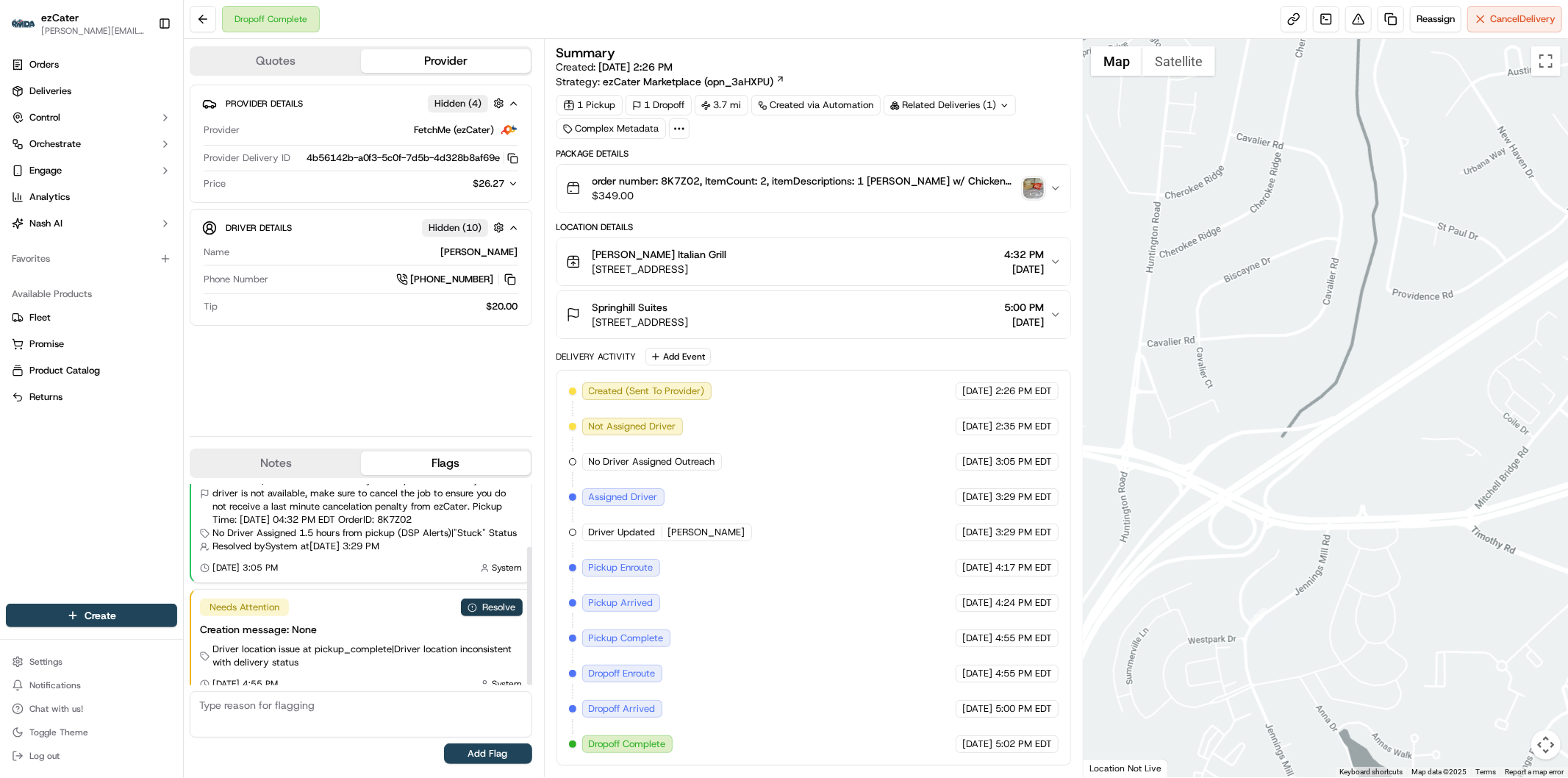
click at [490, 599] on button "Resolve" at bounding box center [492, 608] width 62 height 18
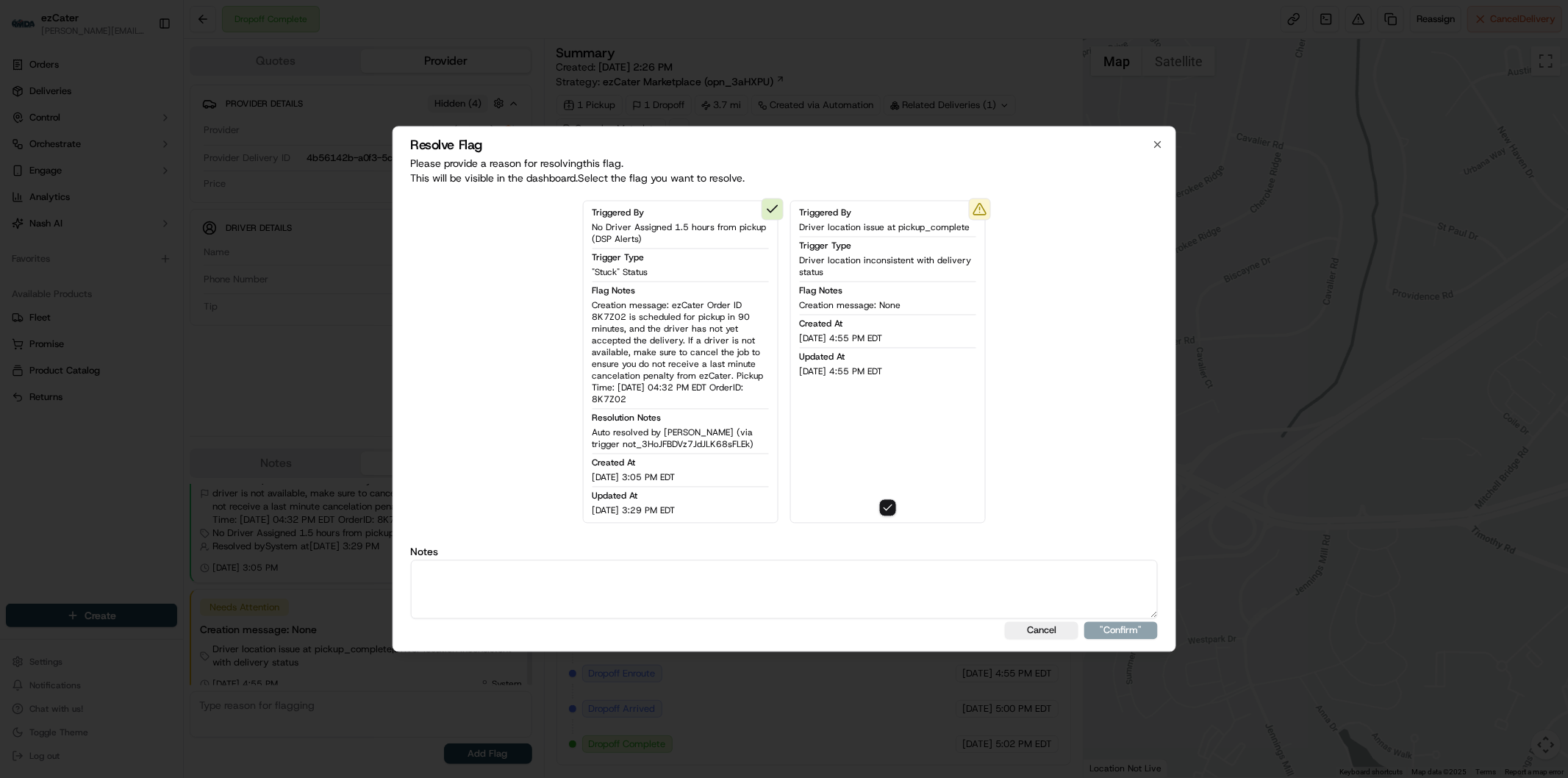
click at [559, 589] on textarea at bounding box center [784, 589] width 748 height 59
paste textarea "Actual wait time 19 minutes. Wait fee 5."
type textarea "Actual wait time 19 minutes. Wait fee 5."
click at [1132, 630] on button ""Confirm"" at bounding box center [1121, 631] width 73 height 18
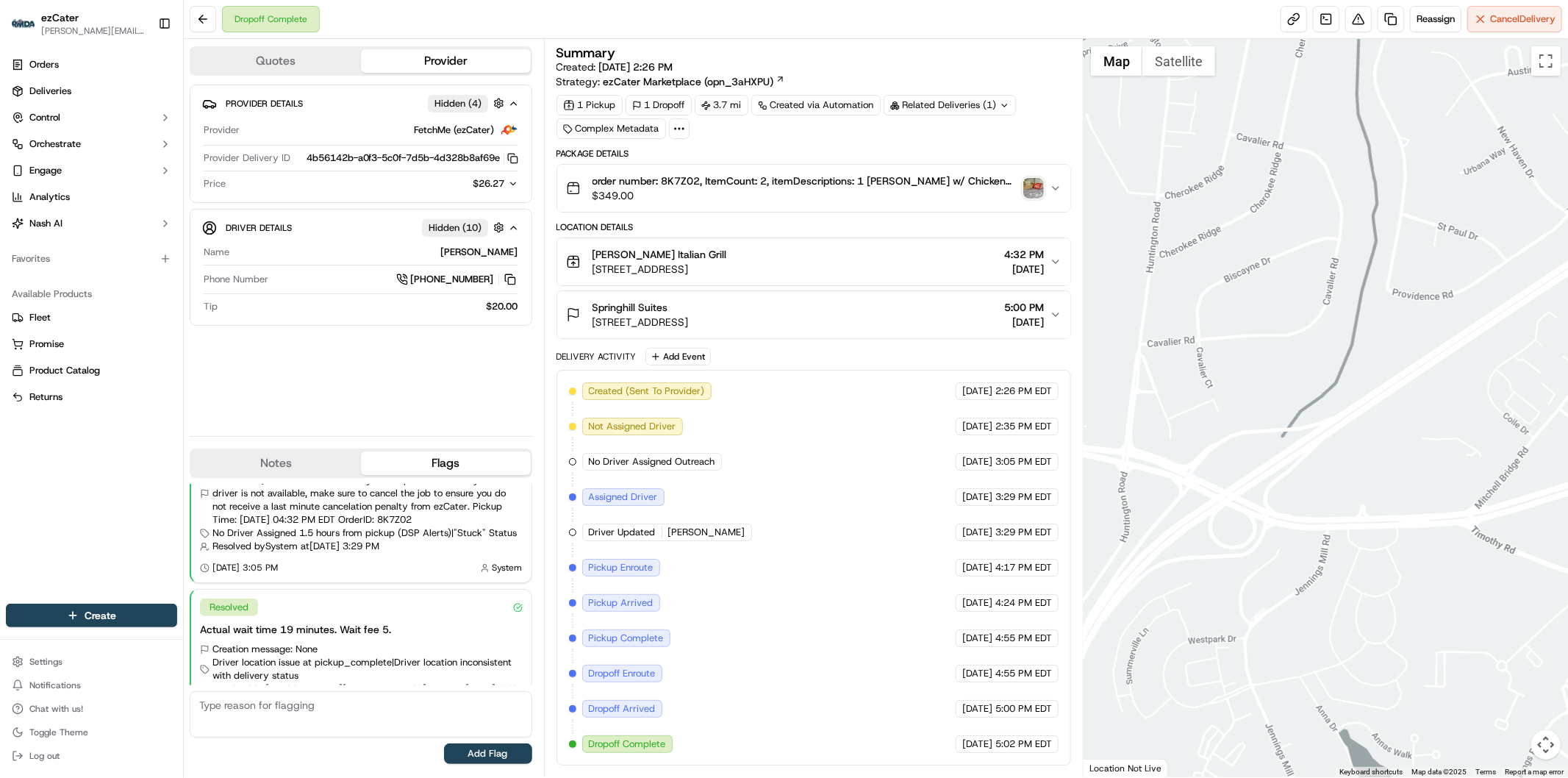
scroll to position [119, 0]
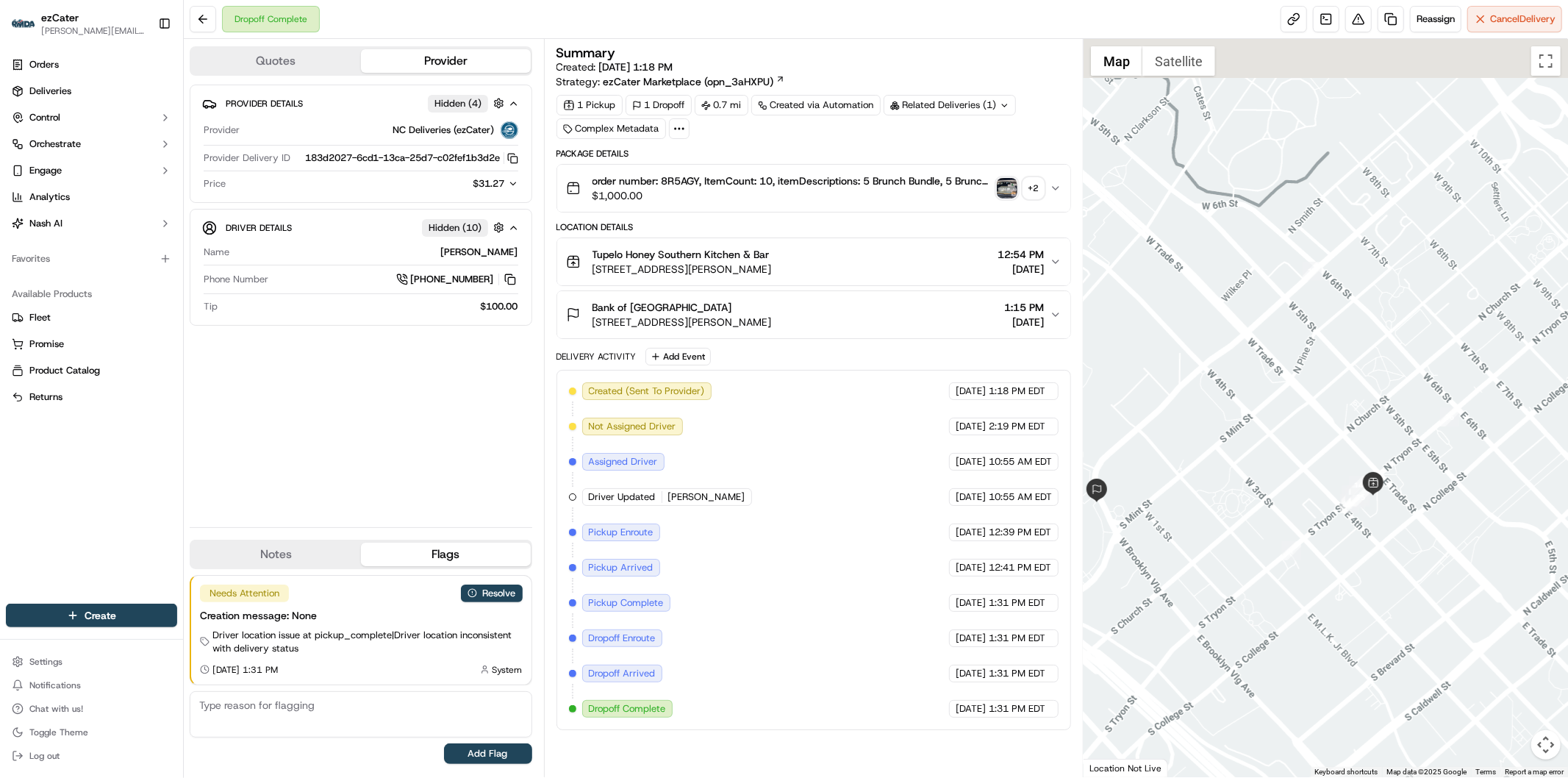
drag, startPoint x: 1439, startPoint y: 548, endPoint x: 1340, endPoint y: 653, distance: 144.3
click at [1340, 653] on div at bounding box center [1325, 408] width 484 height 738
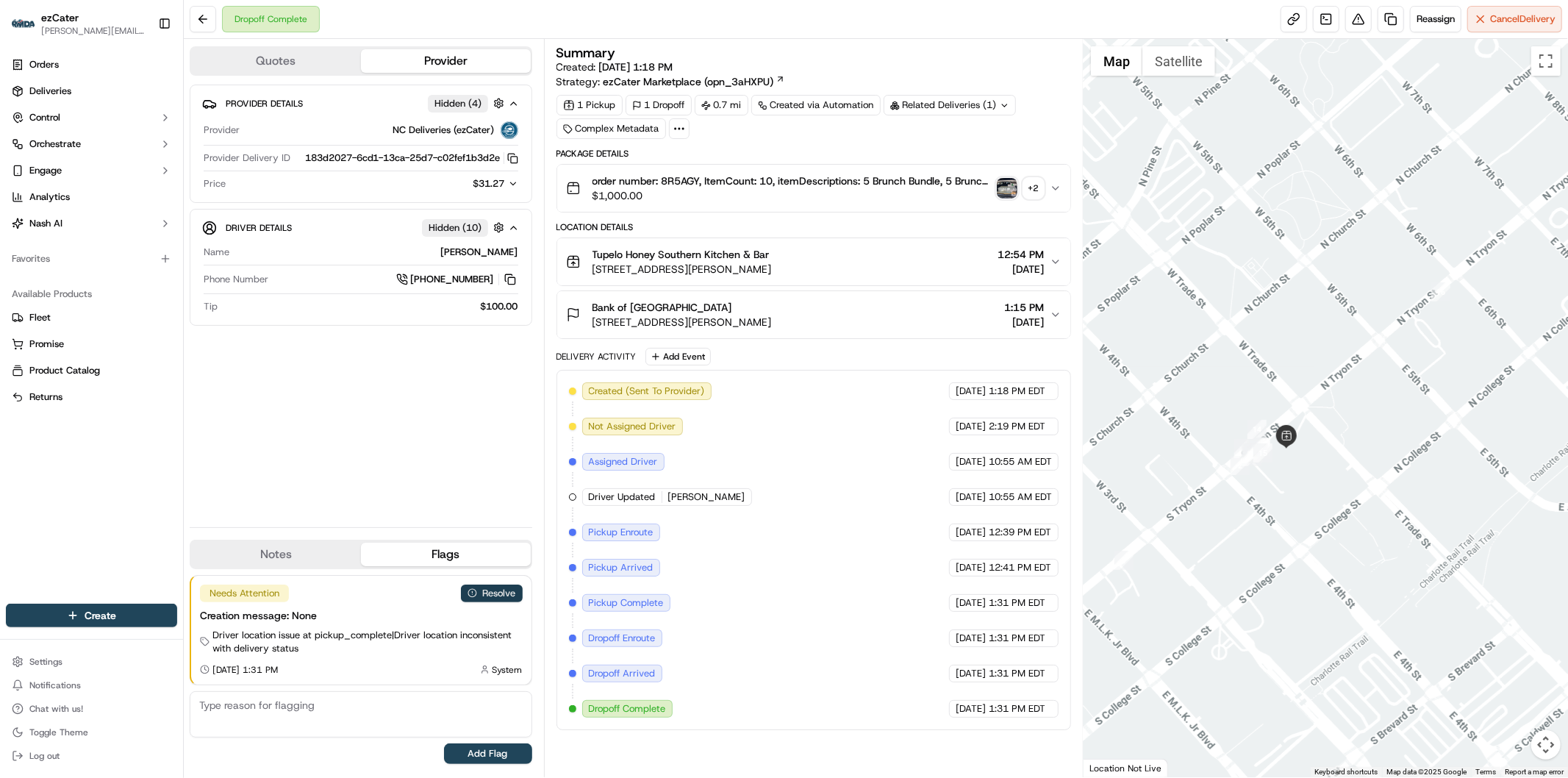
click at [504, 596] on button "Resolve" at bounding box center [492, 593] width 62 height 18
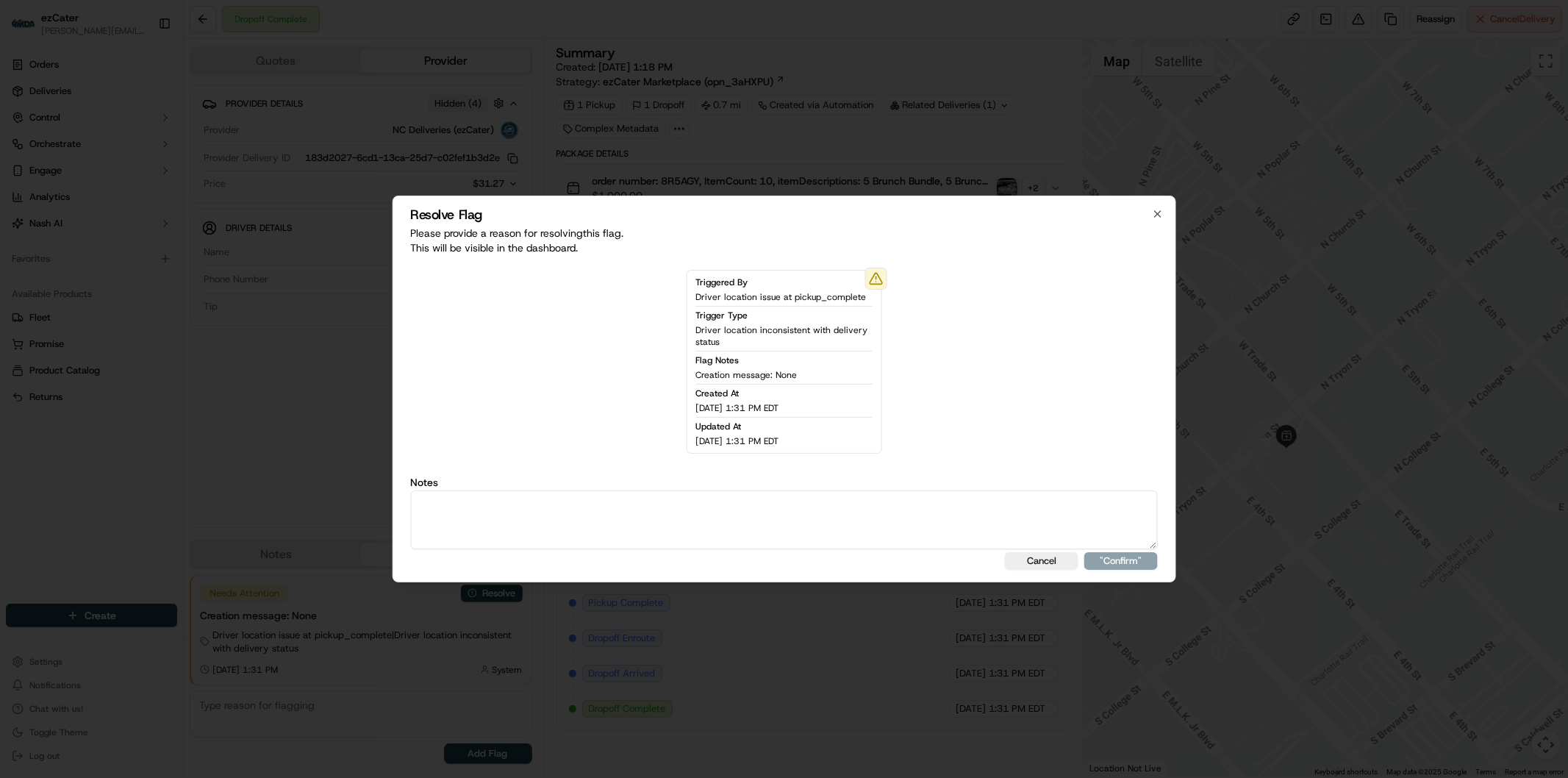
drag, startPoint x: 550, startPoint y: 535, endPoint x: 553, endPoint y: 505, distance: 30.1
click at [553, 516] on textarea at bounding box center [784, 519] width 748 height 59
type textarea "Actual wait time 25 minutes. Wait fee 5."
click at [1135, 559] on button ""Confirm"" at bounding box center [1121, 561] width 73 height 18
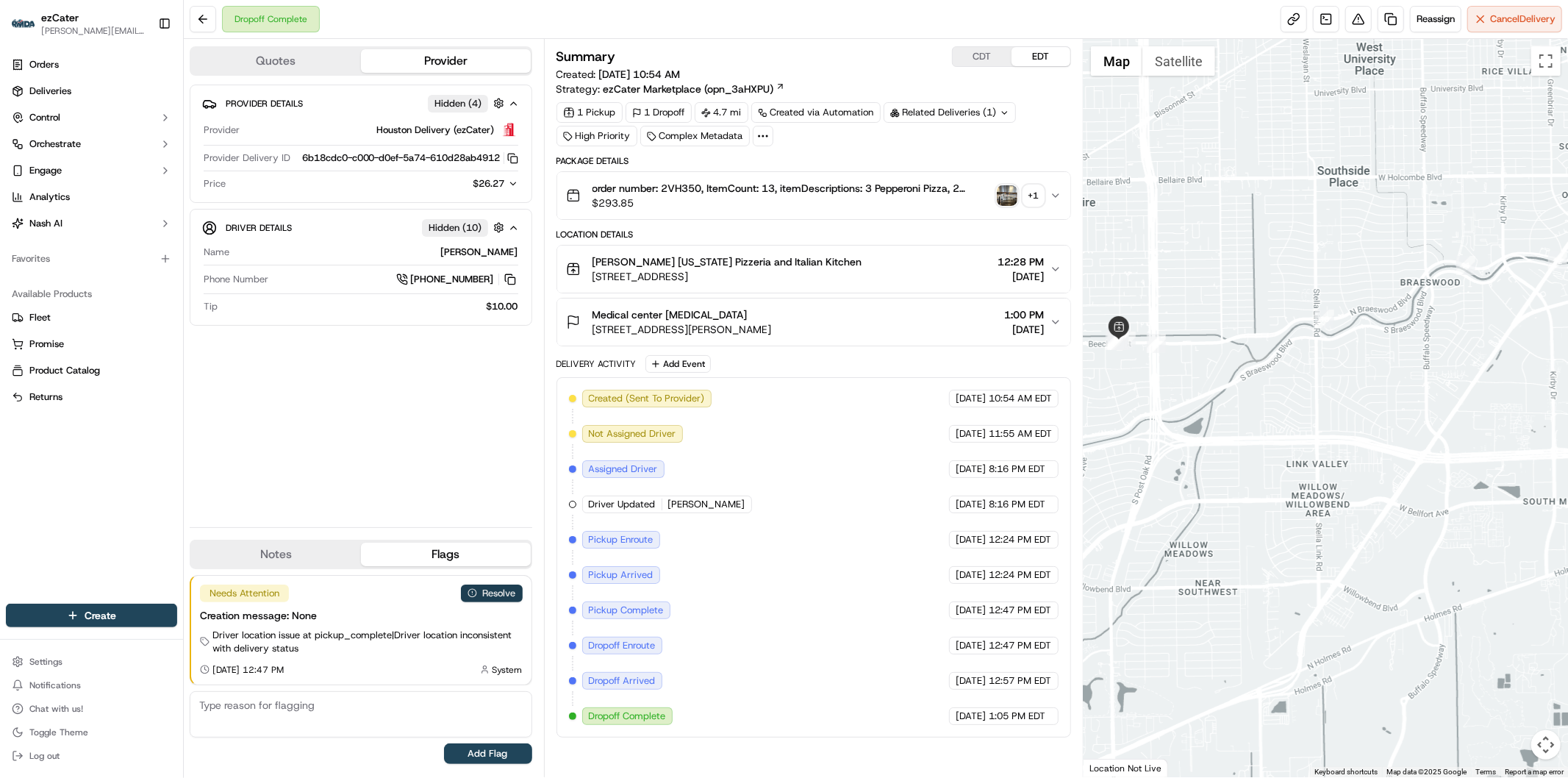
click at [479, 591] on button "Resolve" at bounding box center [492, 593] width 62 height 18
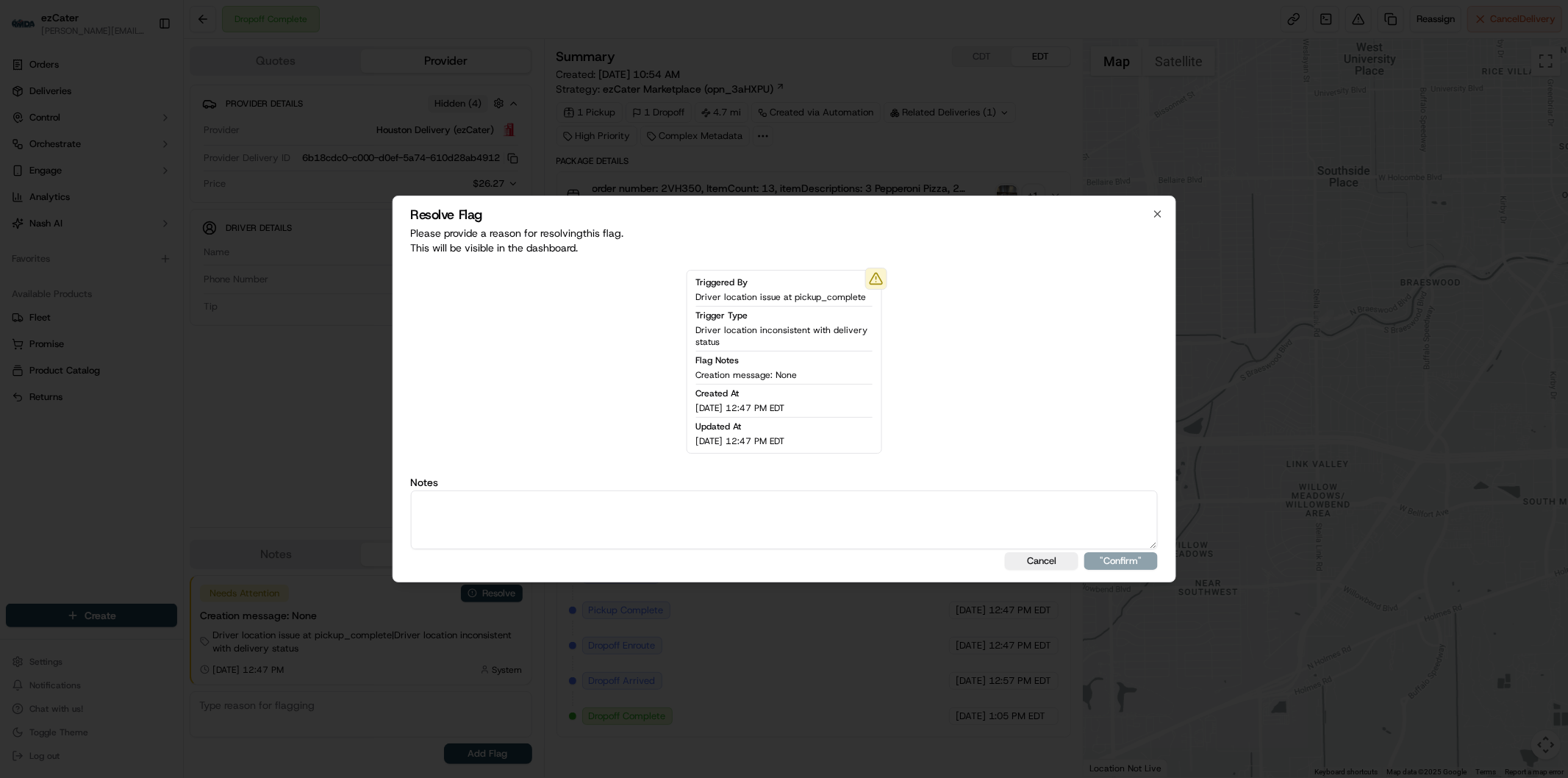
click at [533, 526] on textarea at bounding box center [784, 519] width 748 height 59
type textarea "Actual wait time 17 minutes. Wait fee 5."
click at [1143, 559] on button ""Confirm"" at bounding box center [1121, 561] width 73 height 18
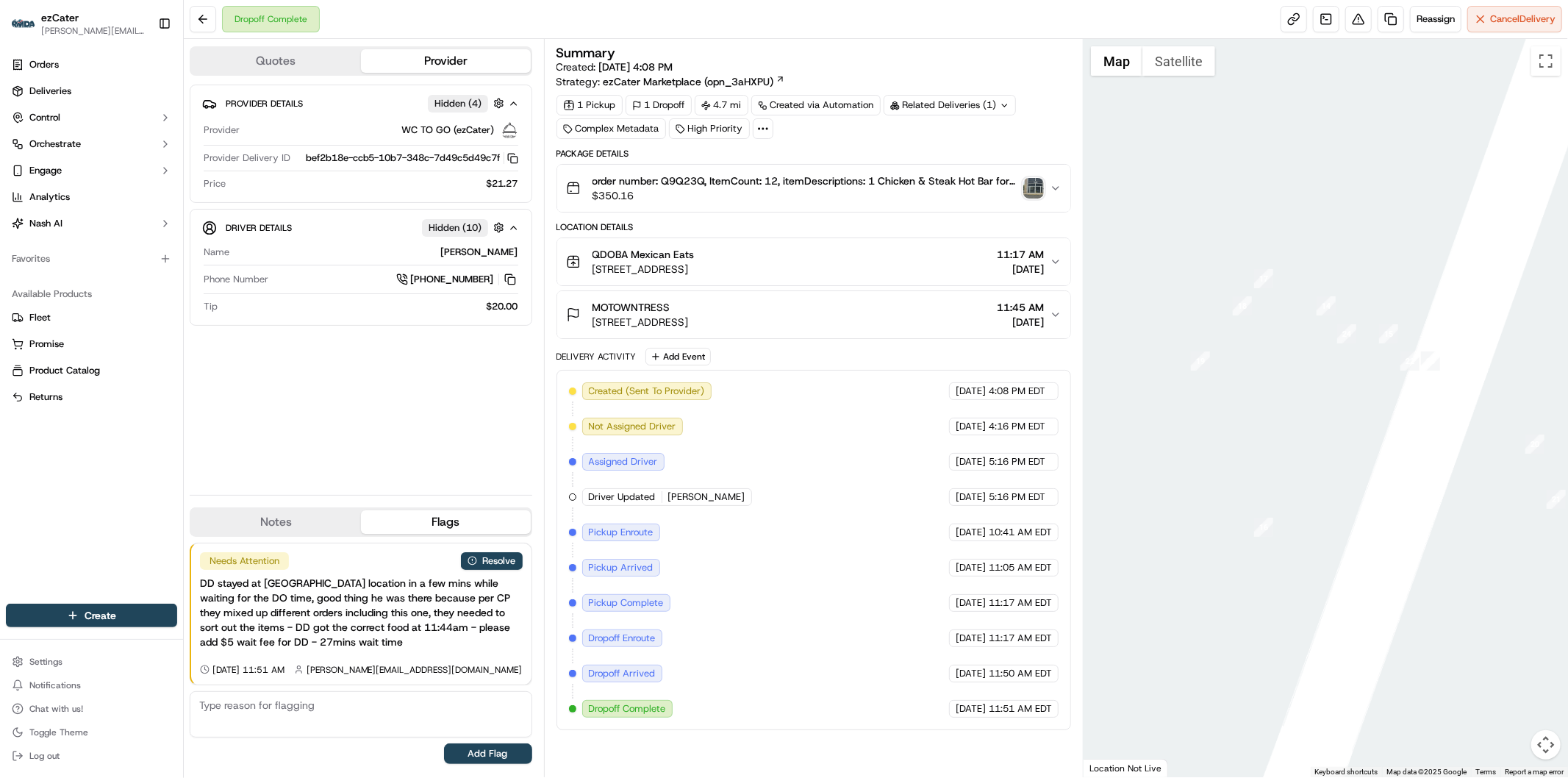
drag, startPoint x: 1476, startPoint y: 210, endPoint x: 1382, endPoint y: 572, distance: 374.0
click at [1382, 572] on div at bounding box center [1325, 408] width 484 height 738
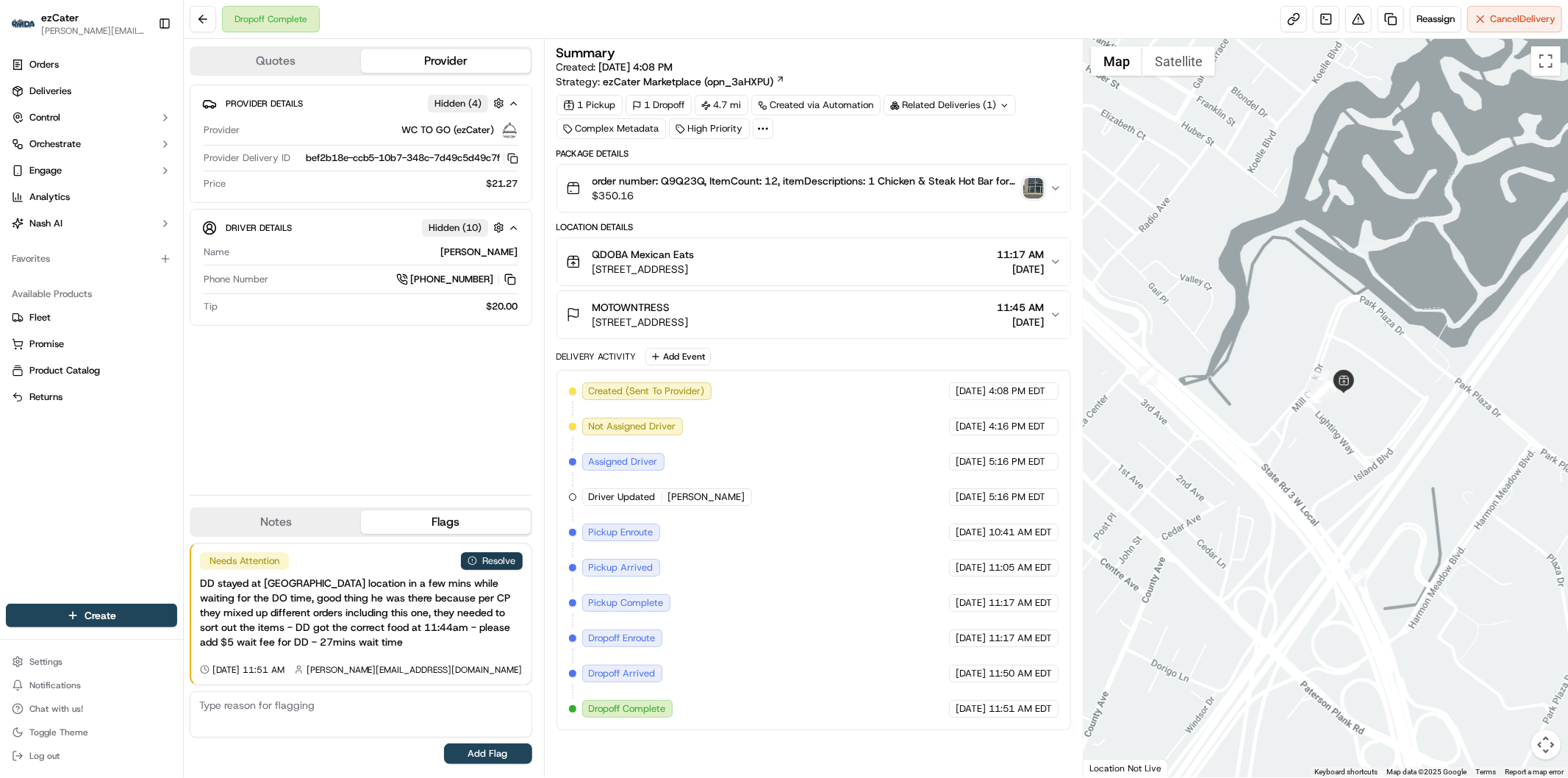
click at [511, 555] on button "Resolve" at bounding box center [492, 561] width 62 height 18
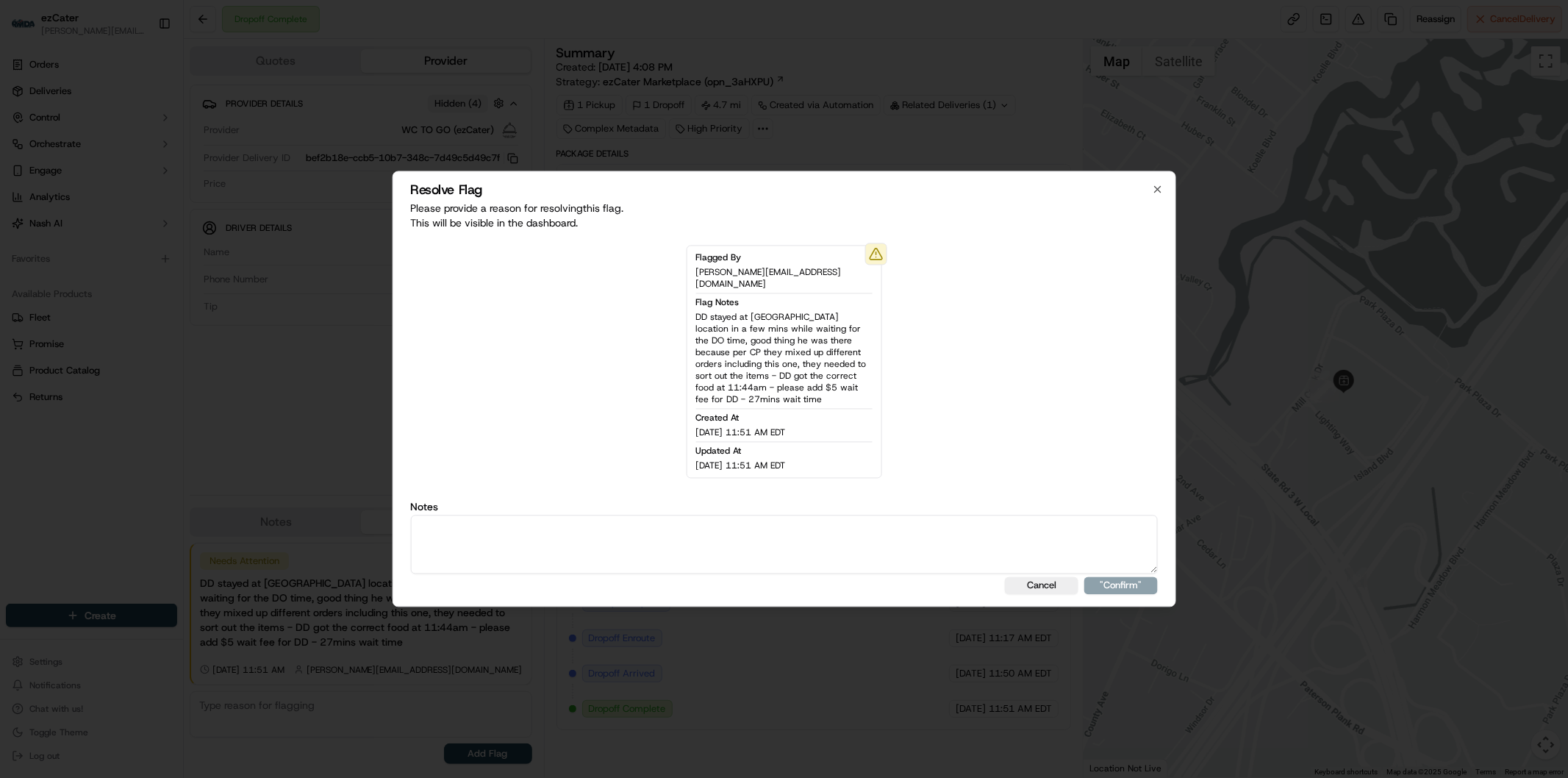
click at [526, 535] on textarea at bounding box center [784, 544] width 748 height 59
type textarea "Actual wait time 24 minutes. Wait fee 5."
click at [1140, 578] on button ""Confirm"" at bounding box center [1121, 586] width 73 height 18
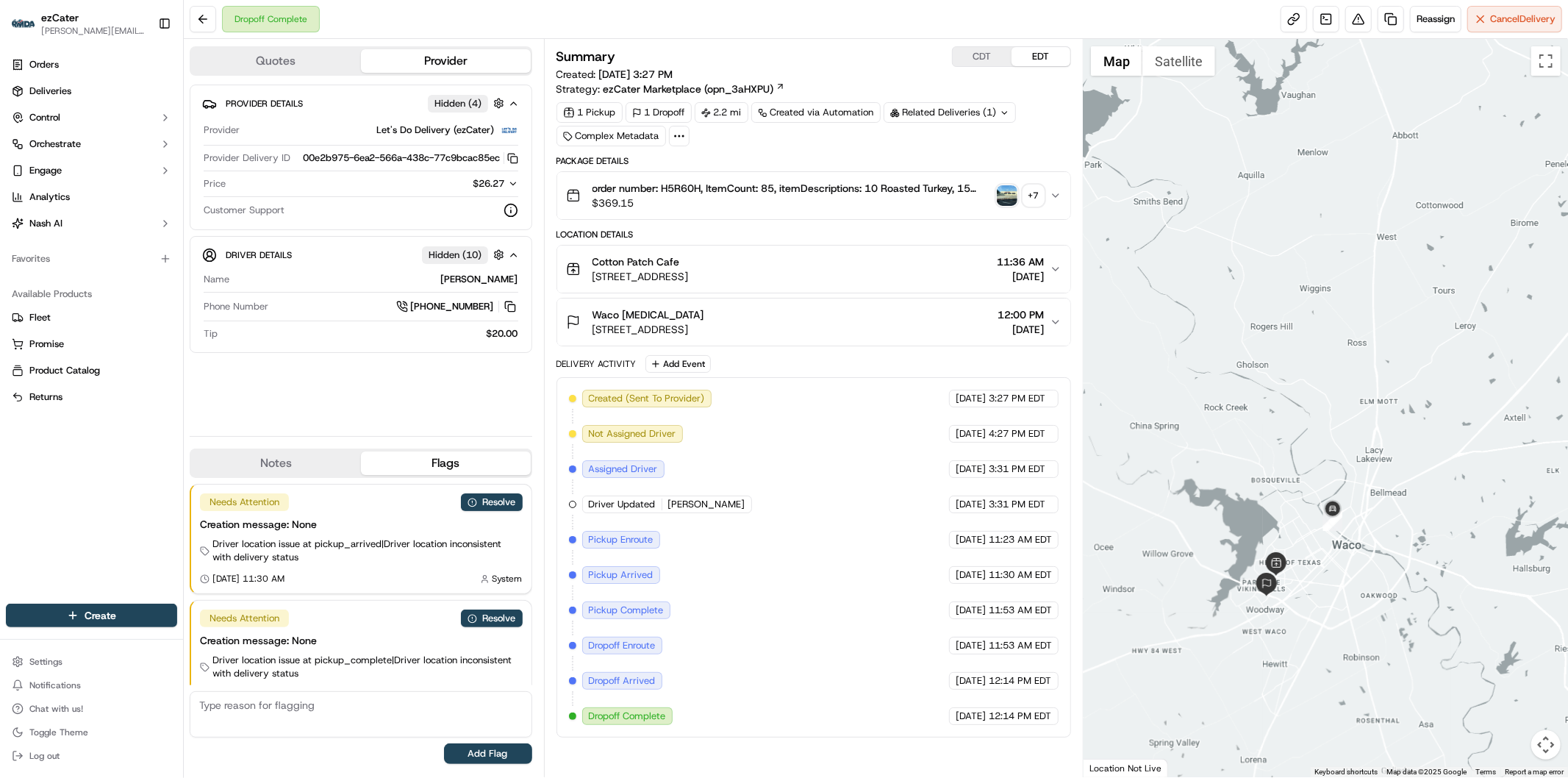
drag, startPoint x: 1492, startPoint y: 476, endPoint x: 1314, endPoint y: 599, distance: 216.4
click at [1314, 599] on div at bounding box center [1325, 408] width 484 height 738
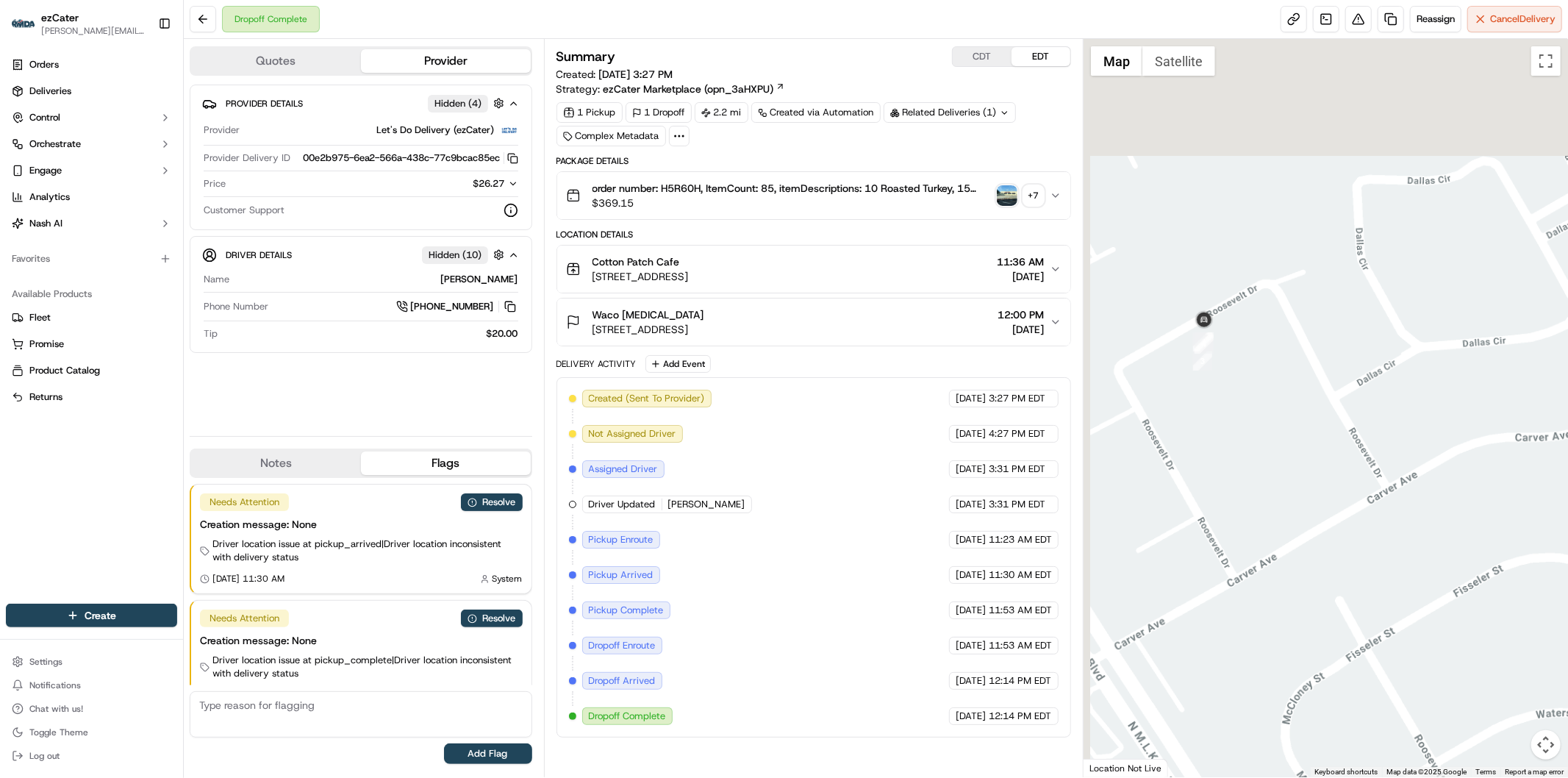
drag, startPoint x: 1230, startPoint y: 339, endPoint x: 1255, endPoint y: 483, distance: 146.2
click at [1269, 498] on div at bounding box center [1325, 408] width 484 height 738
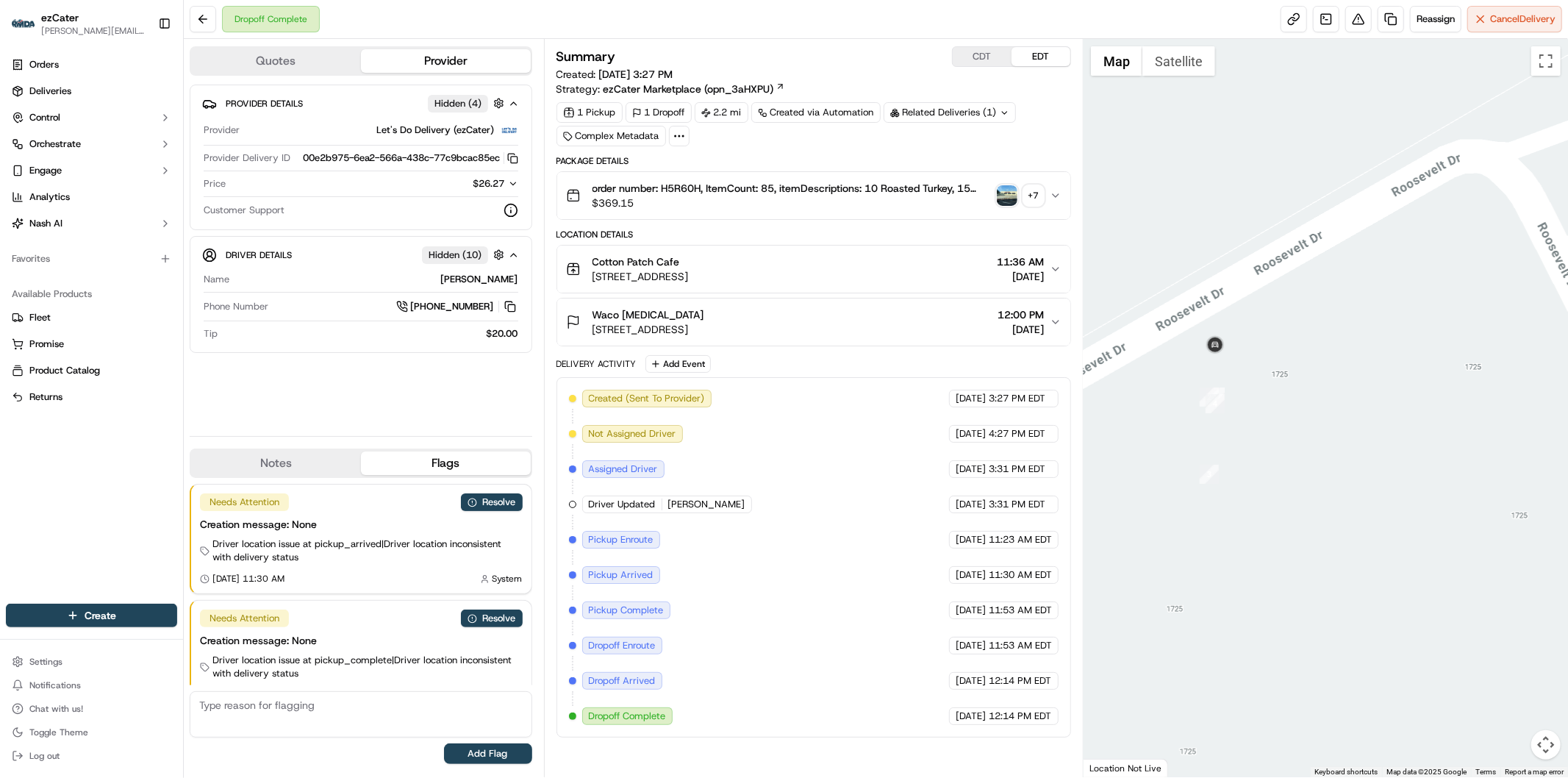
drag, startPoint x: 1123, startPoint y: 265, endPoint x: 1173, endPoint y: 466, distance: 207.1
click at [1173, 466] on div at bounding box center [1325, 408] width 484 height 738
click at [494, 495] on button "Resolve" at bounding box center [492, 502] width 62 height 18
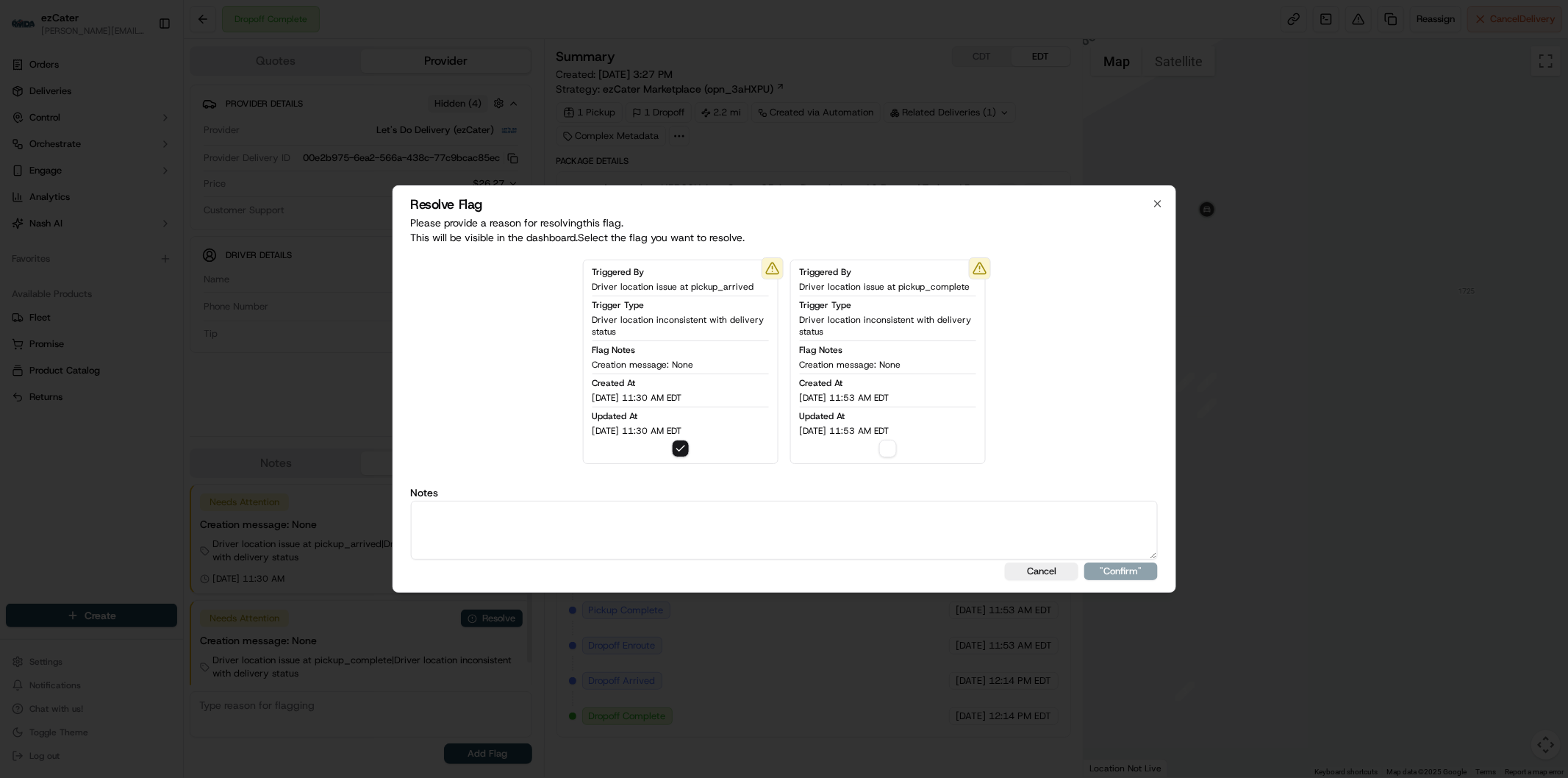
click at [562, 517] on textarea at bounding box center [784, 530] width 748 height 59
paste textarea "Actual wait time 21 minutes. Wait fee 5."
type textarea "Actual wait time 21 minutes. Wait fee 5."
click at [1111, 575] on button ""Confirm"" at bounding box center [1121, 572] width 73 height 18
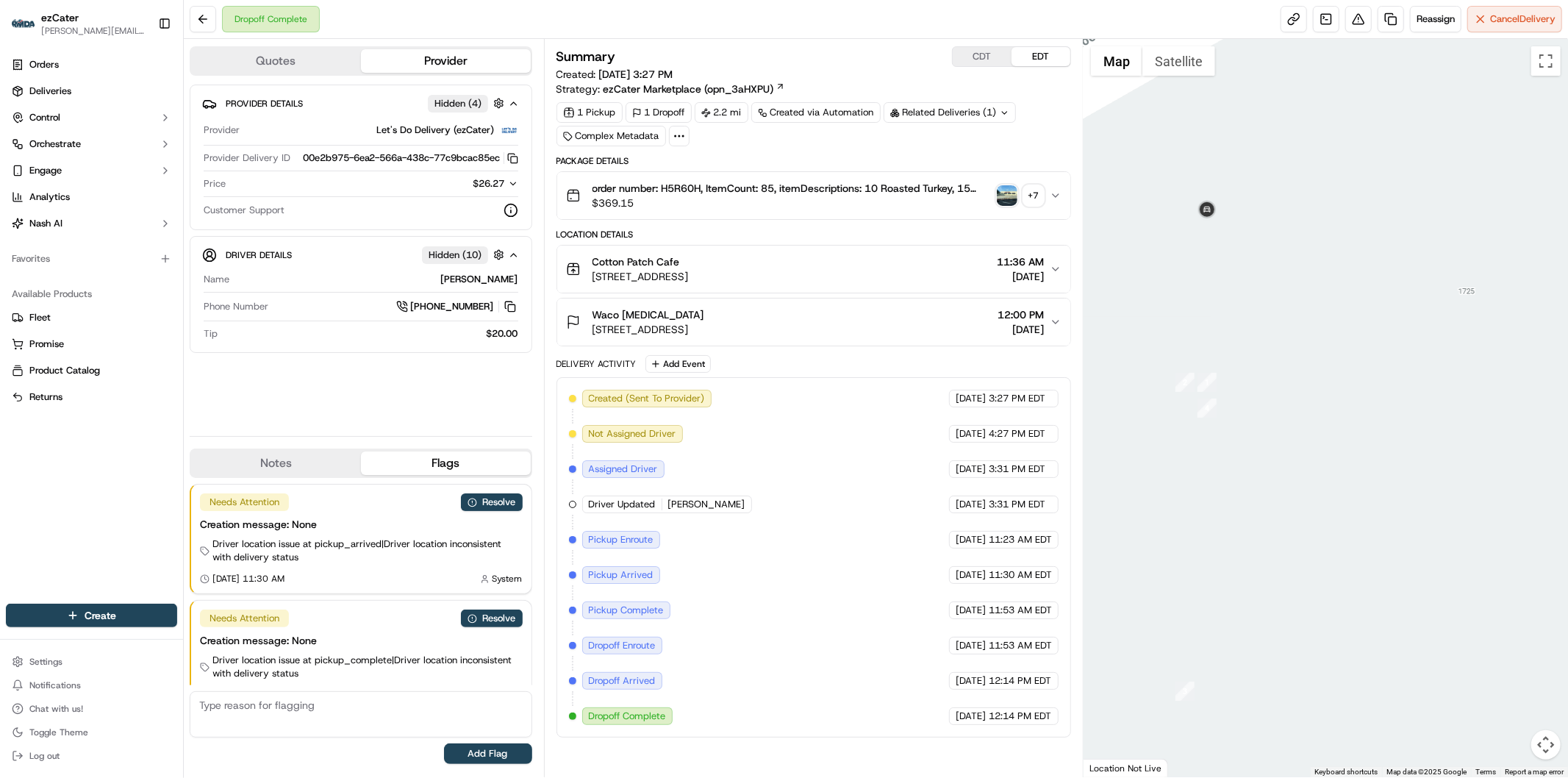
scroll to position [52, 0]
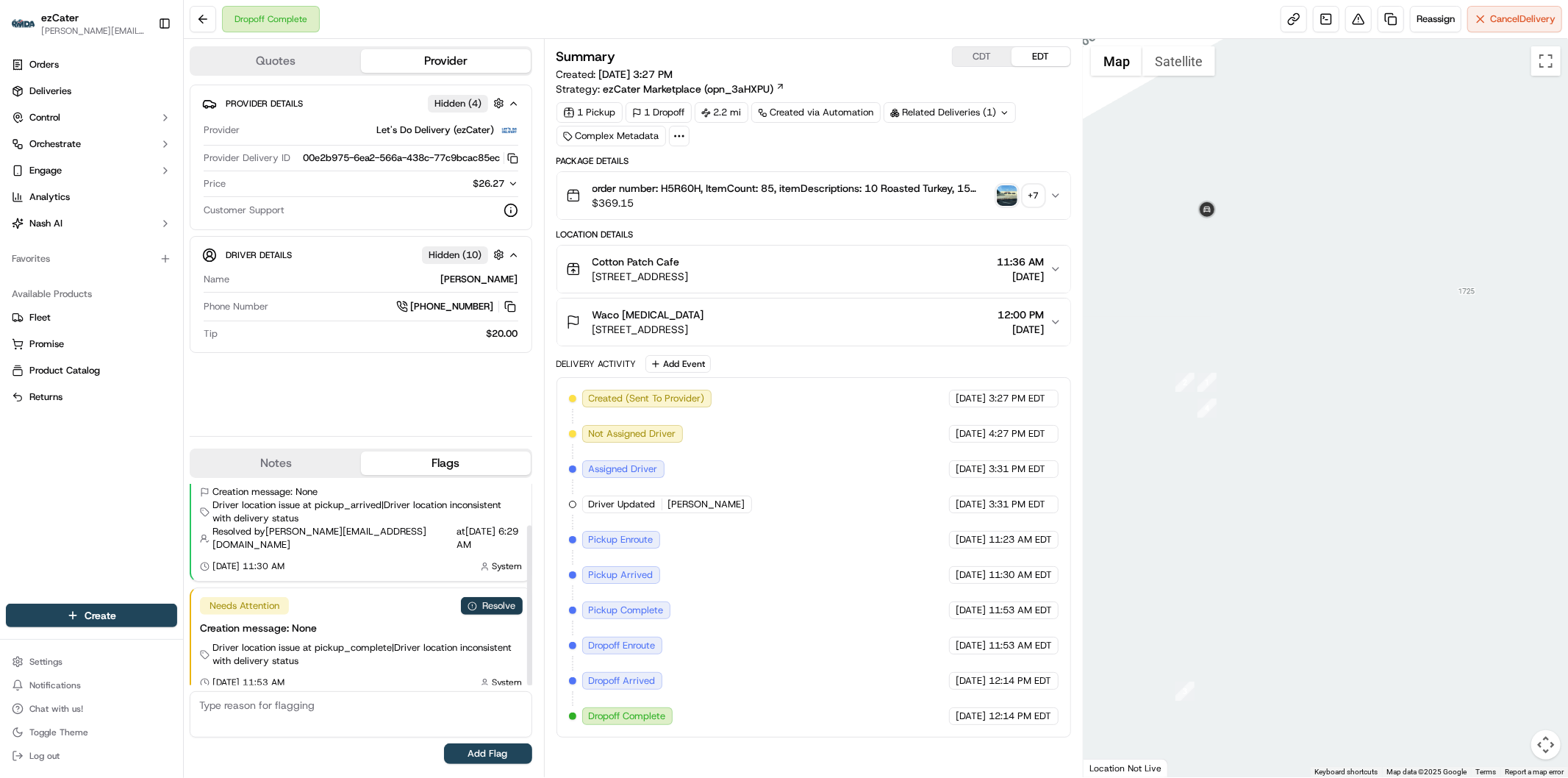
click at [508, 599] on button "Resolve" at bounding box center [492, 606] width 62 height 18
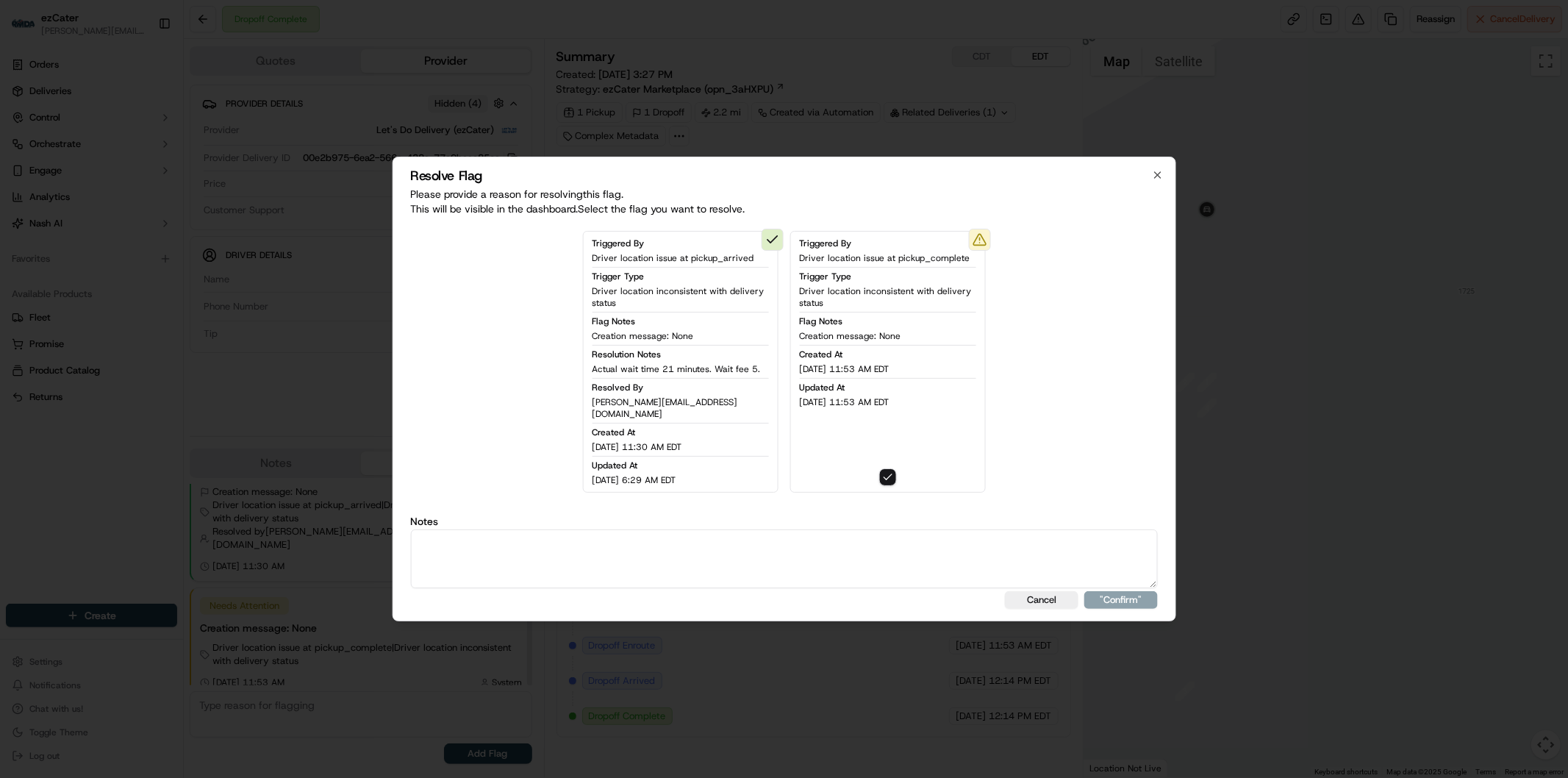
click at [539, 568] on textarea at bounding box center [784, 559] width 748 height 59
paste textarea "Actual wait time 21 minutes. Wait fee 5."
type textarea "Actual wait time 21 minutes. Wait fee 5."
click at [1126, 593] on button ""Confirm"" at bounding box center [1121, 600] width 73 height 18
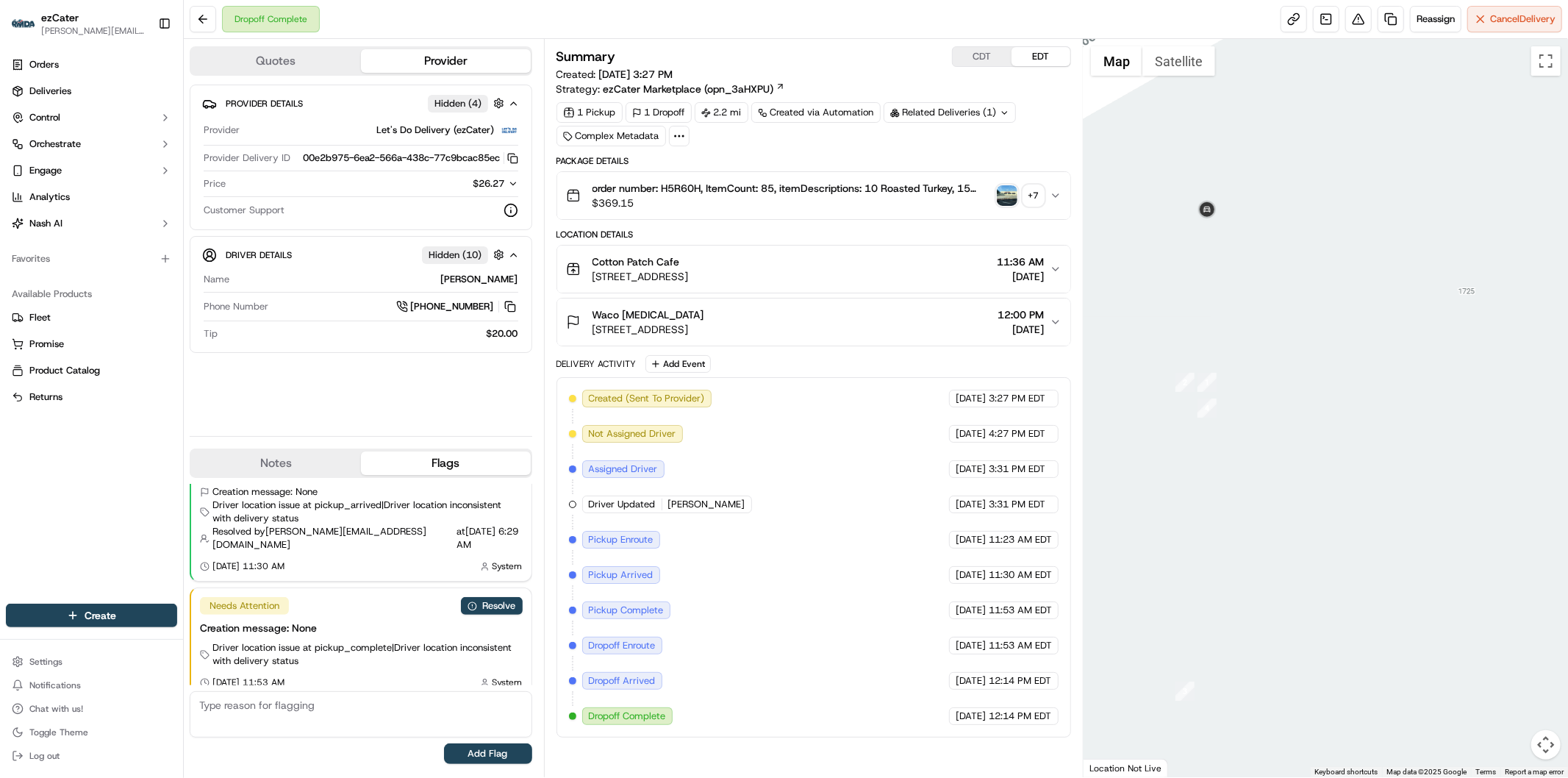
scroll to position [79, 0]
